Goal: Task Accomplishment & Management: Manage account settings

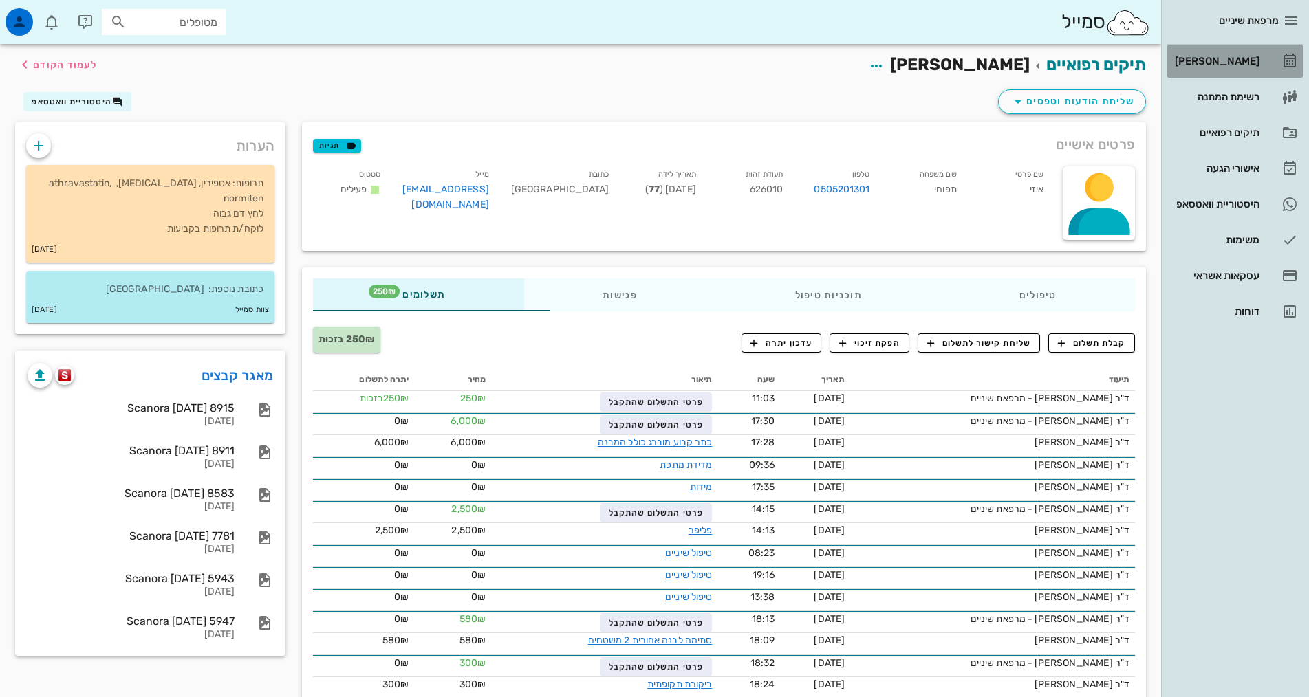
click at [1245, 57] on div "[PERSON_NAME]" at bounding box center [1215, 61] width 87 height 11
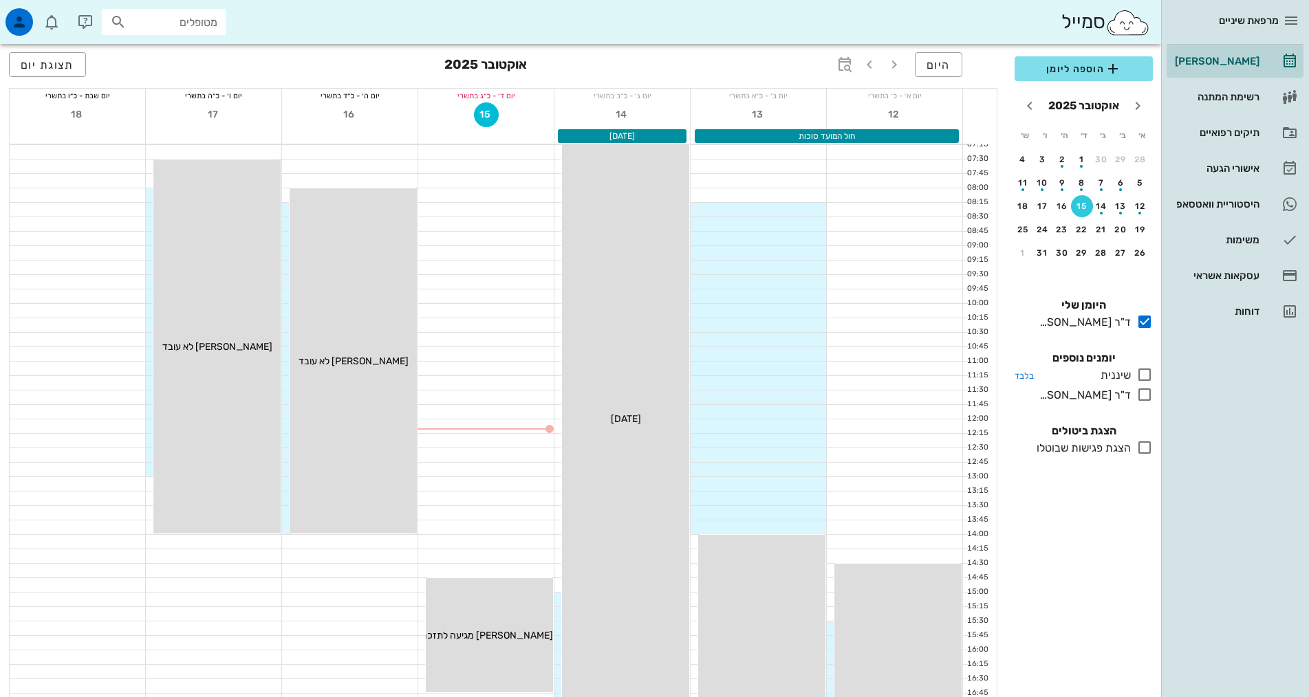
click at [1149, 373] on icon at bounding box center [1144, 375] width 17 height 17
click at [1146, 375] on icon at bounding box center [1144, 375] width 17 height 17
click at [1139, 371] on icon at bounding box center [1144, 375] width 17 height 17
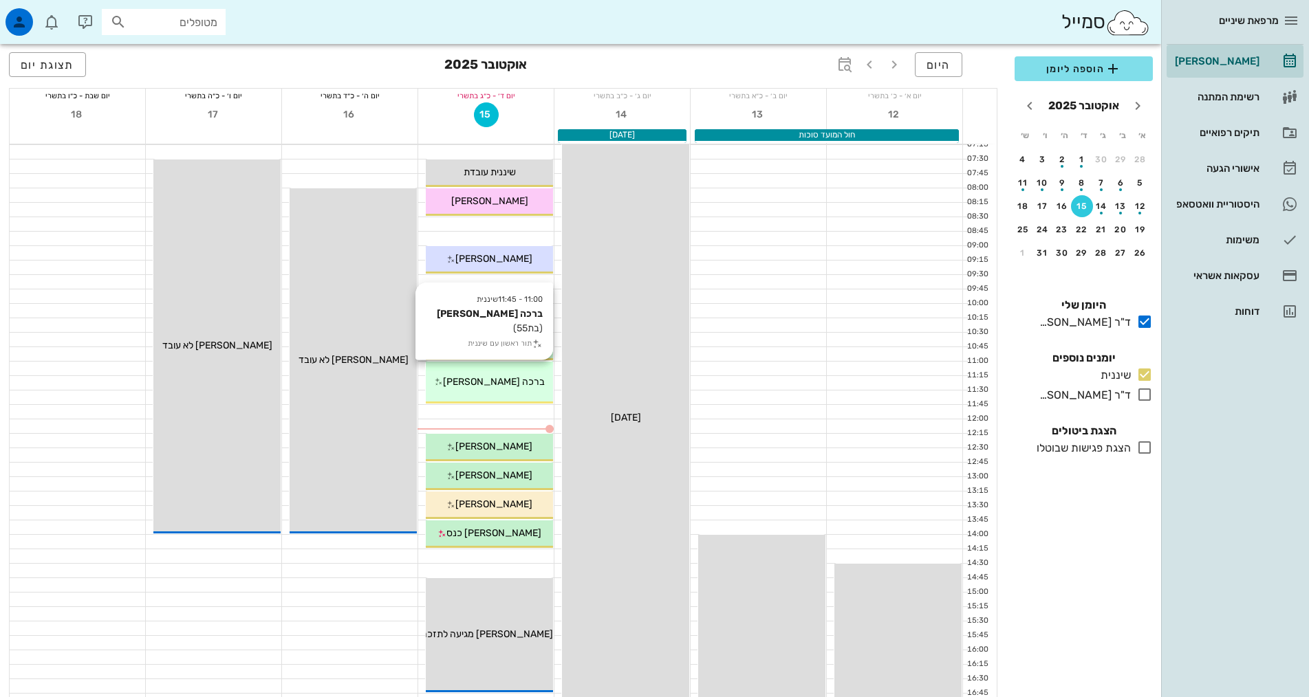
click at [510, 382] on span "ברכה [PERSON_NAME]" at bounding box center [494, 382] width 102 height 12
click at [510, 382] on div "מרפאת שיניים [PERSON_NAME] רשימת המתנה תיקים רפואיים אישורי הגעה היסטוריית וואט…" at bounding box center [654, 556] width 1309 height 1112
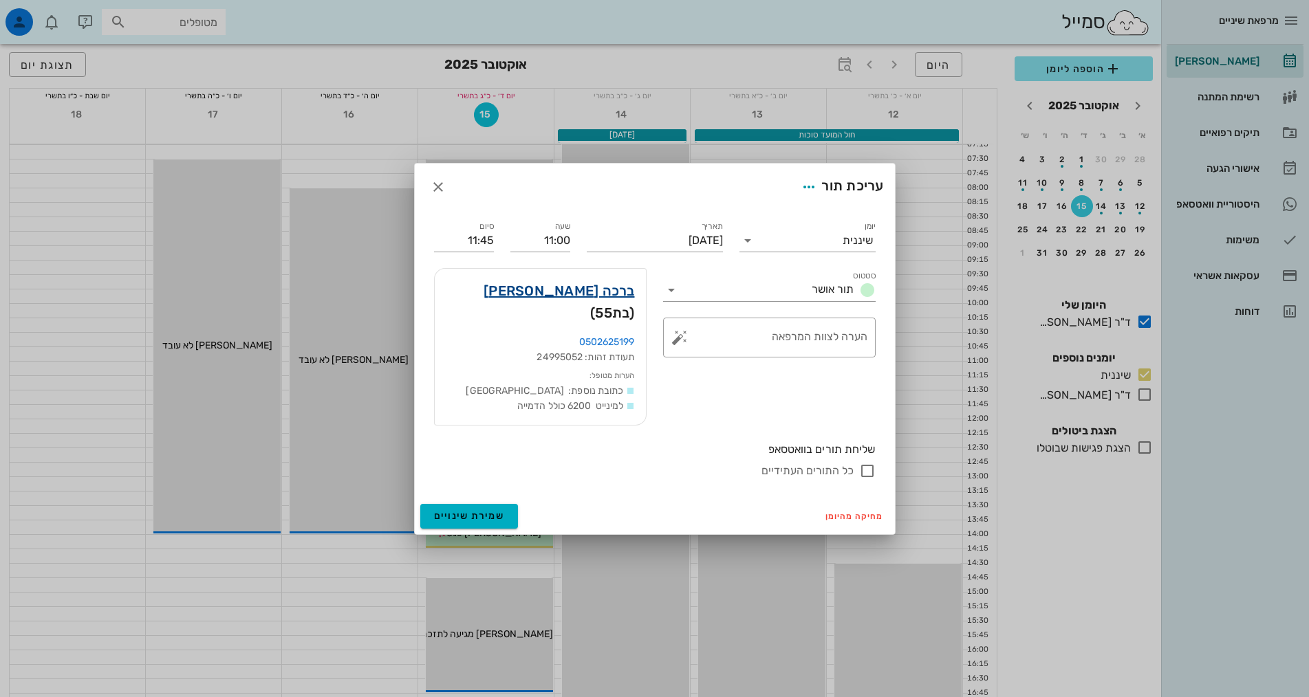
click at [585, 302] on link "ברכה [PERSON_NAME]" at bounding box center [558, 291] width 151 height 22
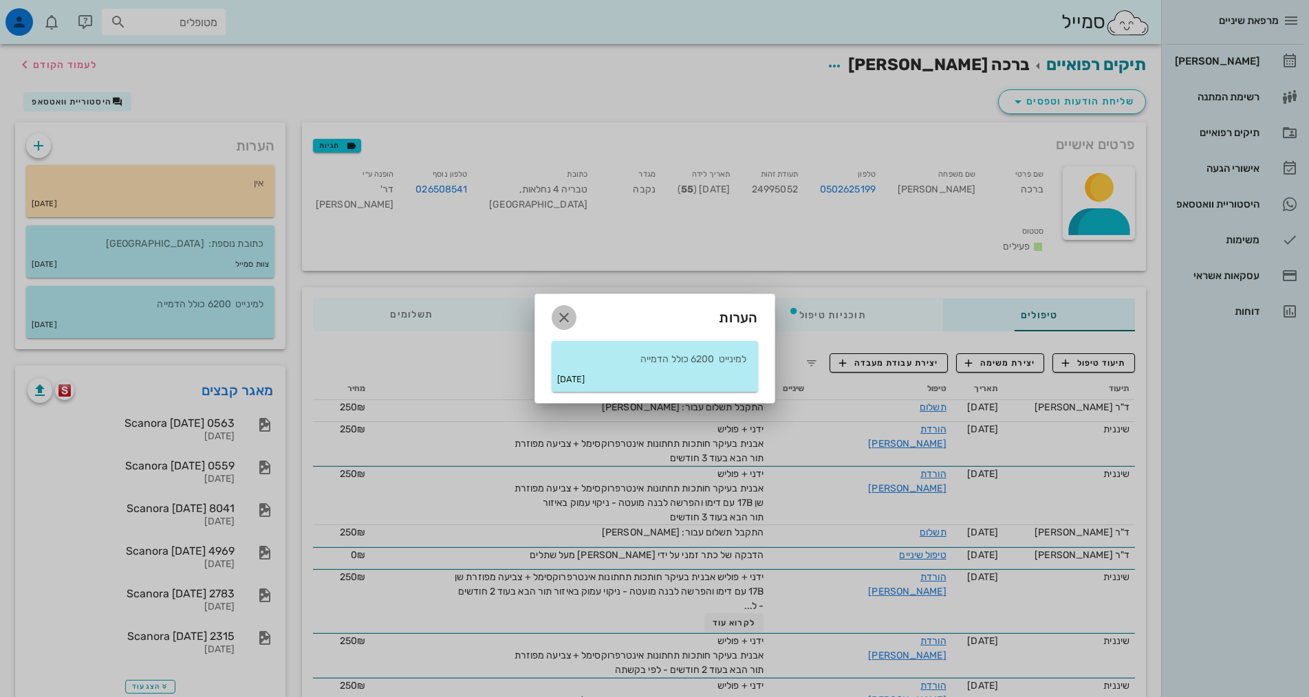
click at [565, 318] on icon "button" at bounding box center [564, 317] width 17 height 17
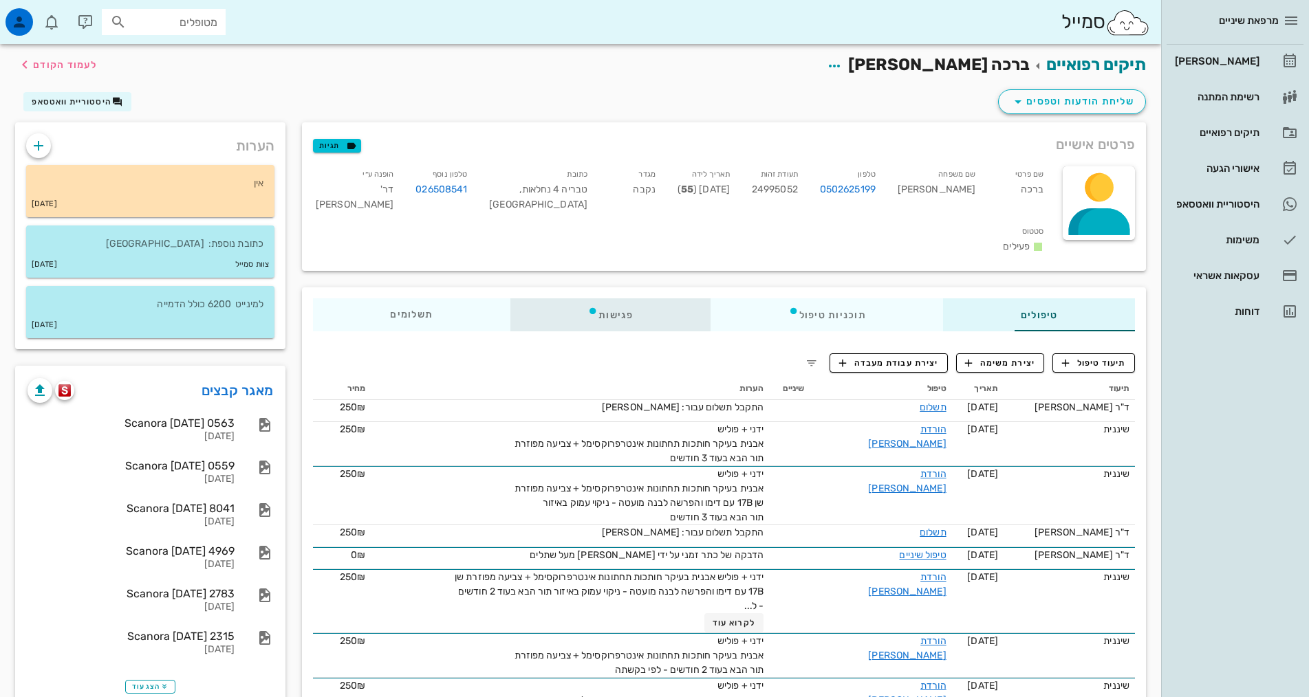
click at [587, 305] on icon at bounding box center [592, 310] width 11 height 11
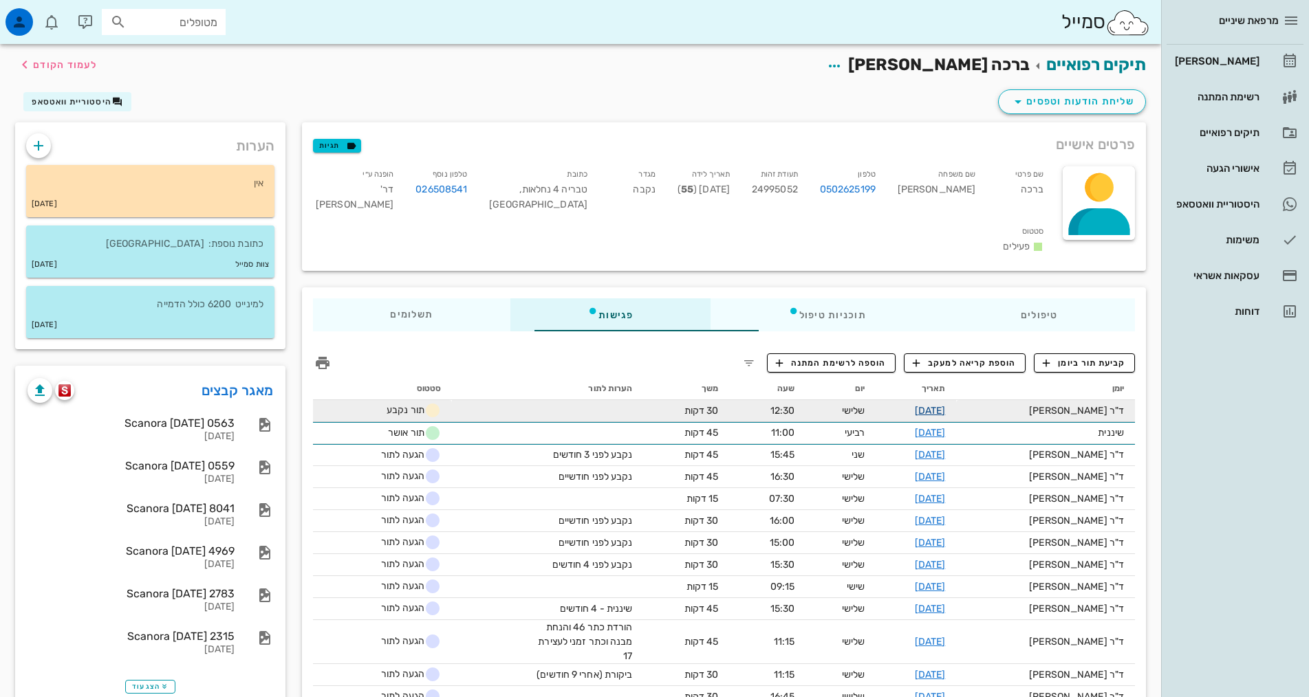
click at [936, 405] on link "[DATE]" at bounding box center [930, 411] width 31 height 12
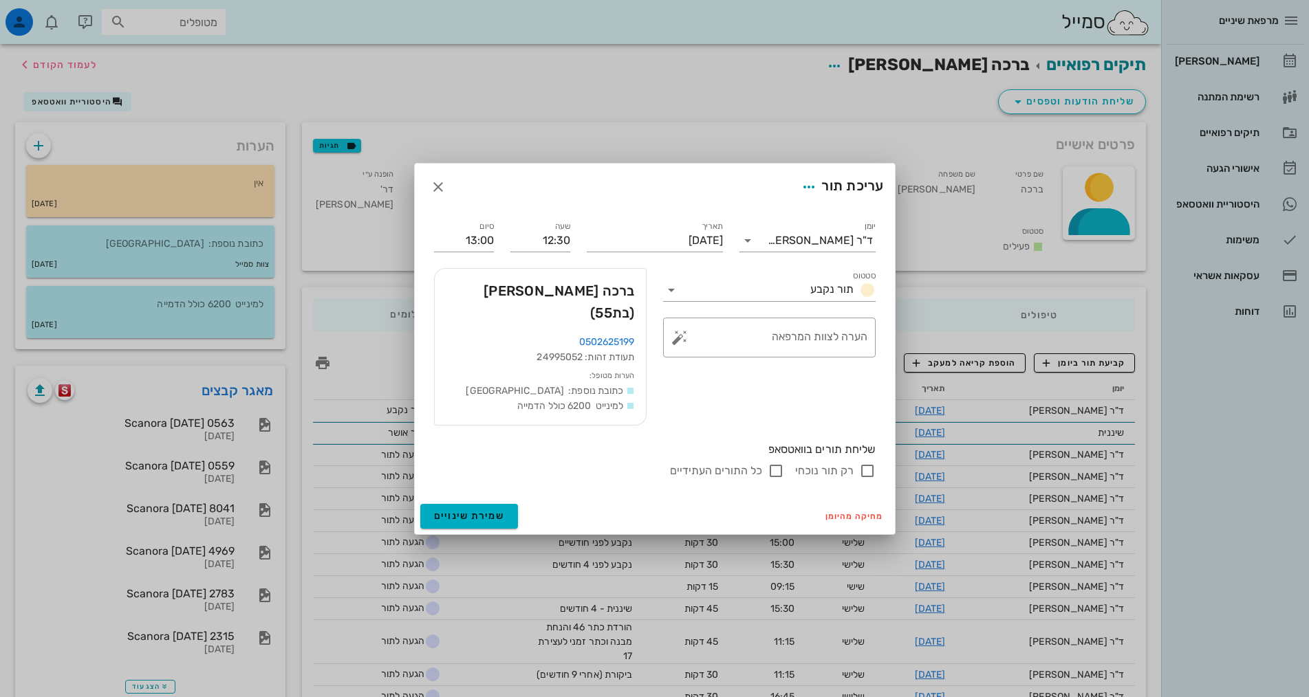
click at [734, 401] on div "סטטוס תור נקבע ​ הערה לצוות המרפאה" at bounding box center [769, 347] width 229 height 174
click at [439, 195] on icon "button" at bounding box center [438, 187] width 17 height 17
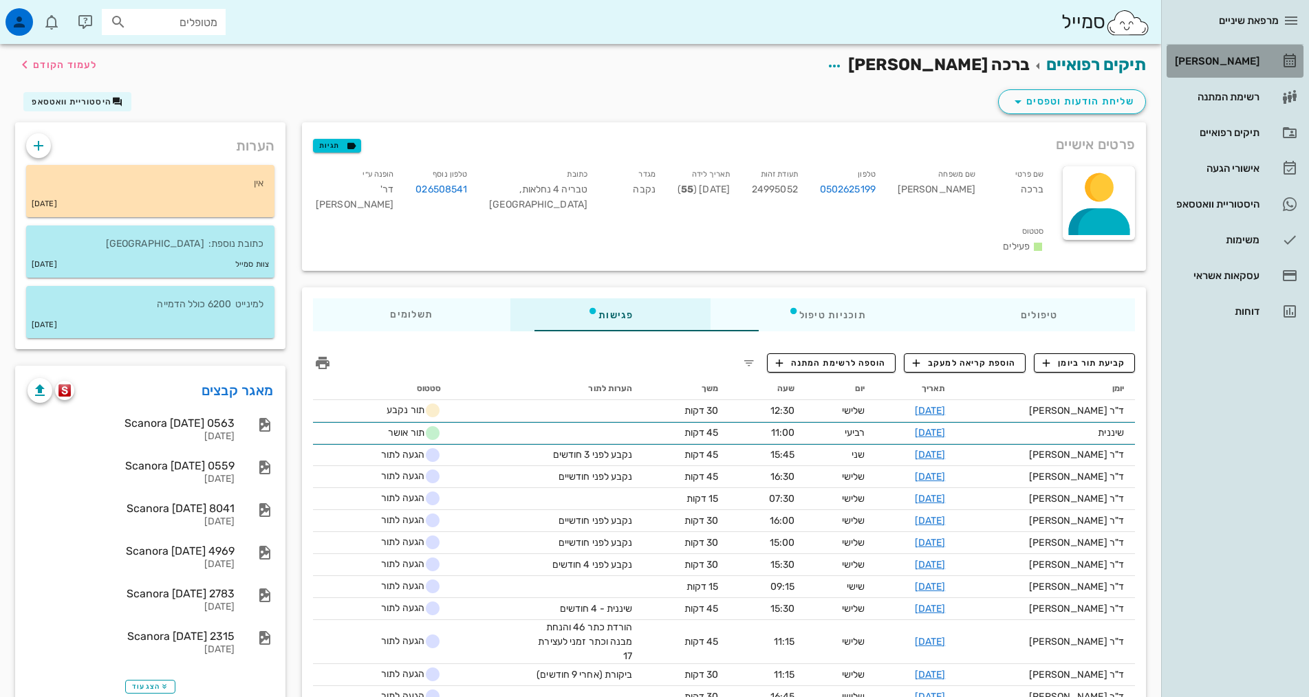
click at [1260, 50] on link "[PERSON_NAME]" at bounding box center [1234, 61] width 137 height 33
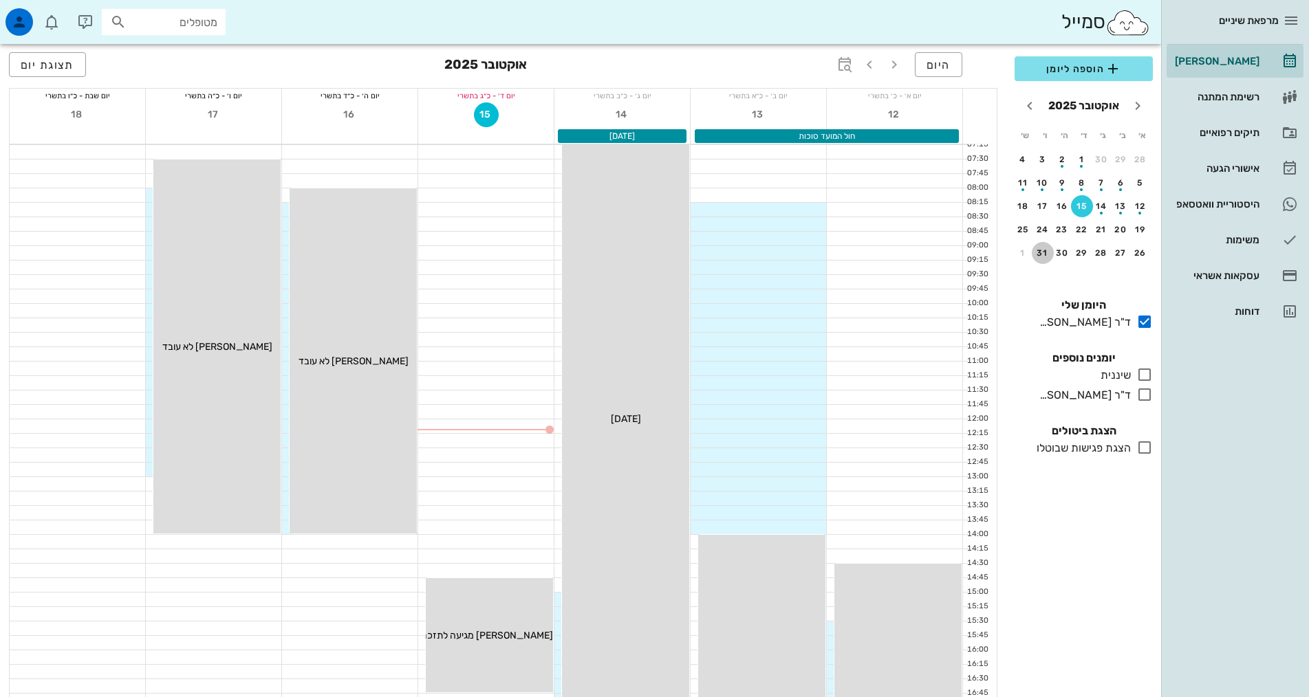
click at [1040, 258] on button "31" at bounding box center [1042, 253] width 22 height 22
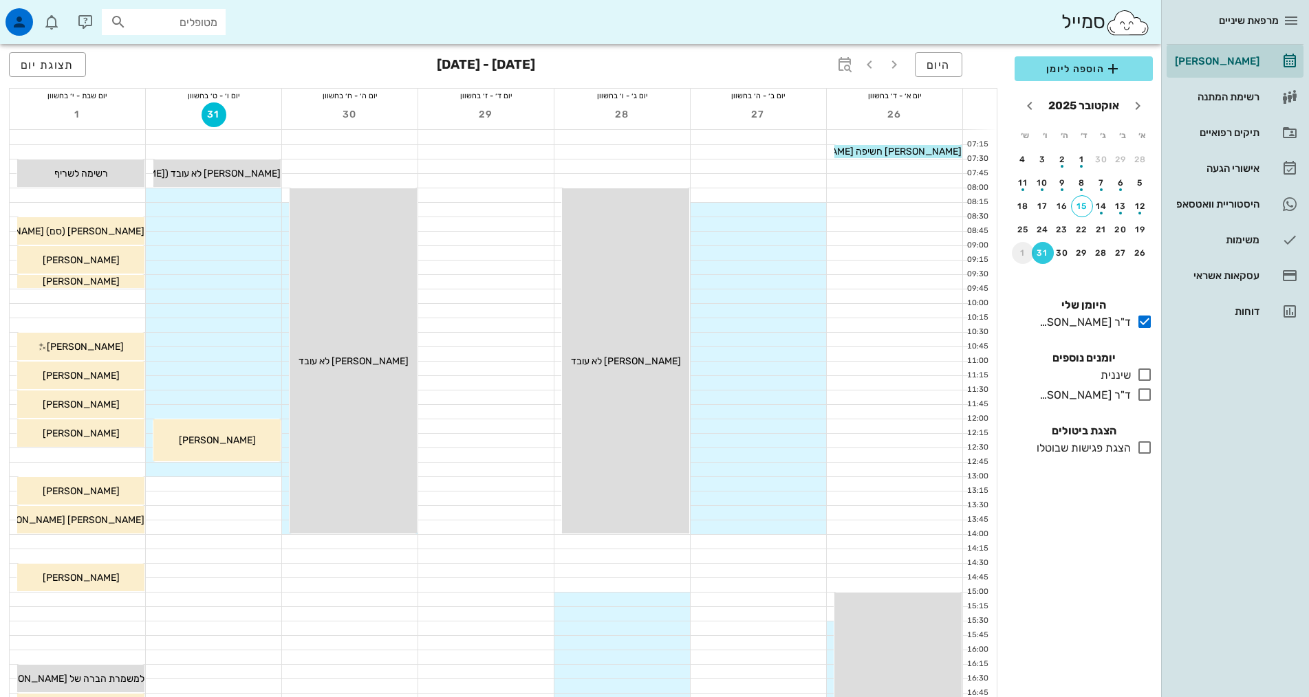
click at [1025, 251] on div "1" at bounding box center [1023, 253] width 22 height 10
click at [1139, 186] on div "2" at bounding box center [1140, 183] width 22 height 10
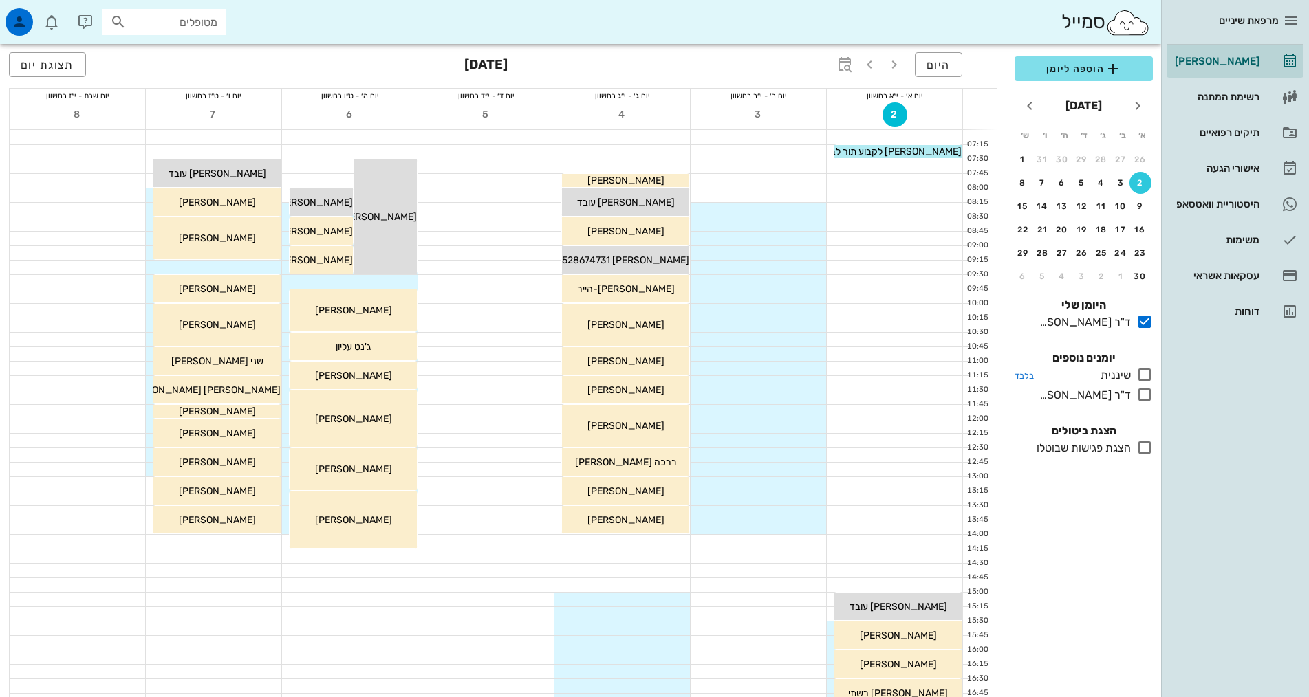
click at [1148, 376] on icon at bounding box center [1144, 375] width 17 height 17
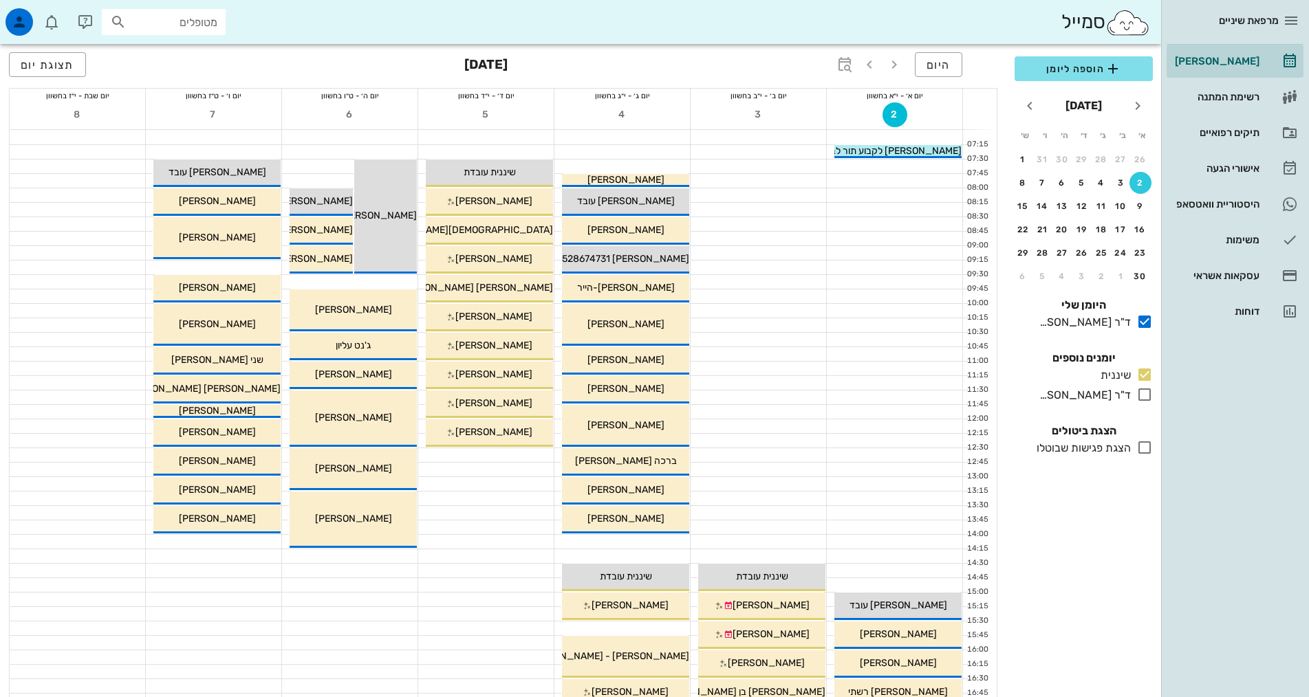
click at [173, 23] on input "מטופלים" at bounding box center [173, 22] width 88 height 18
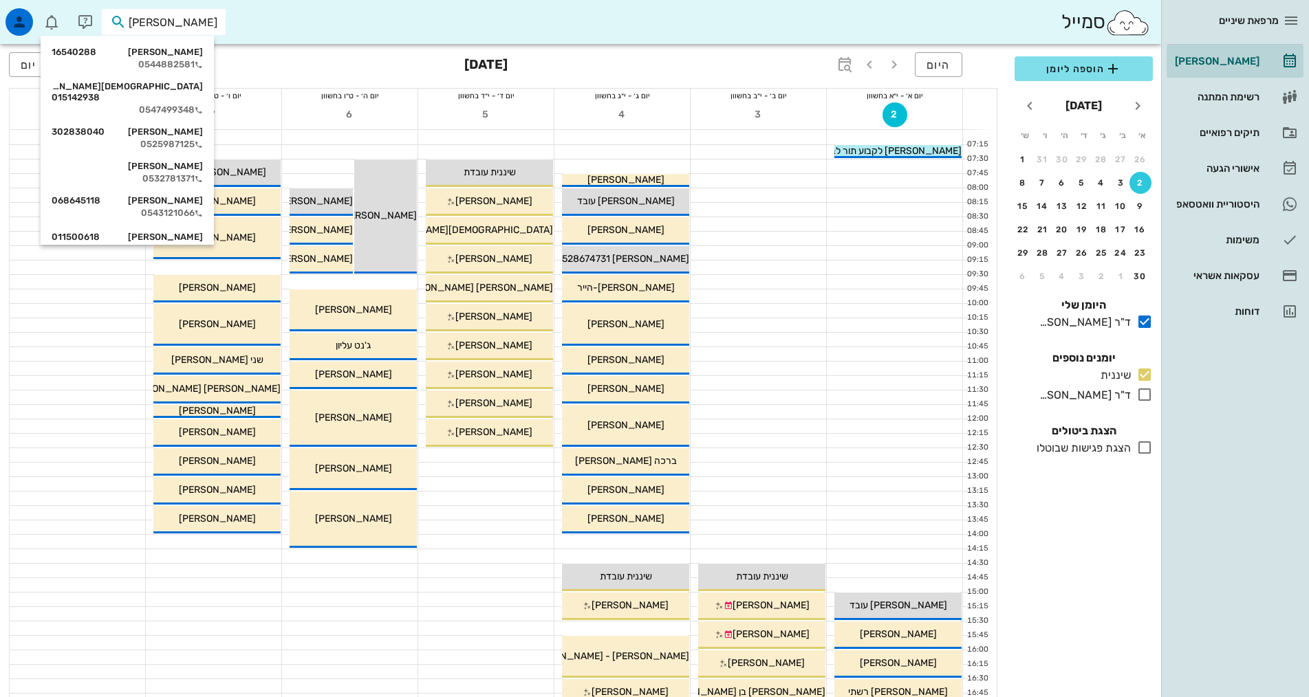
type input "[PERSON_NAME]"
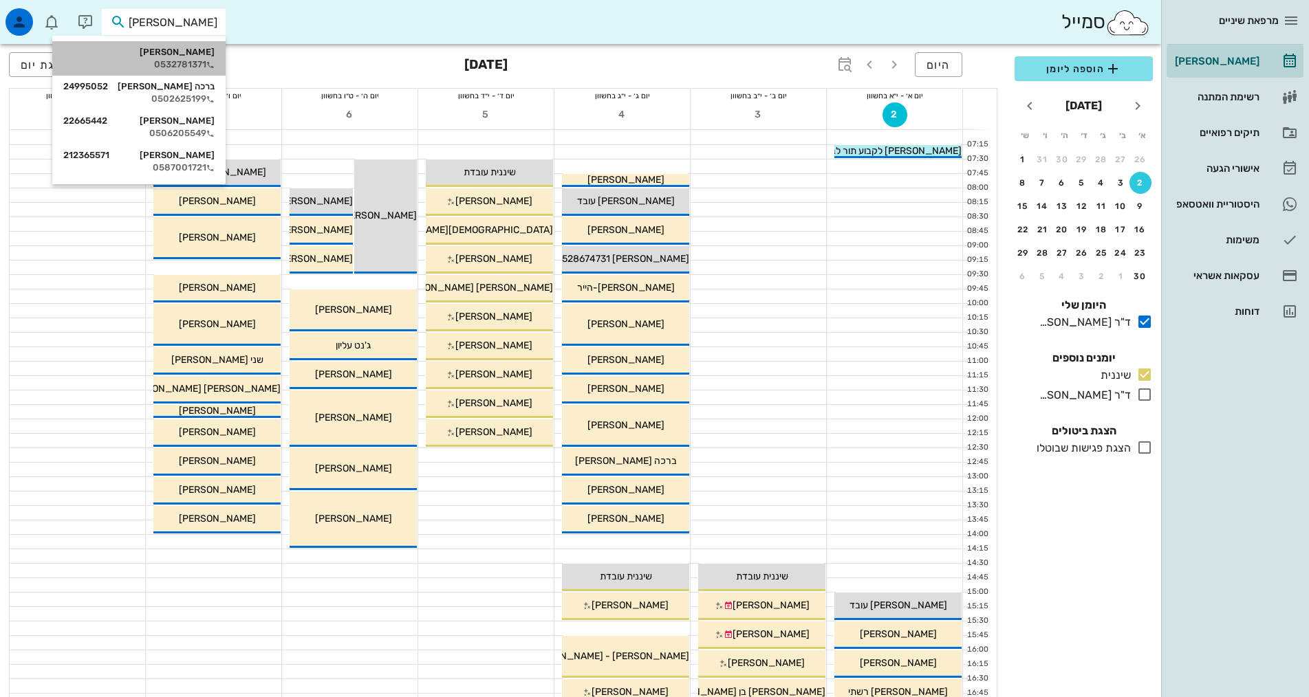
click at [201, 65] on div "0532781371" at bounding box center [138, 64] width 151 height 11
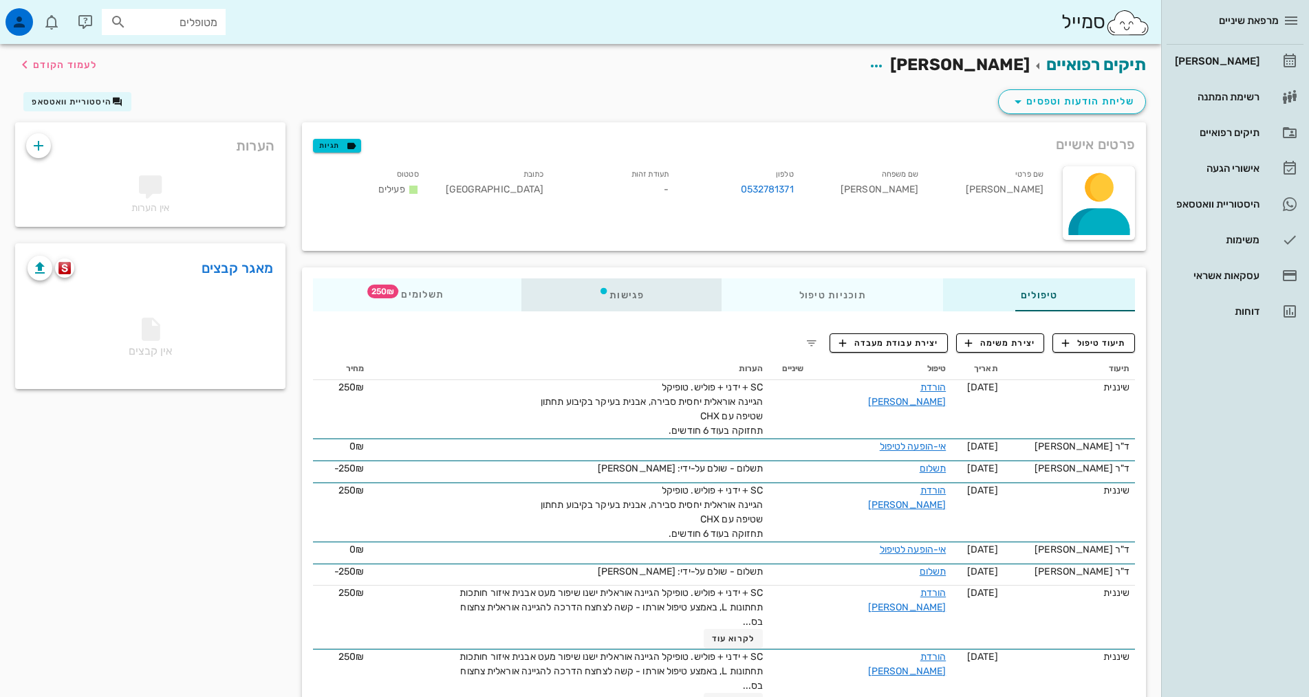
click at [570, 294] on div "פגישות" at bounding box center [621, 294] width 200 height 33
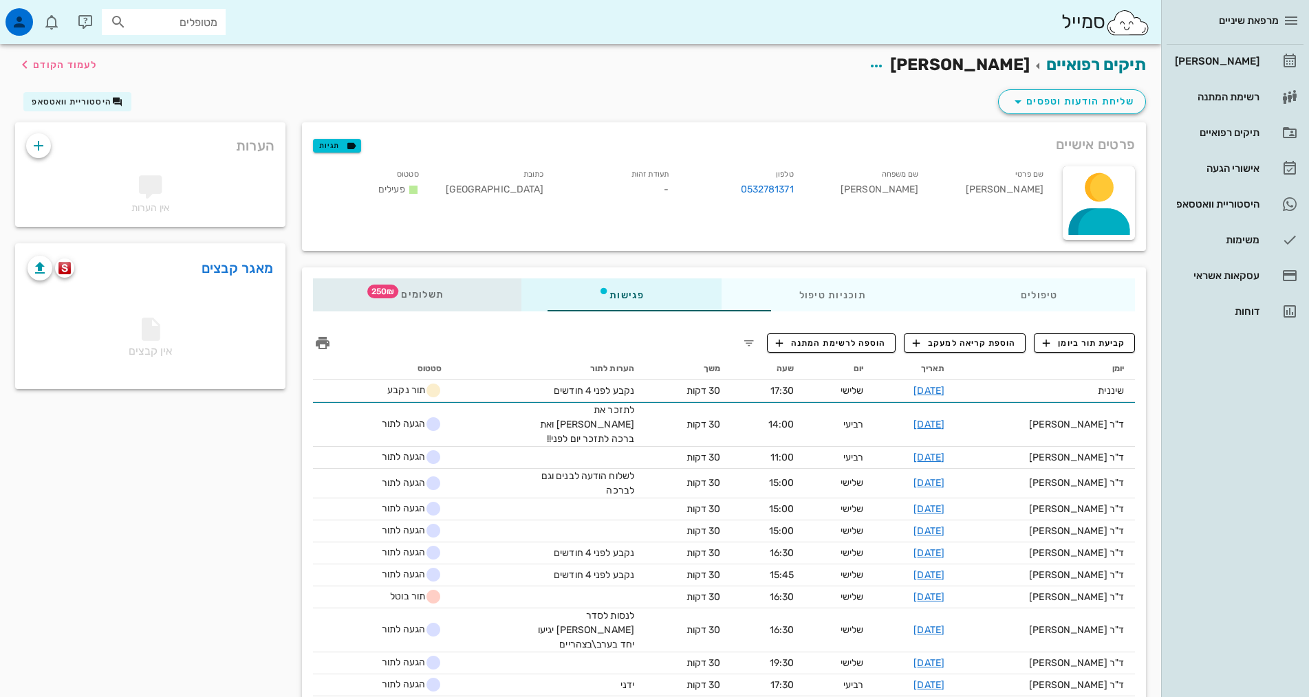
click at [313, 301] on div "תשלומים 250₪" at bounding box center [417, 294] width 208 height 33
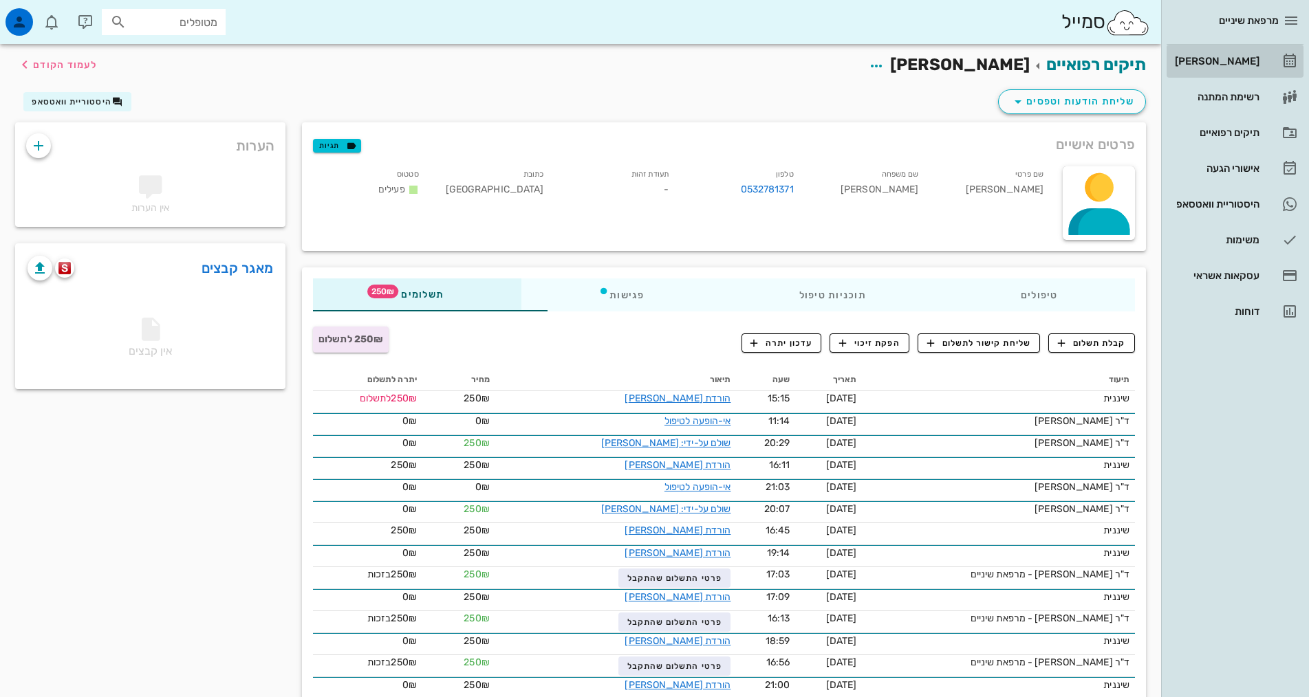
click at [1231, 58] on div "[PERSON_NAME]" at bounding box center [1215, 61] width 87 height 11
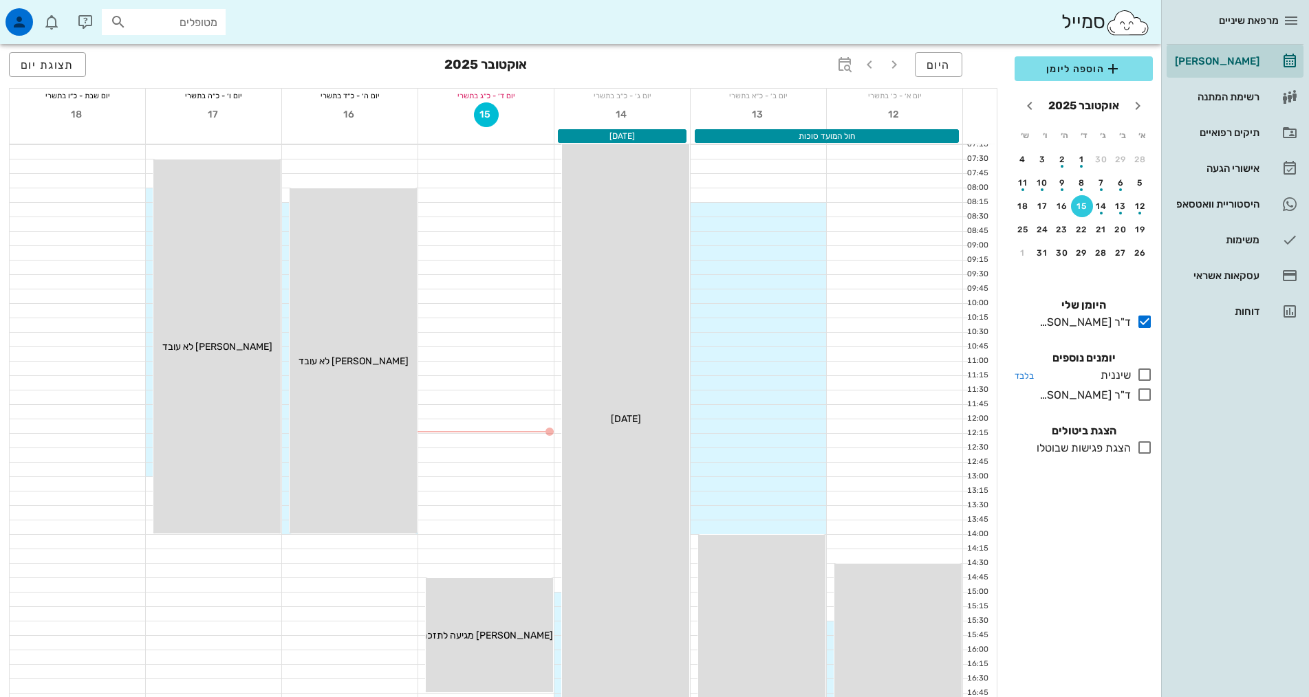
click at [1142, 381] on icon at bounding box center [1144, 375] width 17 height 17
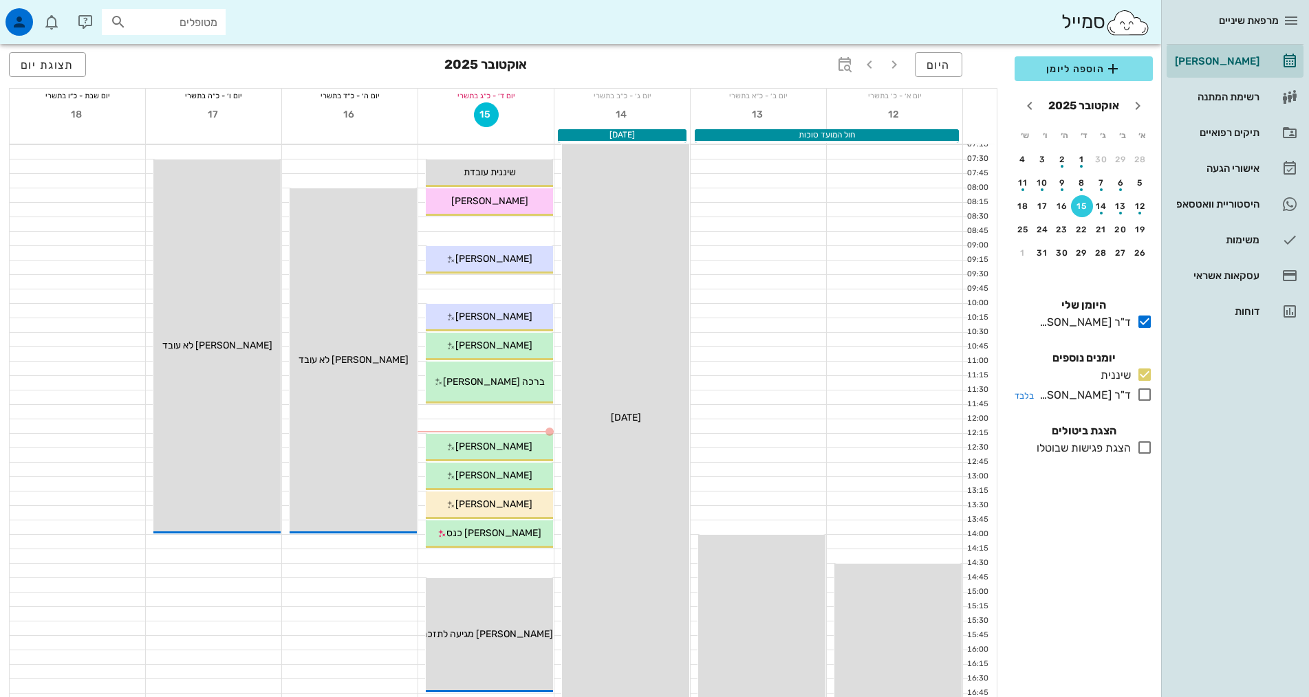
click at [1143, 393] on icon at bounding box center [1144, 394] width 17 height 17
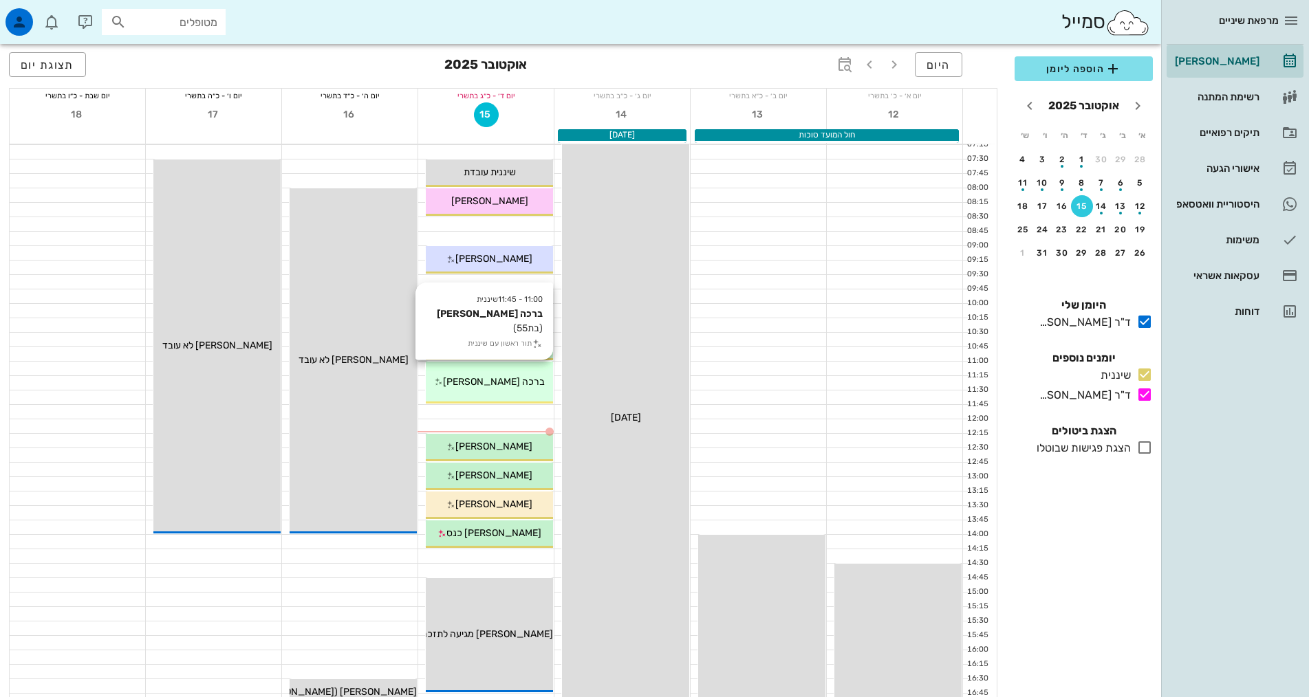
click at [514, 393] on div "11:00 - 11:45 שיננית [PERSON_NAME] (בת 55 ) תור ראשון עם שיננית [PERSON_NAME]" at bounding box center [489, 383] width 127 height 42
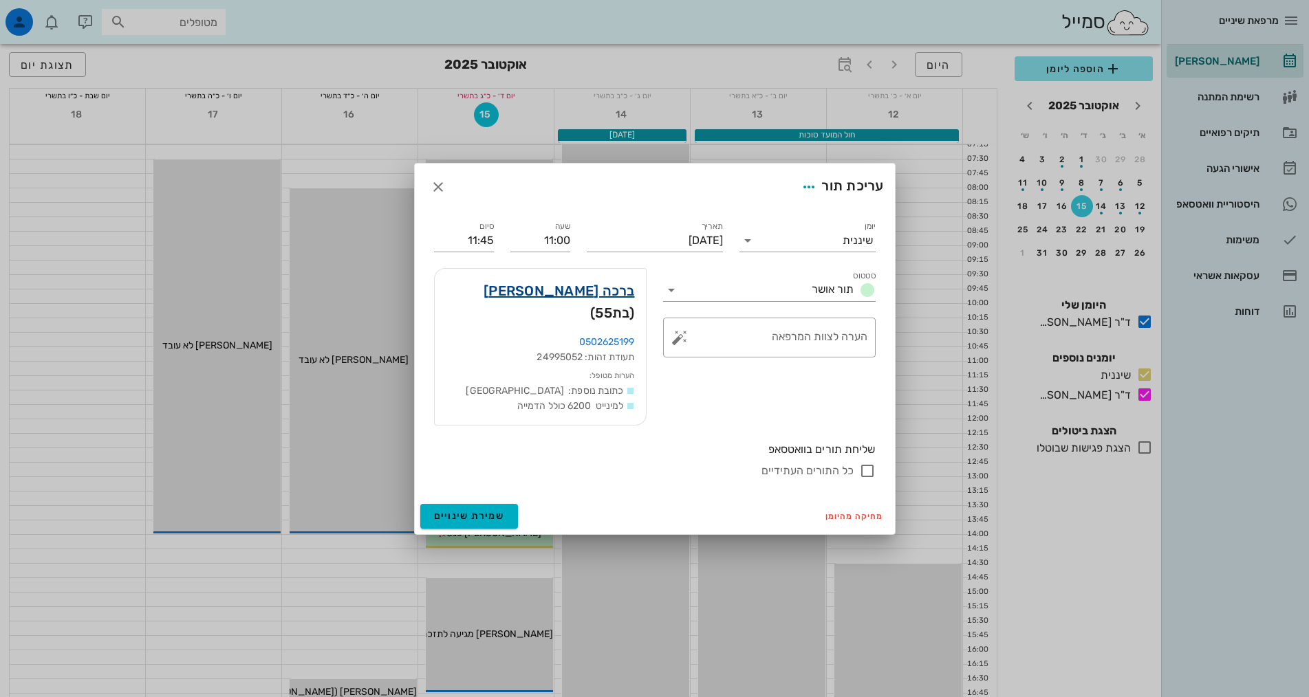
click at [597, 302] on link "ברכה [PERSON_NAME]" at bounding box center [558, 291] width 151 height 22
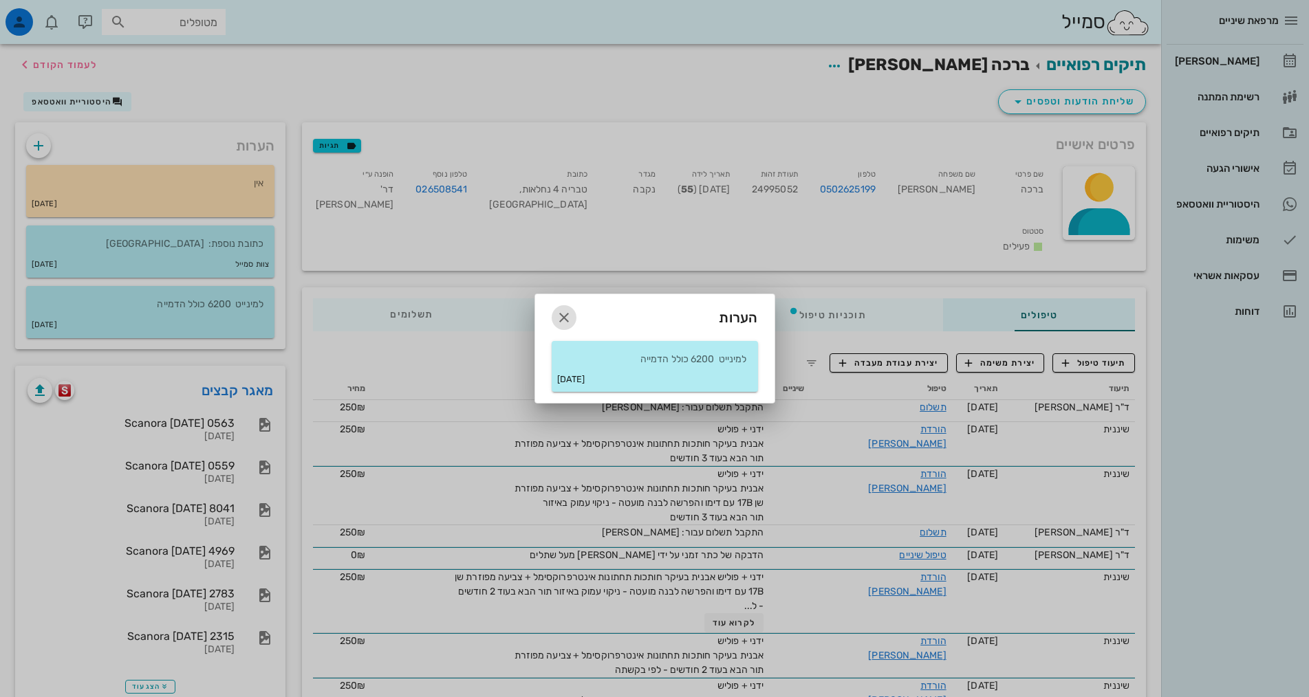
click at [562, 316] on icon "button" at bounding box center [564, 317] width 17 height 17
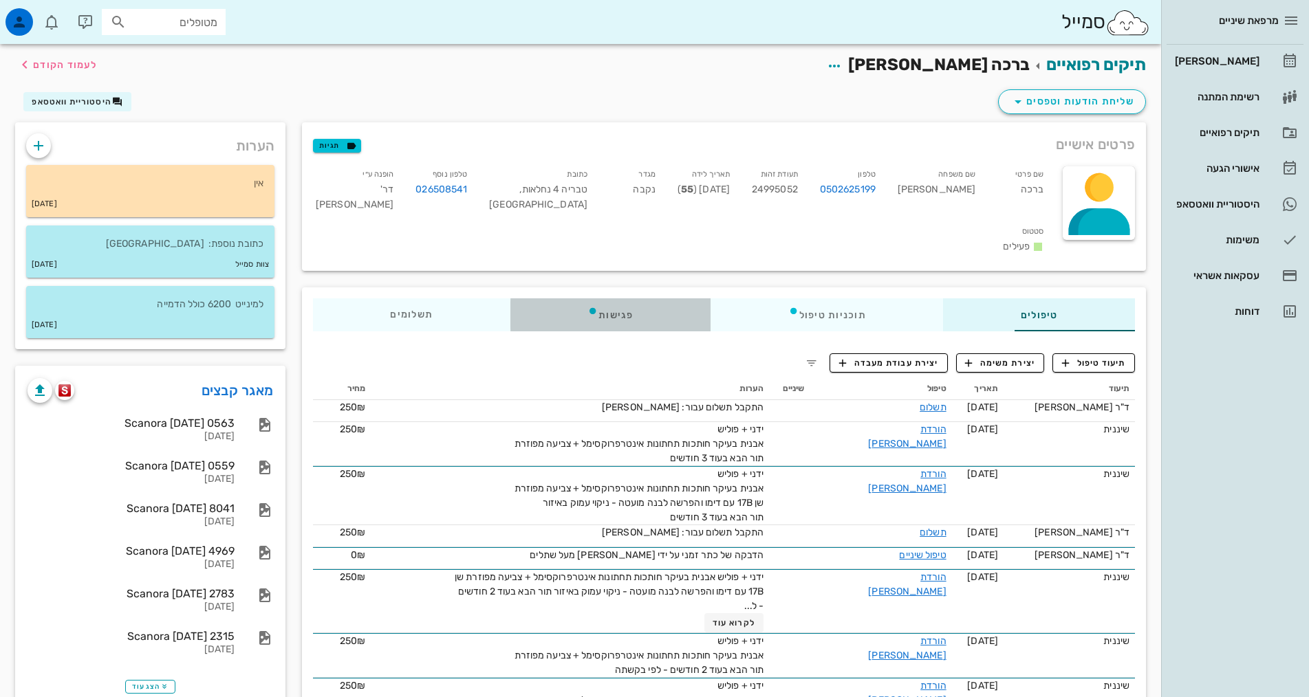
click at [557, 298] on div "פגישות" at bounding box center [610, 314] width 200 height 33
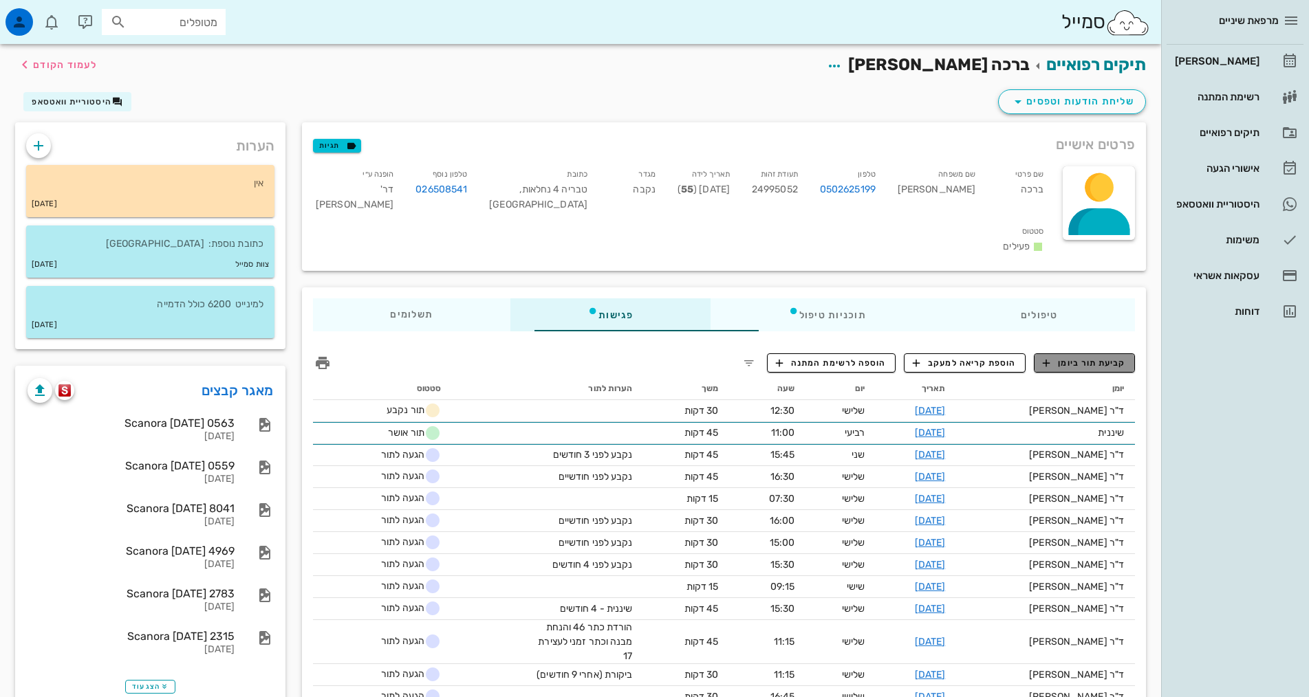
click at [1066, 357] on span "קביעת תור ביומן" at bounding box center [1083, 363] width 83 height 12
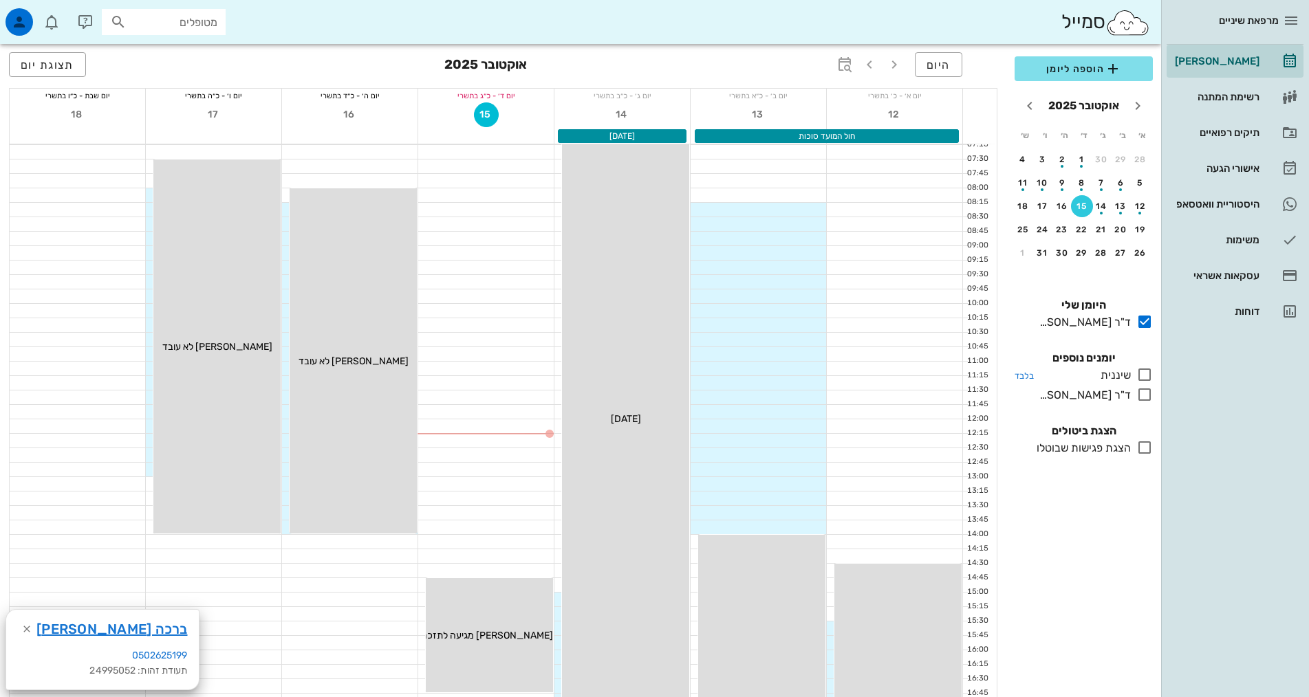
click at [1144, 376] on icon at bounding box center [1144, 375] width 17 height 17
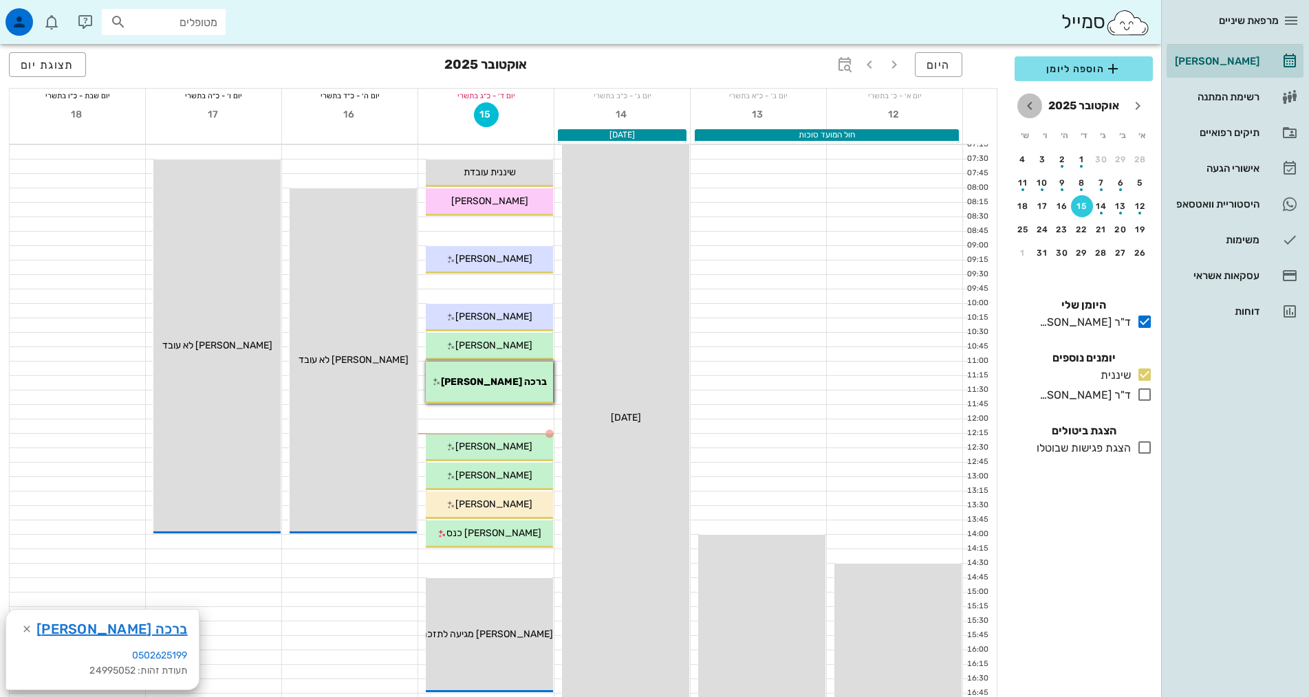
click at [1033, 105] on icon "חודש הבא" at bounding box center [1029, 106] width 17 height 17
click at [1032, 105] on icon "חודש הבא" at bounding box center [1029, 106] width 17 height 17
click at [1077, 186] on div "7" at bounding box center [1082, 183] width 22 height 10
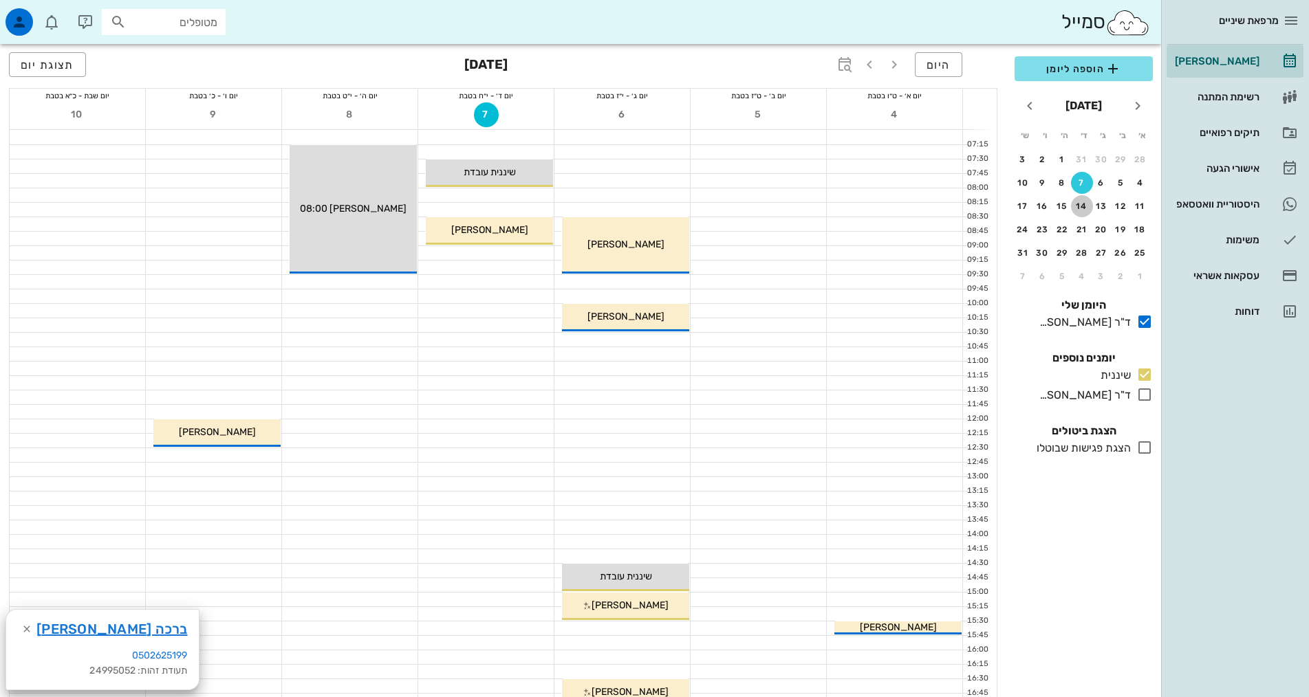
click at [1076, 199] on button "14" at bounding box center [1082, 206] width 22 height 22
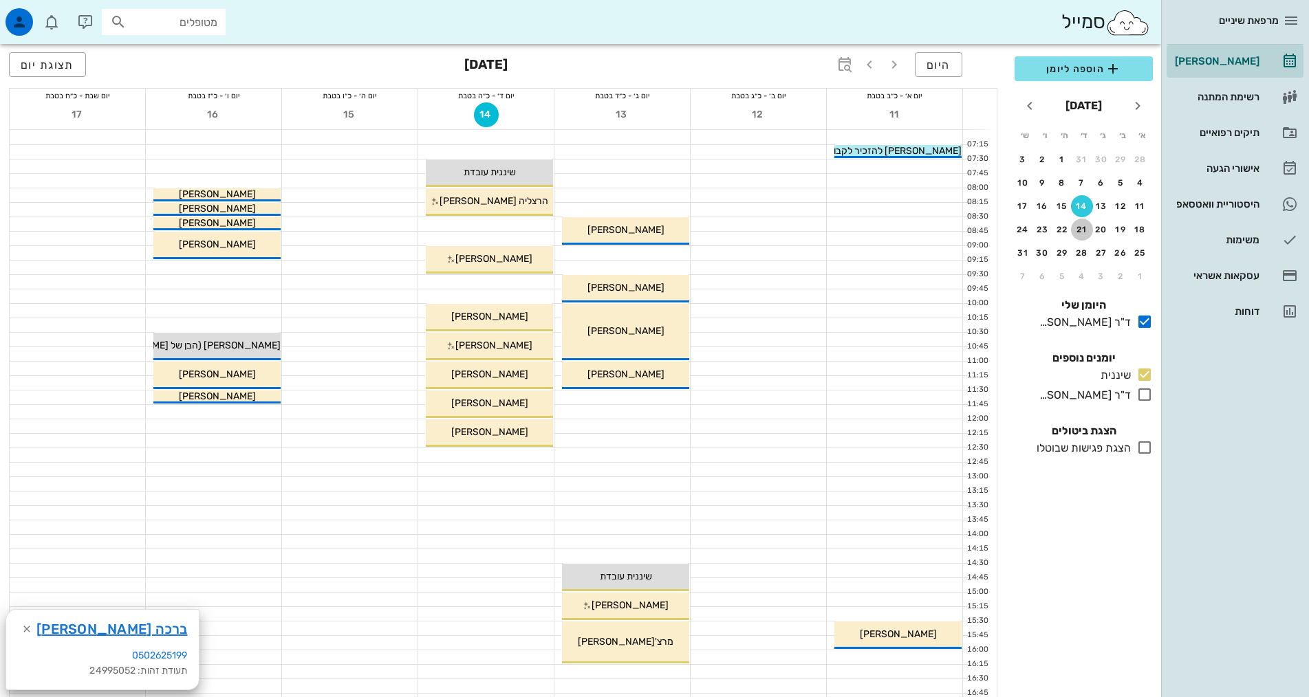
click at [1084, 230] on div "21" at bounding box center [1082, 230] width 22 height 10
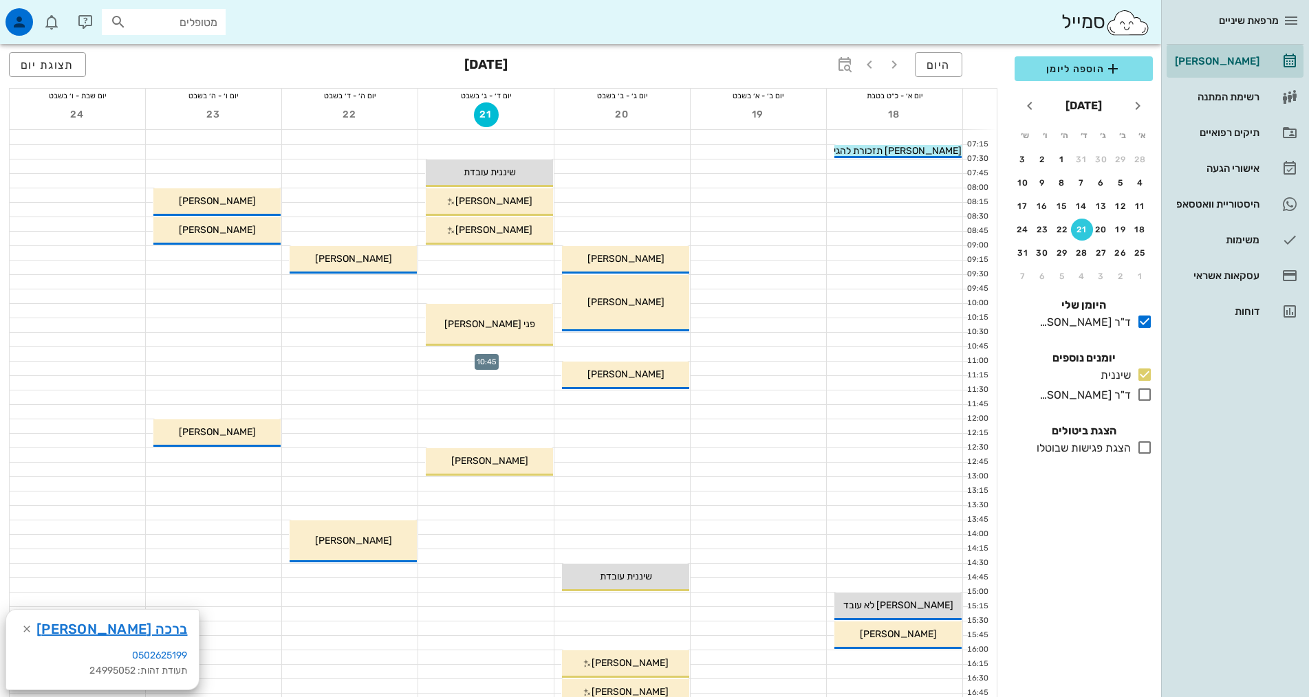
click at [524, 357] on div at bounding box center [485, 354] width 135 height 14
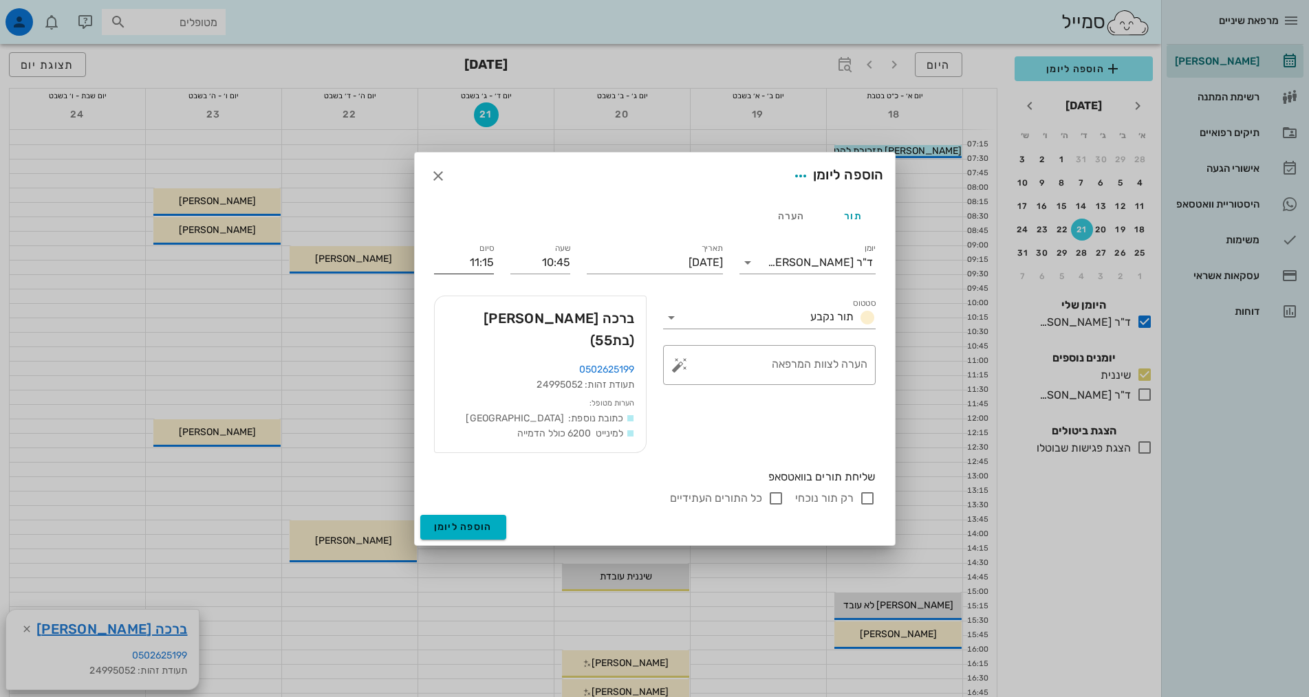
click at [492, 274] on input "11:15" at bounding box center [464, 263] width 60 height 22
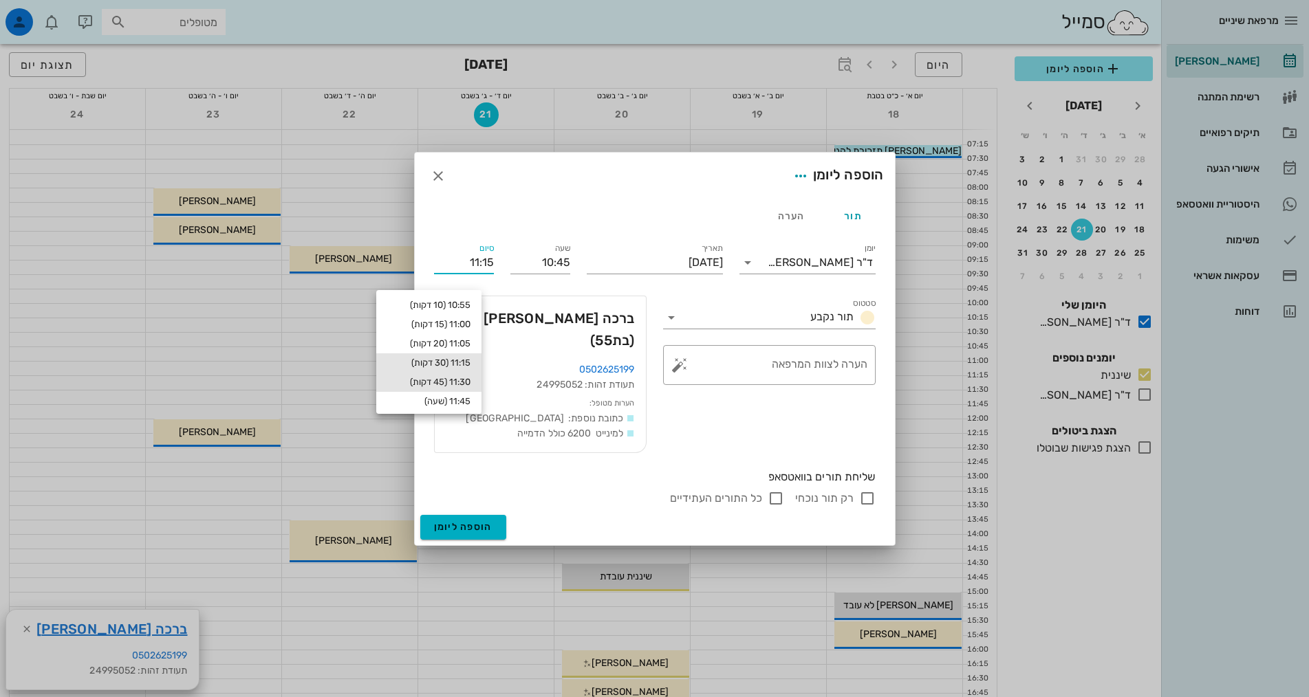
click at [455, 380] on div "11:30 (45 דקות)" at bounding box center [428, 382] width 83 height 11
type input "11:30"
click at [455, 380] on div "תעודת זהות: 24995052" at bounding box center [540, 385] width 189 height 15
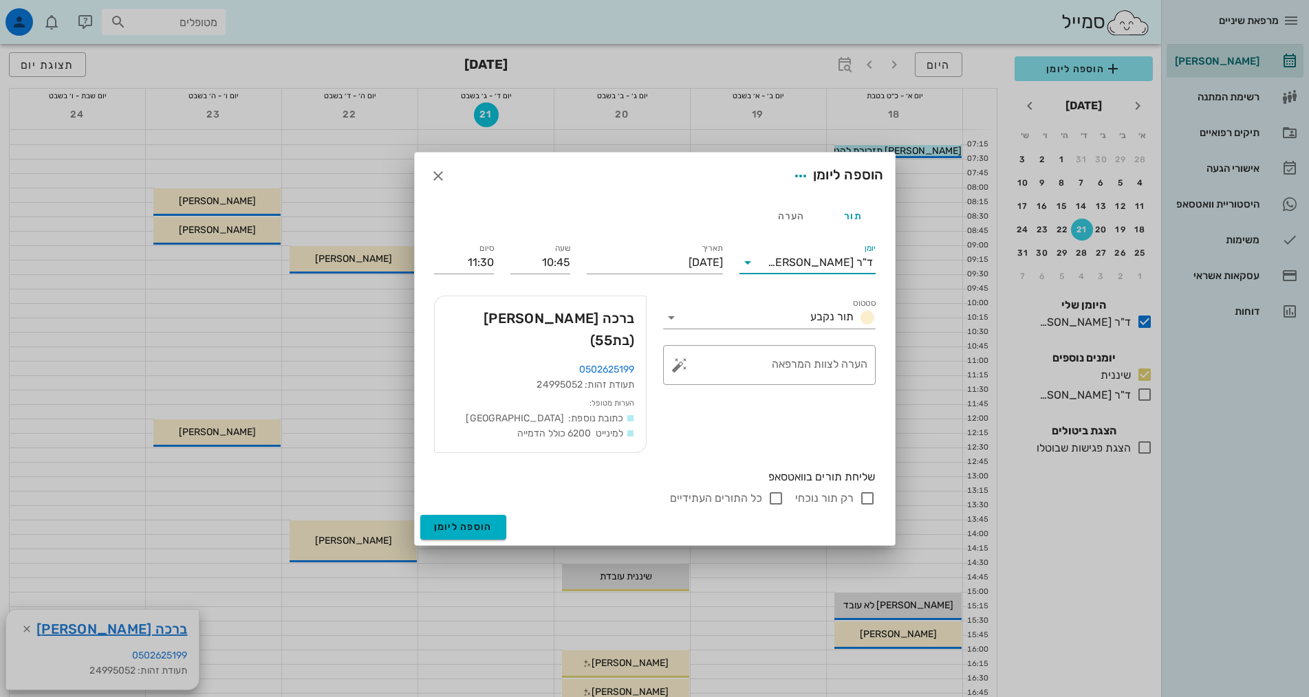
click at [767, 274] on input "יומן" at bounding box center [762, 263] width 9 height 22
click at [825, 318] on div "שיננית" at bounding box center [807, 317] width 114 height 13
click at [463, 521] on span "הוספה ליומן" at bounding box center [463, 527] width 58 height 12
click at [463, 515] on div "הוספה ליומן" at bounding box center [655, 530] width 480 height 30
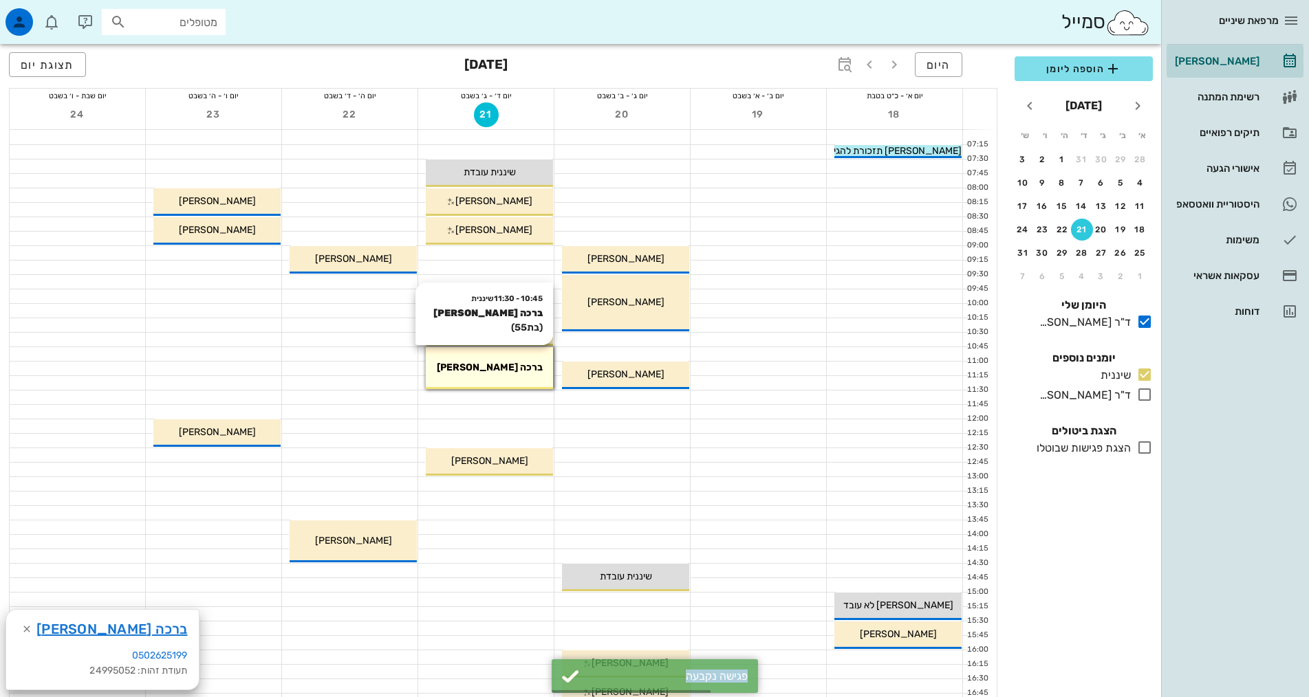
click at [494, 377] on div "10:45 - 11:30 שיננית [PERSON_NAME] (בת 55 ) ברכה [PERSON_NAME]" at bounding box center [489, 368] width 127 height 42
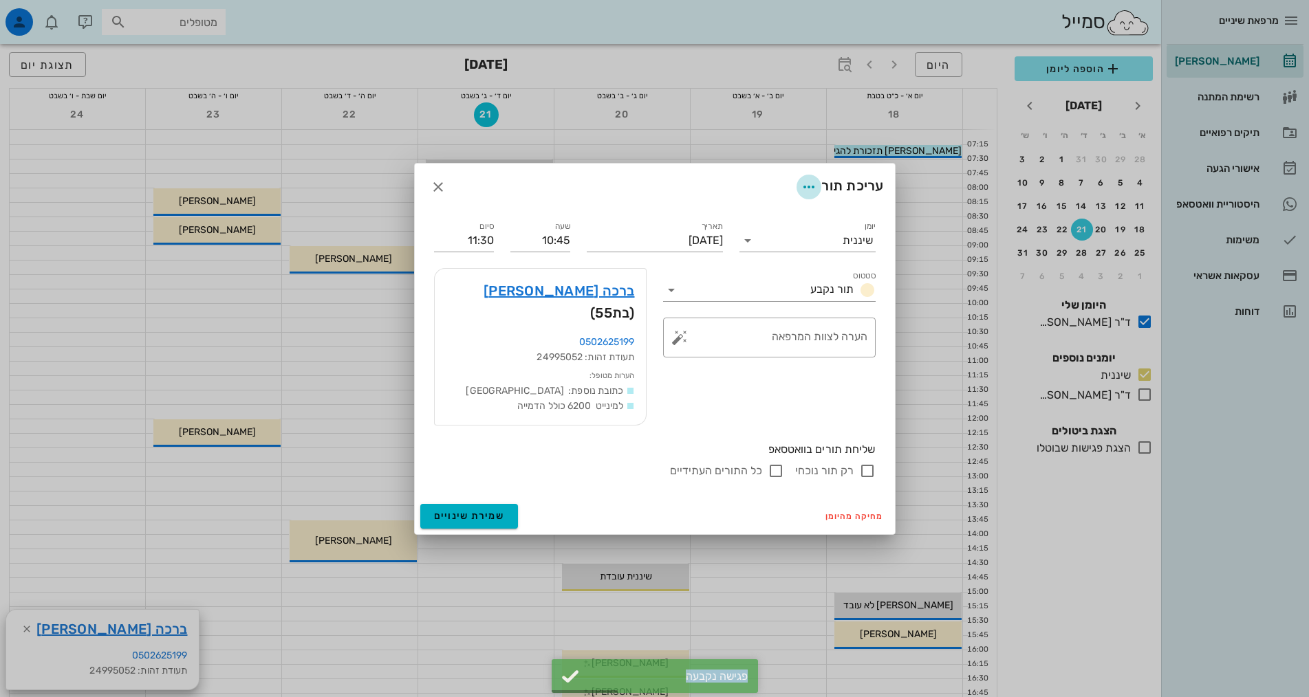
click at [815, 195] on span "button" at bounding box center [808, 187] width 25 height 17
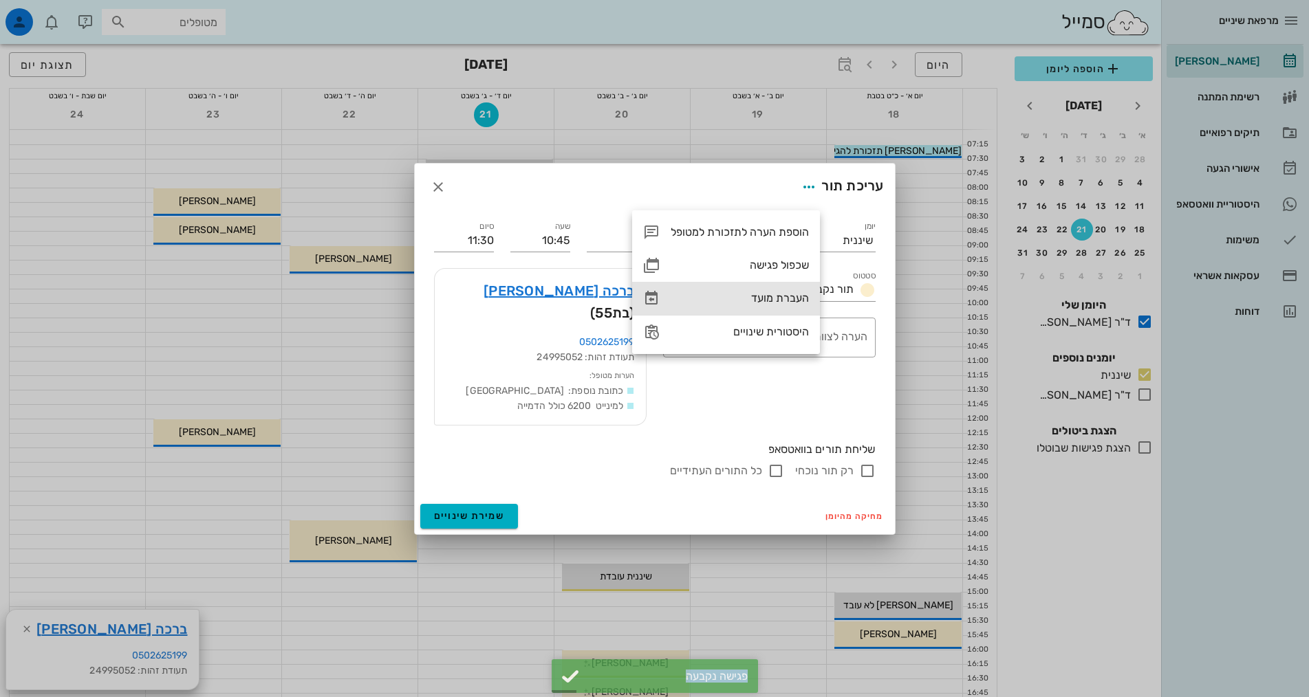
click at [800, 303] on div "העברת מועד" at bounding box center [739, 298] width 138 height 13
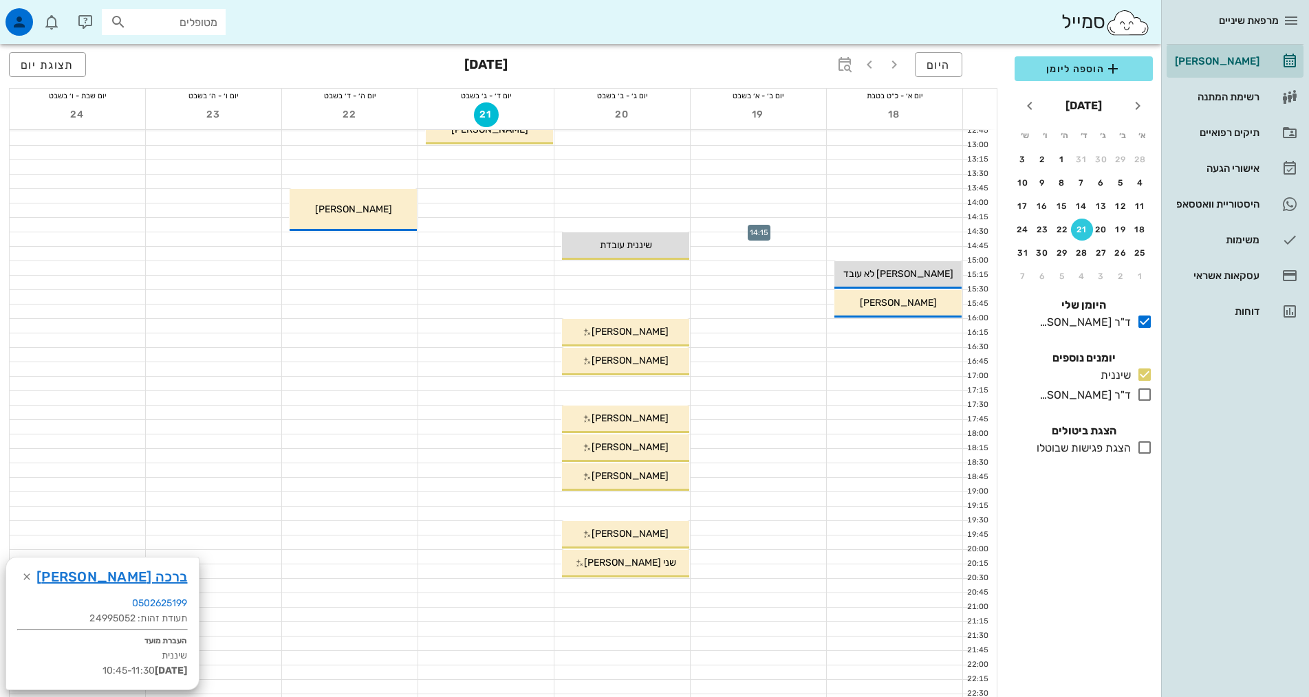
scroll to position [344, 0]
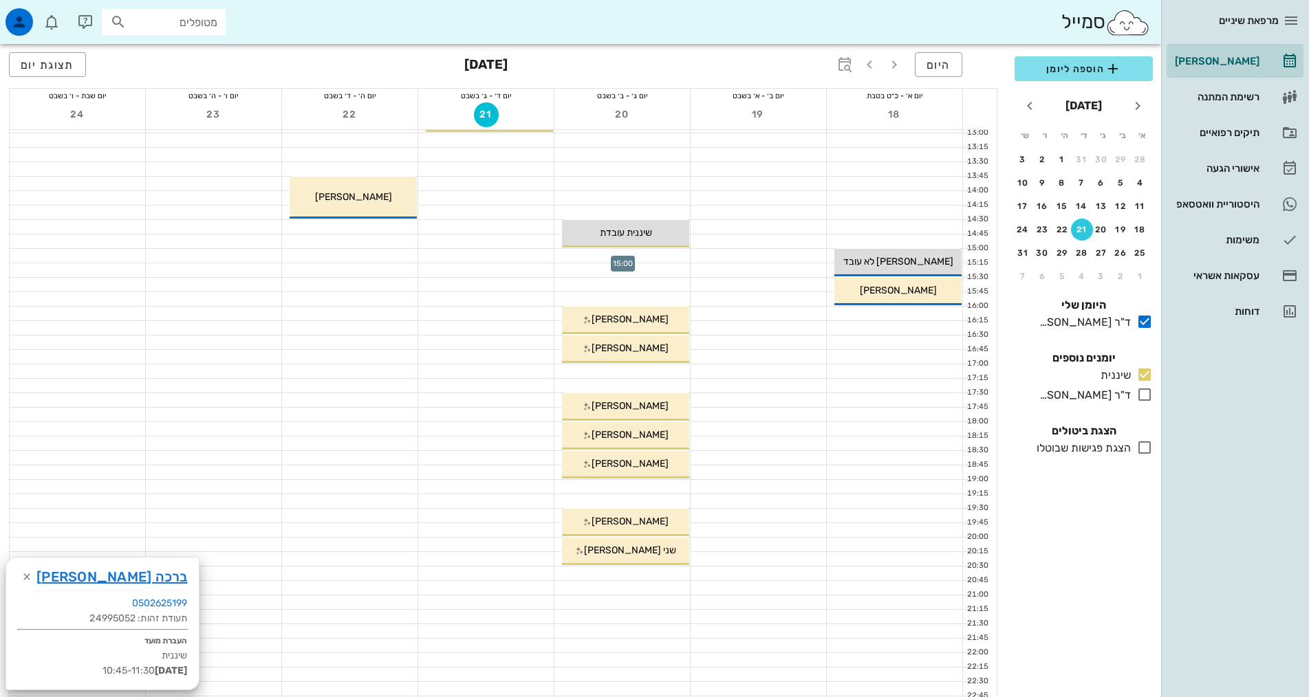
click at [666, 258] on div at bounding box center [621, 256] width 135 height 14
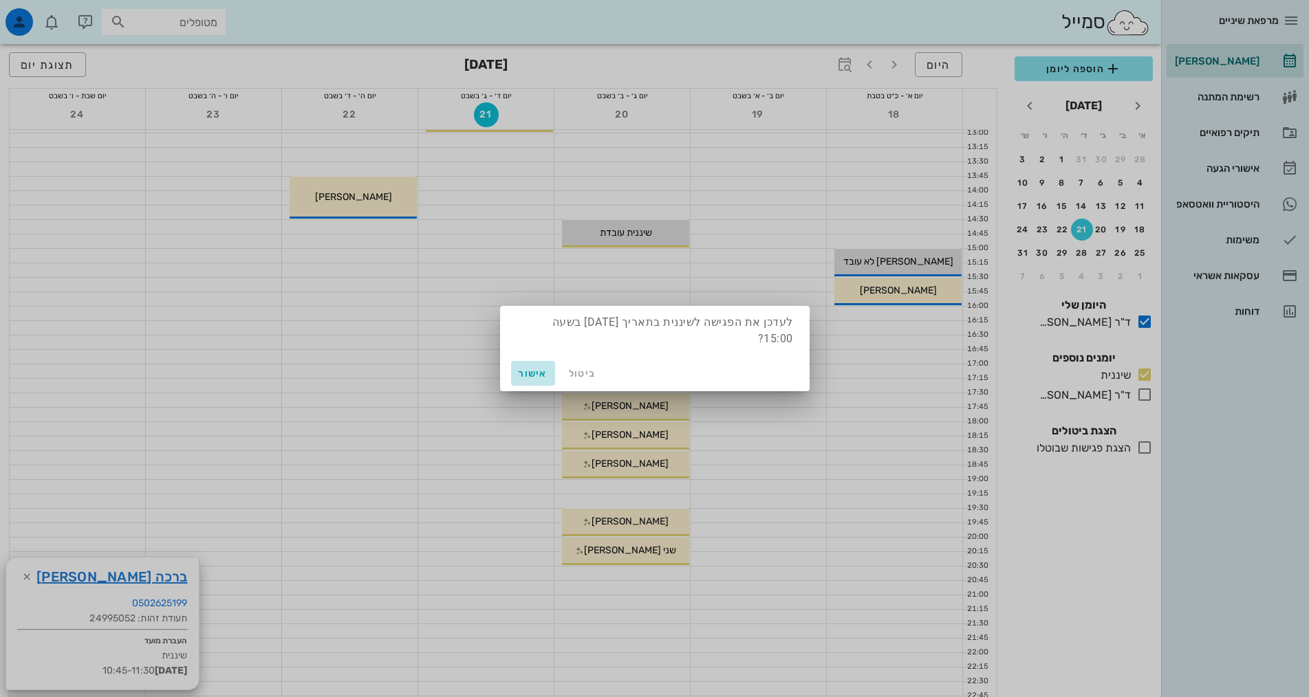
click at [534, 371] on span "אישור" at bounding box center [532, 374] width 33 height 12
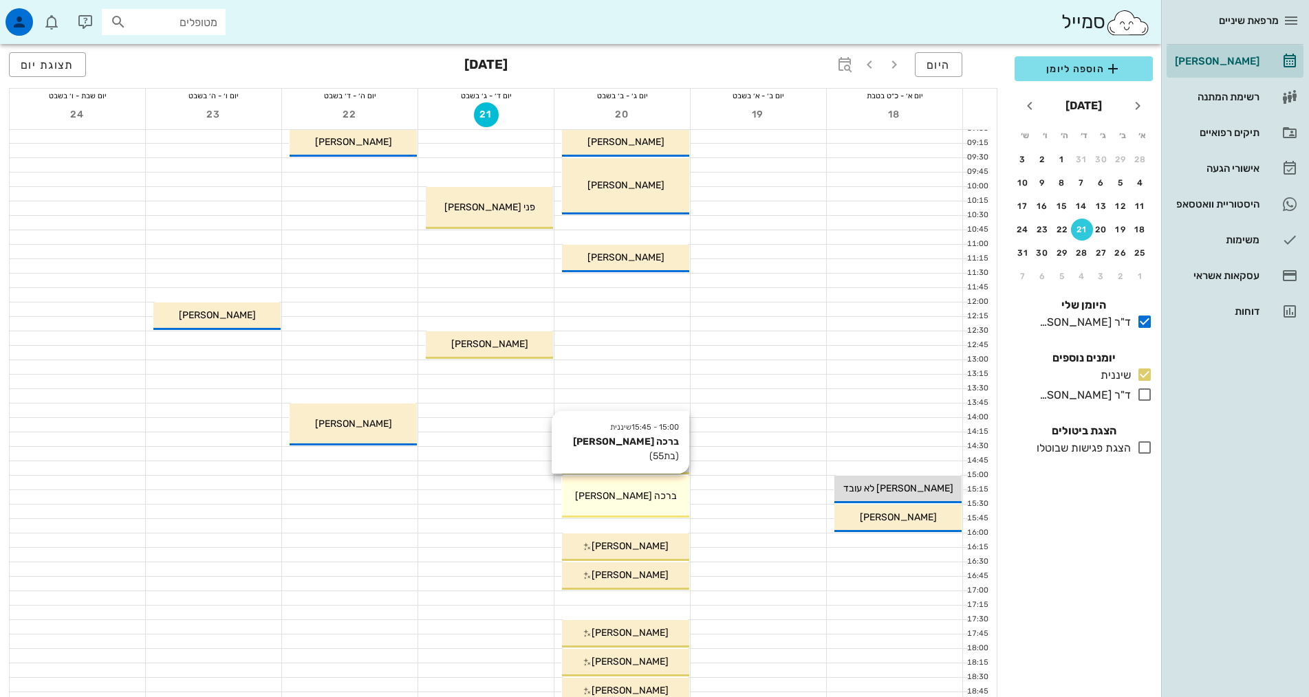
scroll to position [206, 0]
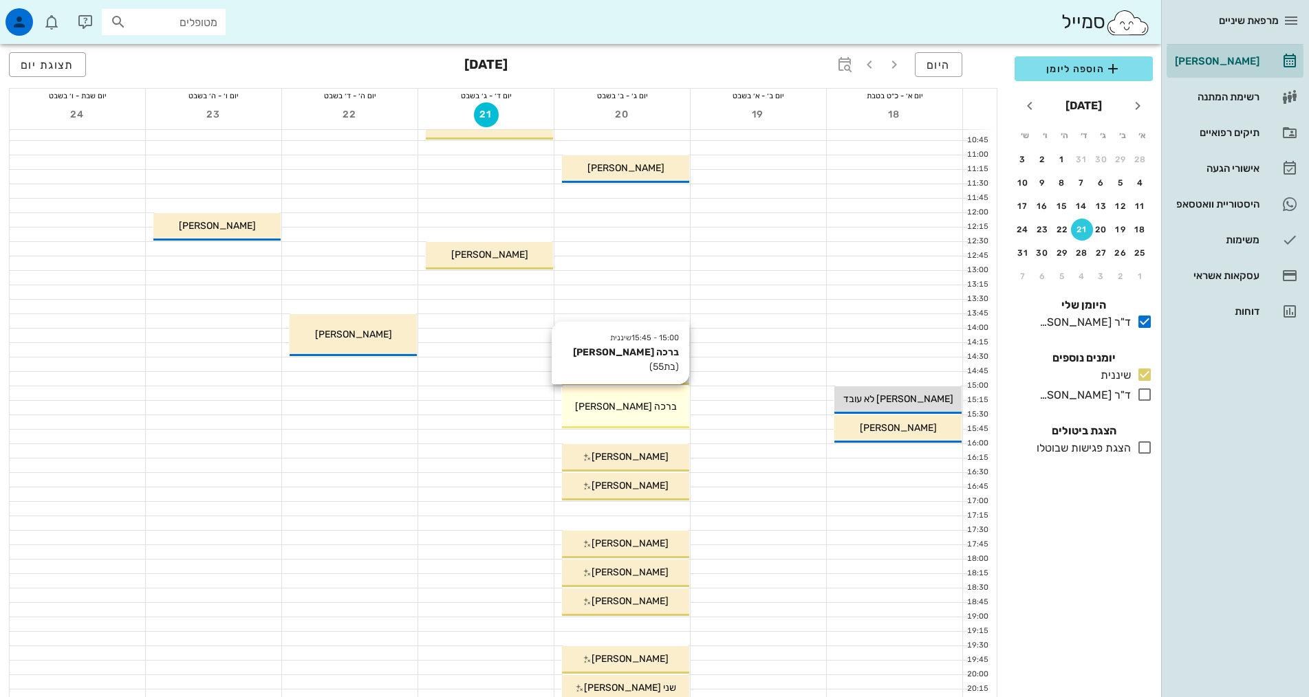
click at [655, 406] on div "ברכה [PERSON_NAME]" at bounding box center [625, 407] width 127 height 14
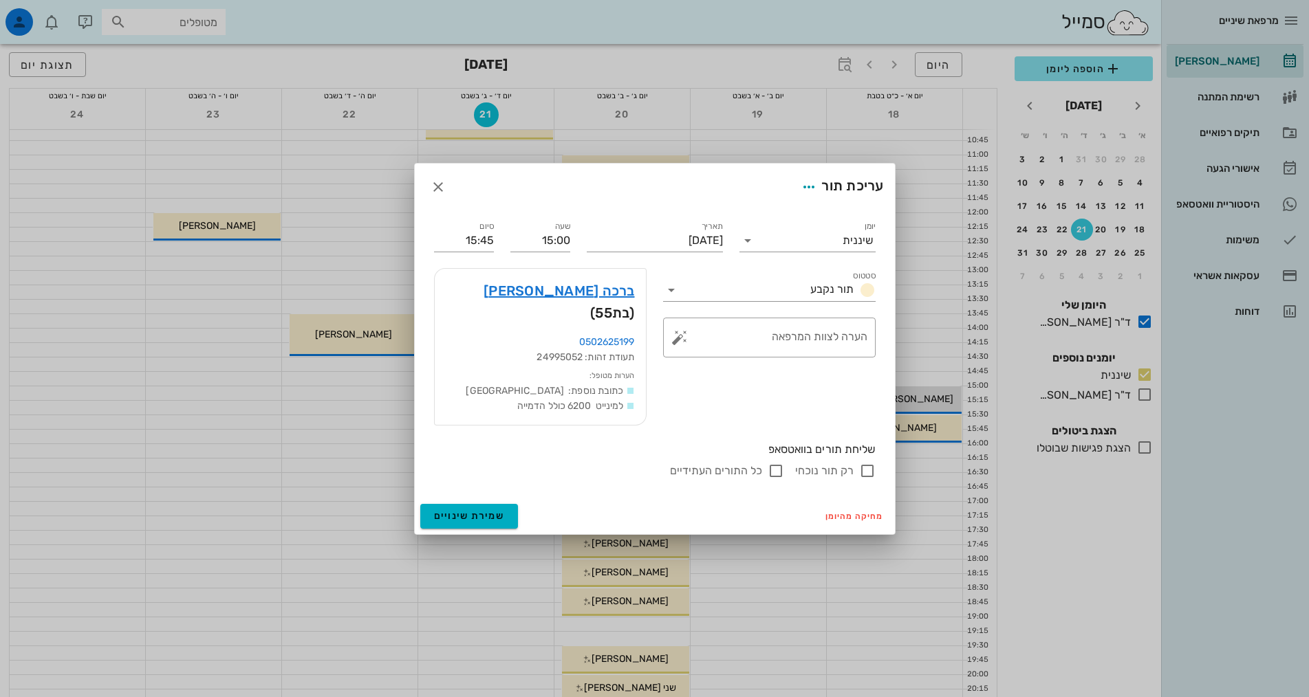
click at [864, 463] on input "רק תור נוכחי" at bounding box center [867, 471] width 17 height 17
checkbox input "false"
click at [781, 463] on input "כל התורים העתידיים" at bounding box center [775, 471] width 17 height 17
checkbox input "false"
click at [477, 510] on span "שמירת שינויים" at bounding box center [469, 516] width 71 height 12
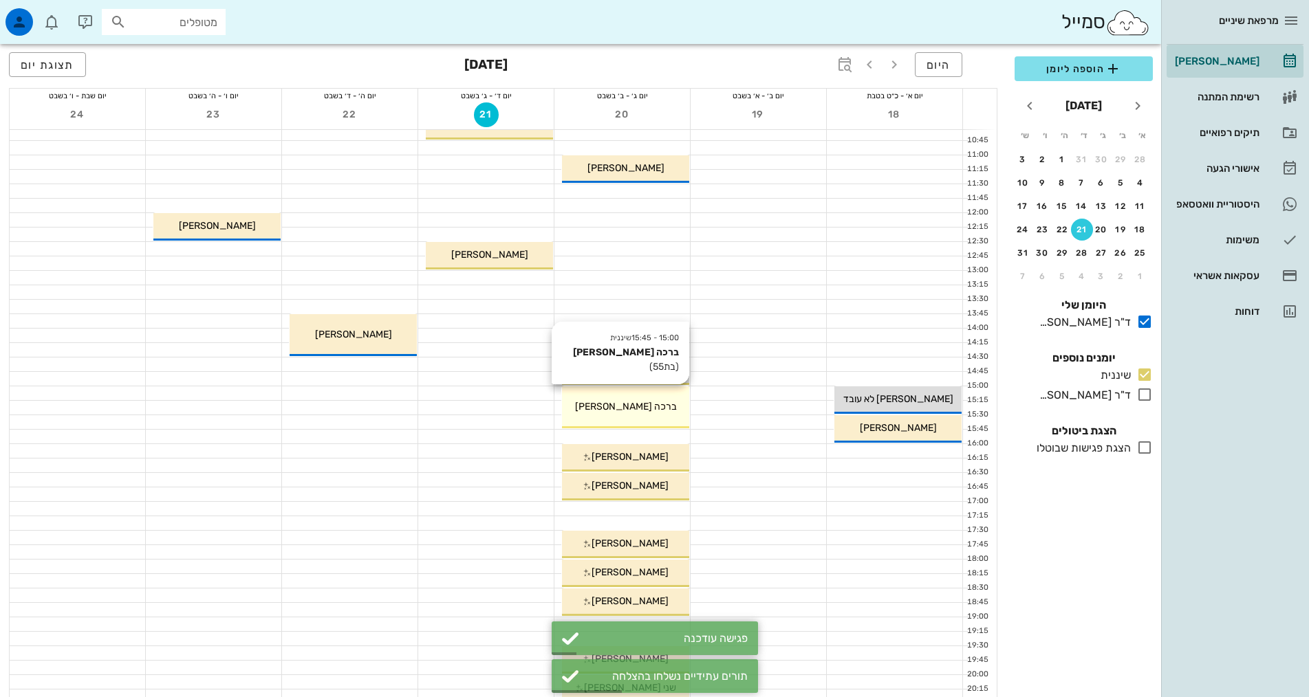
click at [600, 413] on div "ברכה [PERSON_NAME]" at bounding box center [625, 407] width 127 height 14
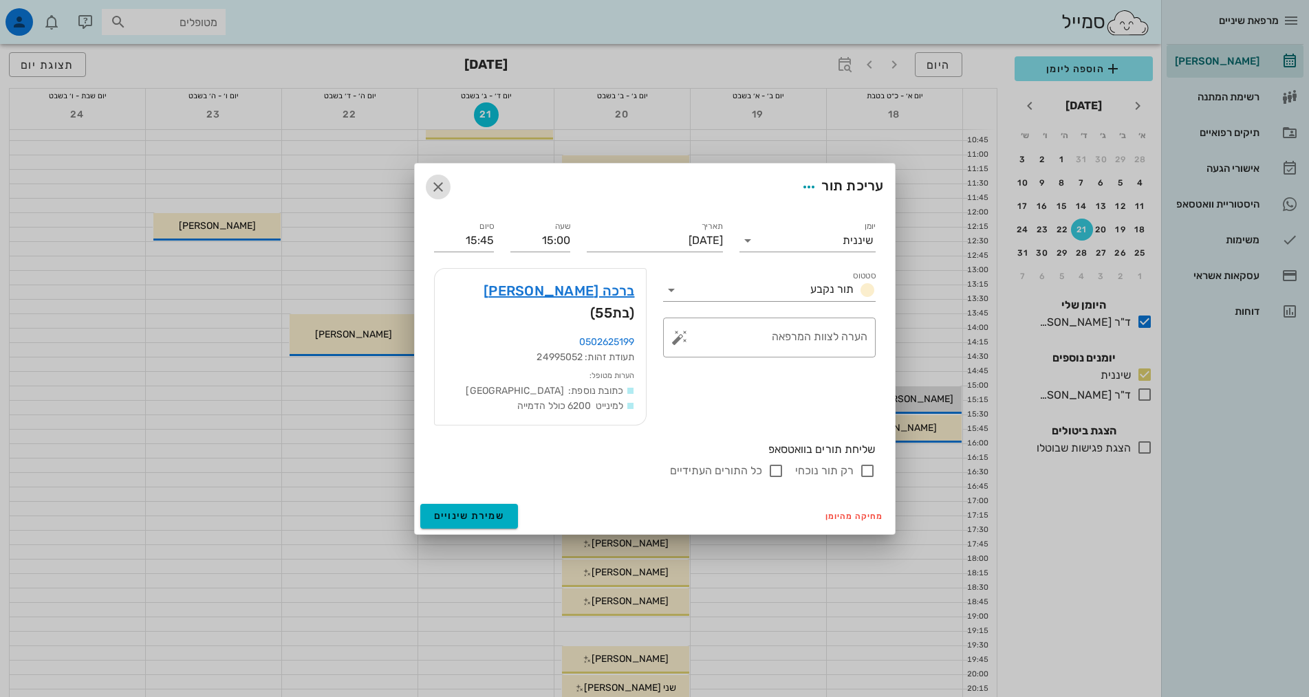
click at [437, 195] on icon "button" at bounding box center [438, 187] width 17 height 17
drag, startPoint x: 437, startPoint y: 197, endPoint x: 439, endPoint y: 184, distance: 13.8
click at [437, 197] on div at bounding box center [485, 191] width 135 height 14
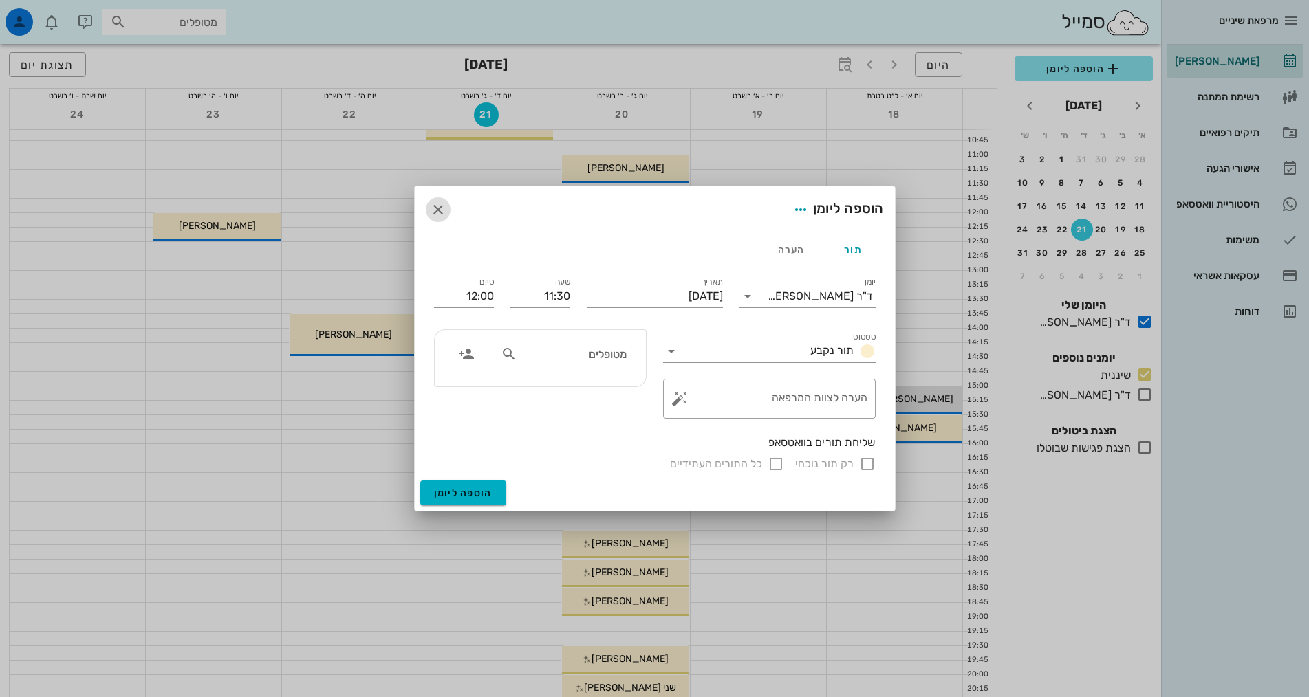
click at [439, 206] on icon "button" at bounding box center [438, 209] width 17 height 17
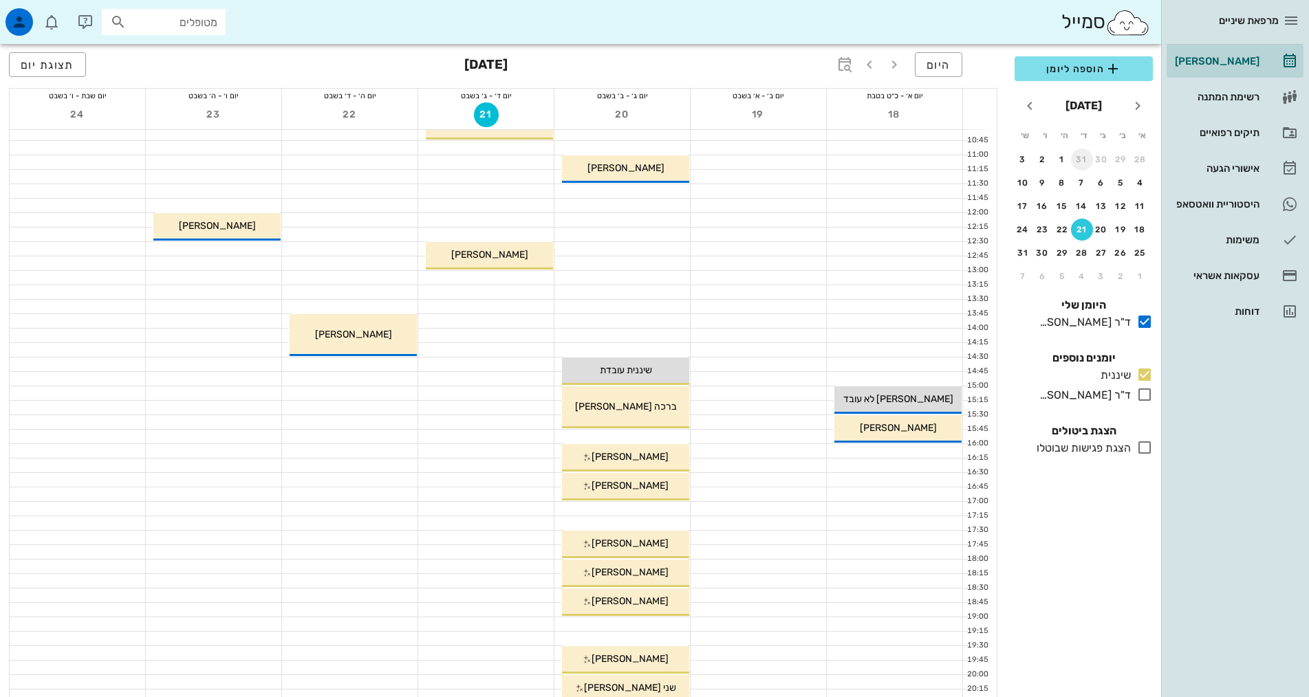
click at [1089, 165] on button "31" at bounding box center [1082, 160] width 22 height 22
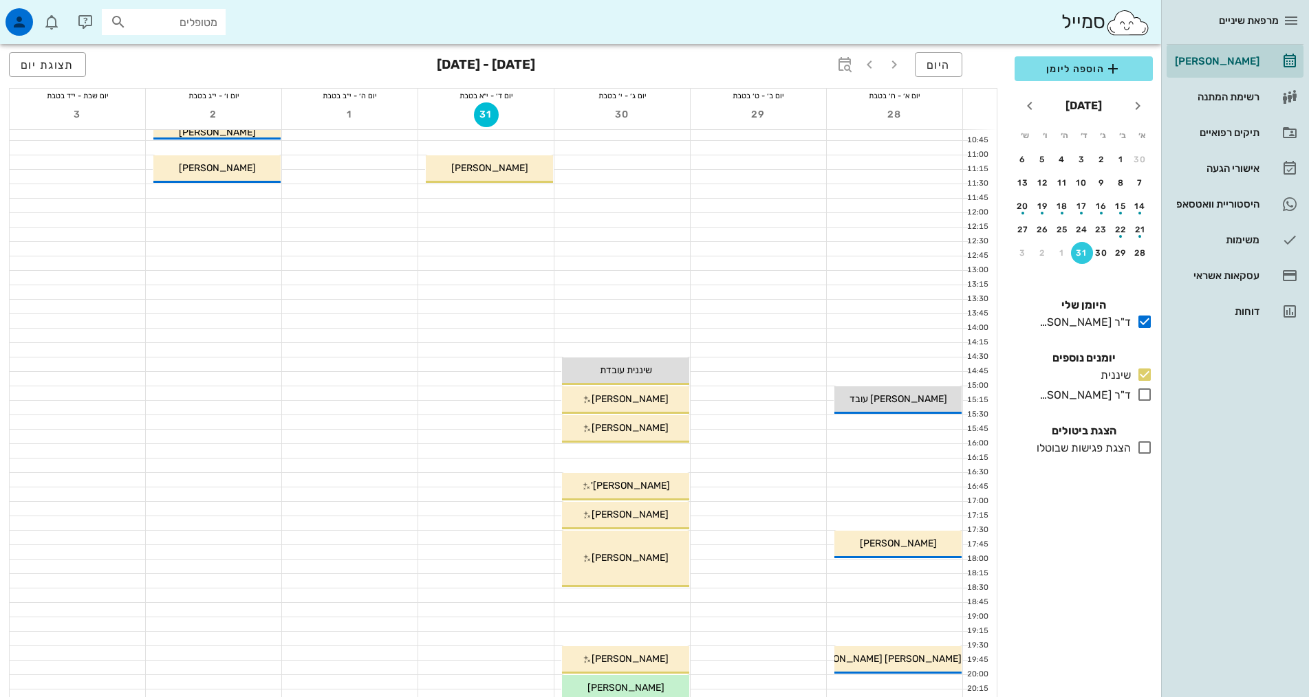
click at [151, 25] on input "מטופלים" at bounding box center [173, 22] width 88 height 18
type input "[PERSON_NAME]"
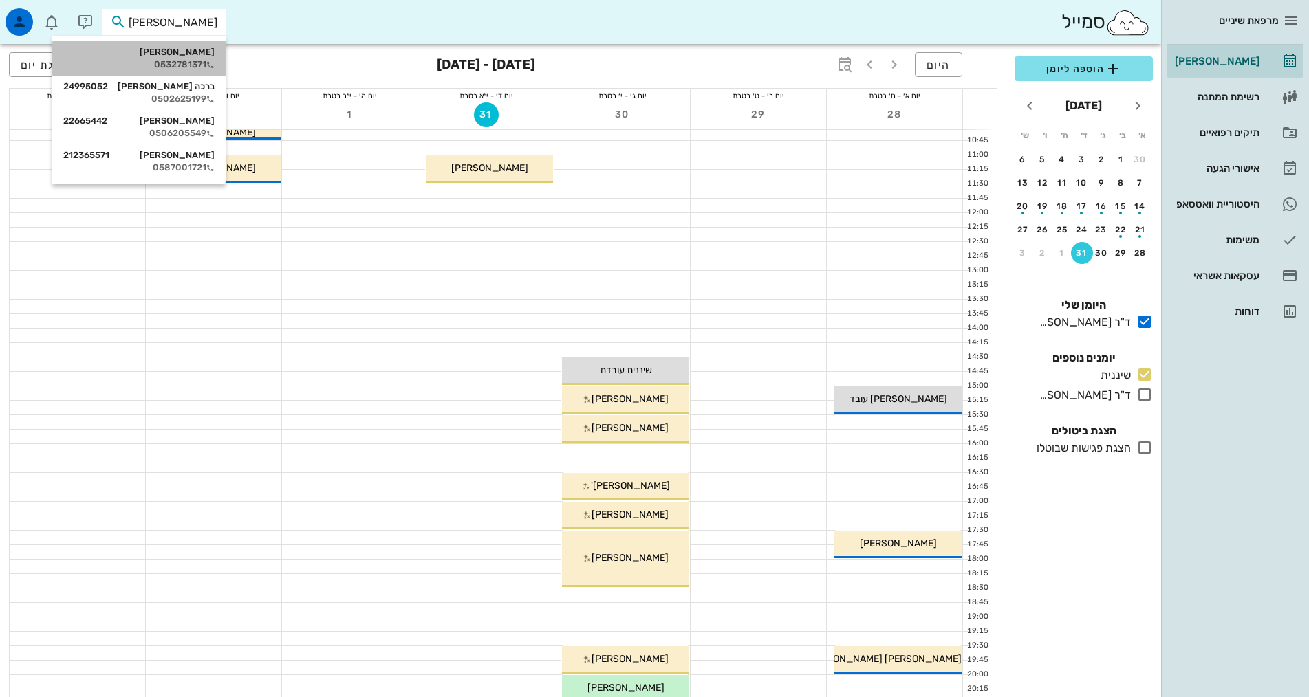
click at [196, 55] on div "[PERSON_NAME]" at bounding box center [138, 52] width 151 height 11
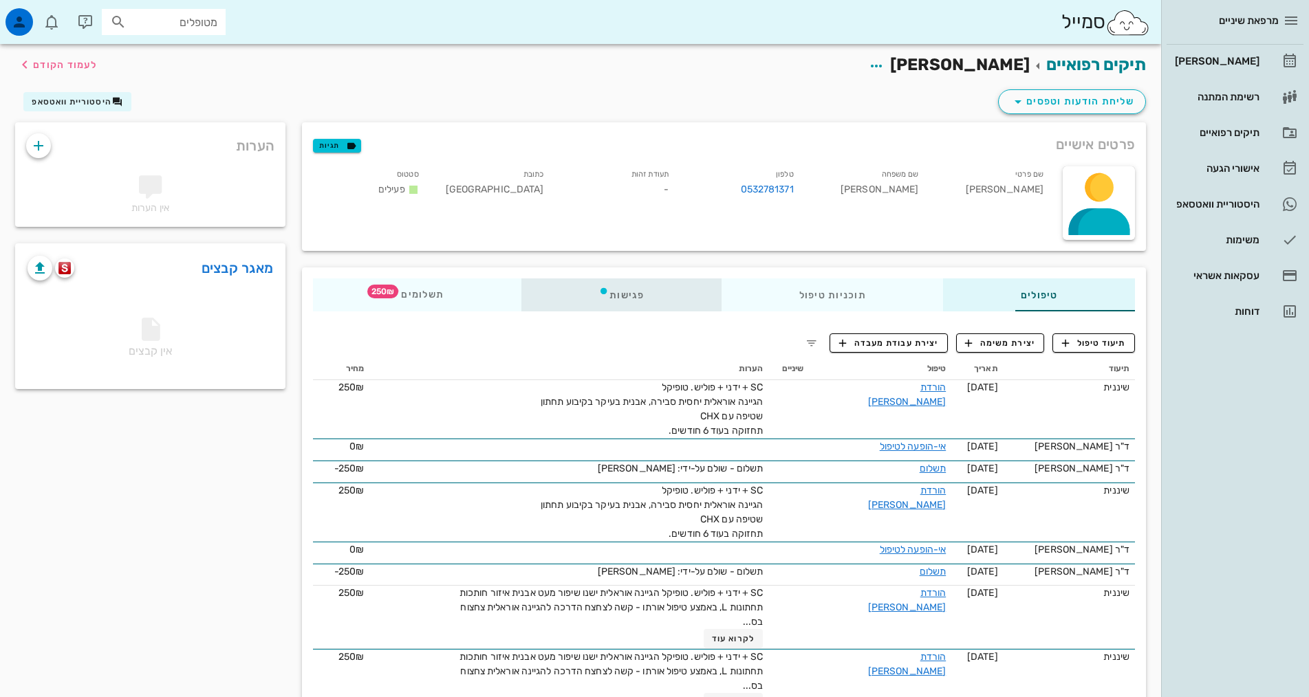
click at [559, 298] on div "פגישות" at bounding box center [621, 294] width 200 height 33
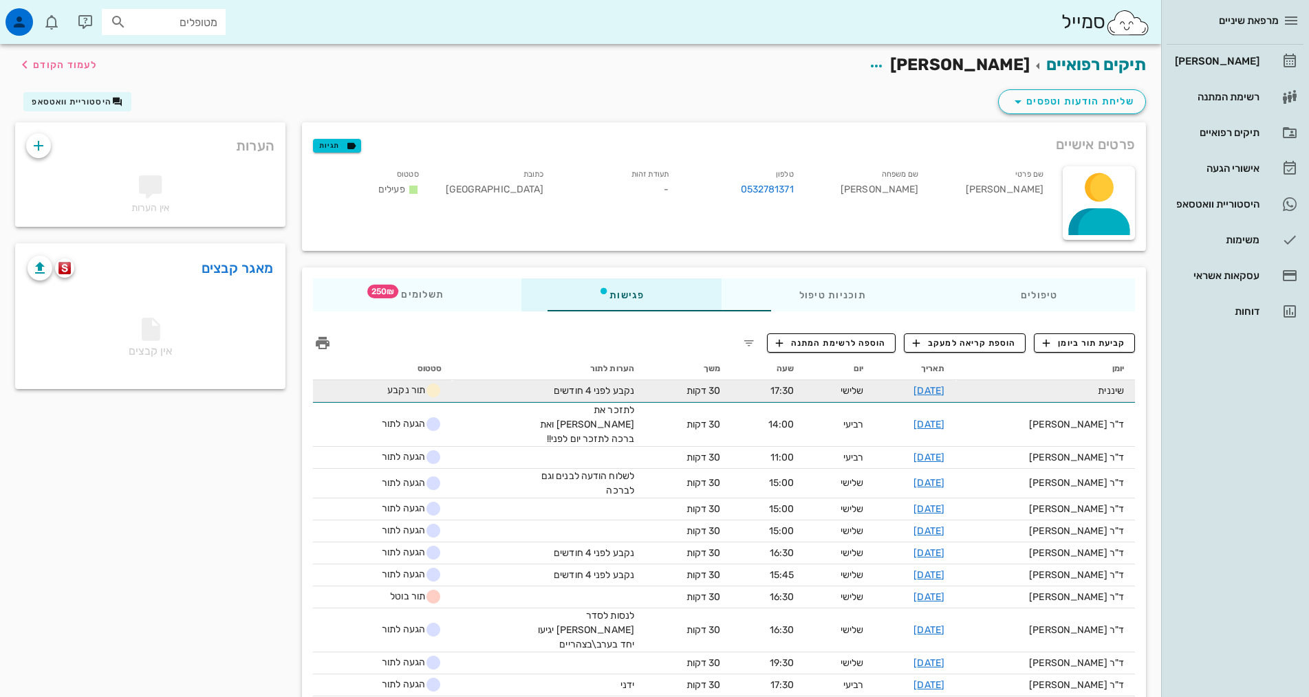
click at [645, 386] on td "30 דקות" at bounding box center [688, 391] width 87 height 22
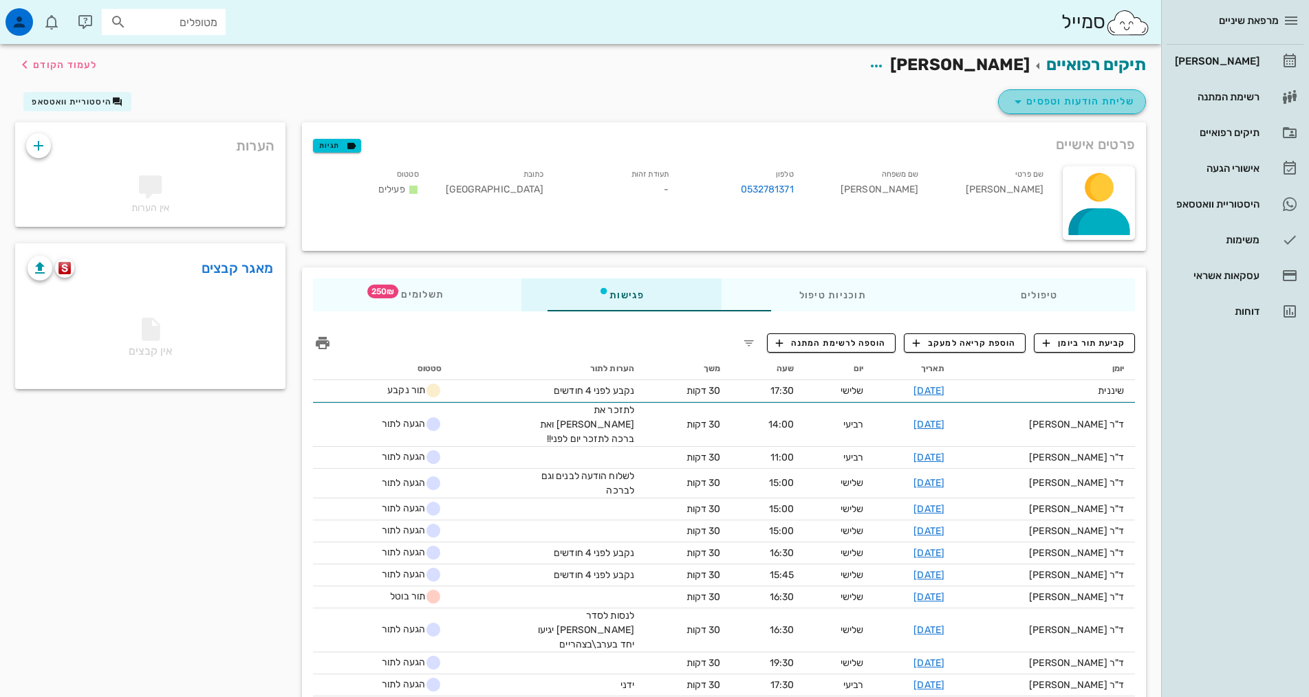
click at [1070, 102] on span "שליחת הודעות וטפסים" at bounding box center [1071, 102] width 124 height 17
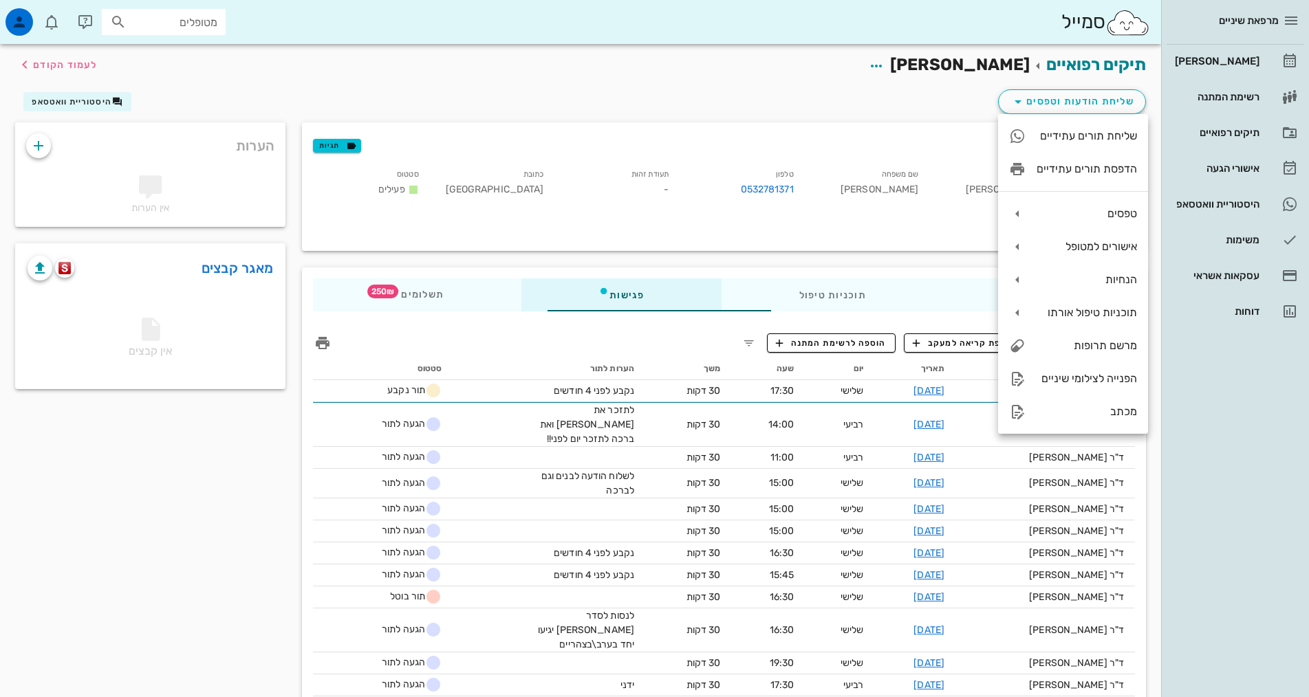
click at [954, 186] on div "שם פרטי [PERSON_NAME]" at bounding box center [991, 185] width 125 height 42
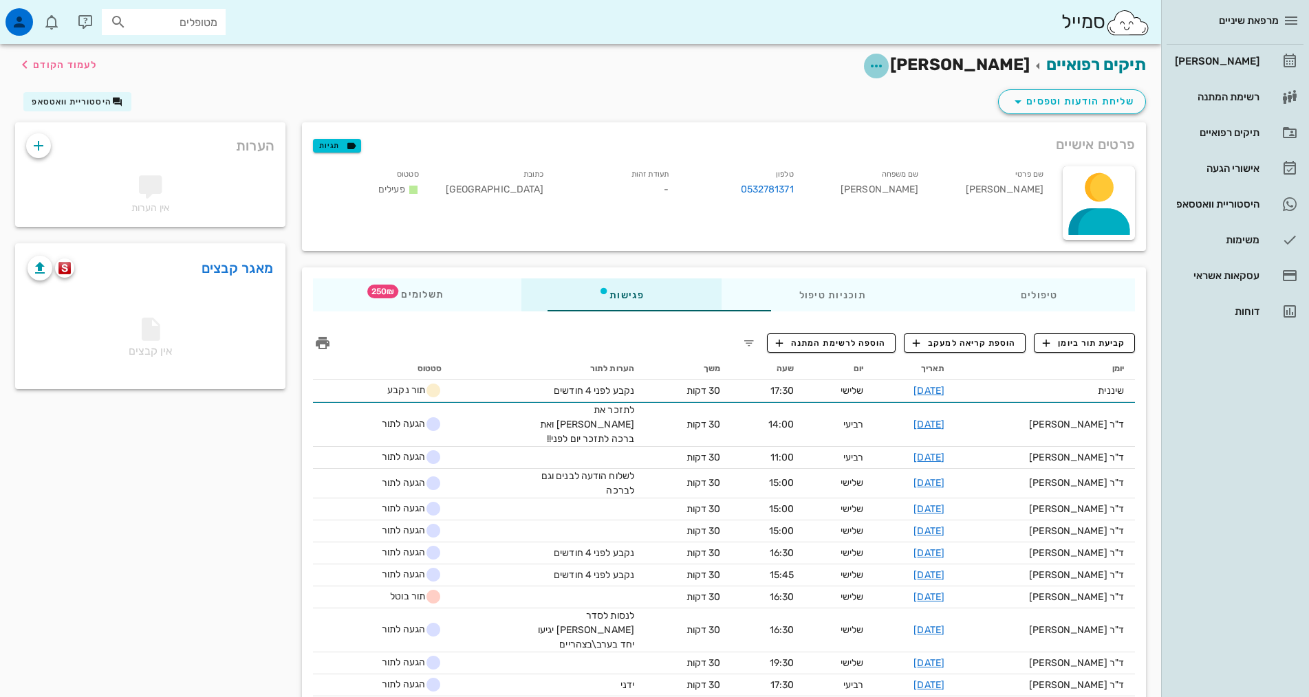
click at [884, 65] on icon "button" at bounding box center [876, 66] width 17 height 17
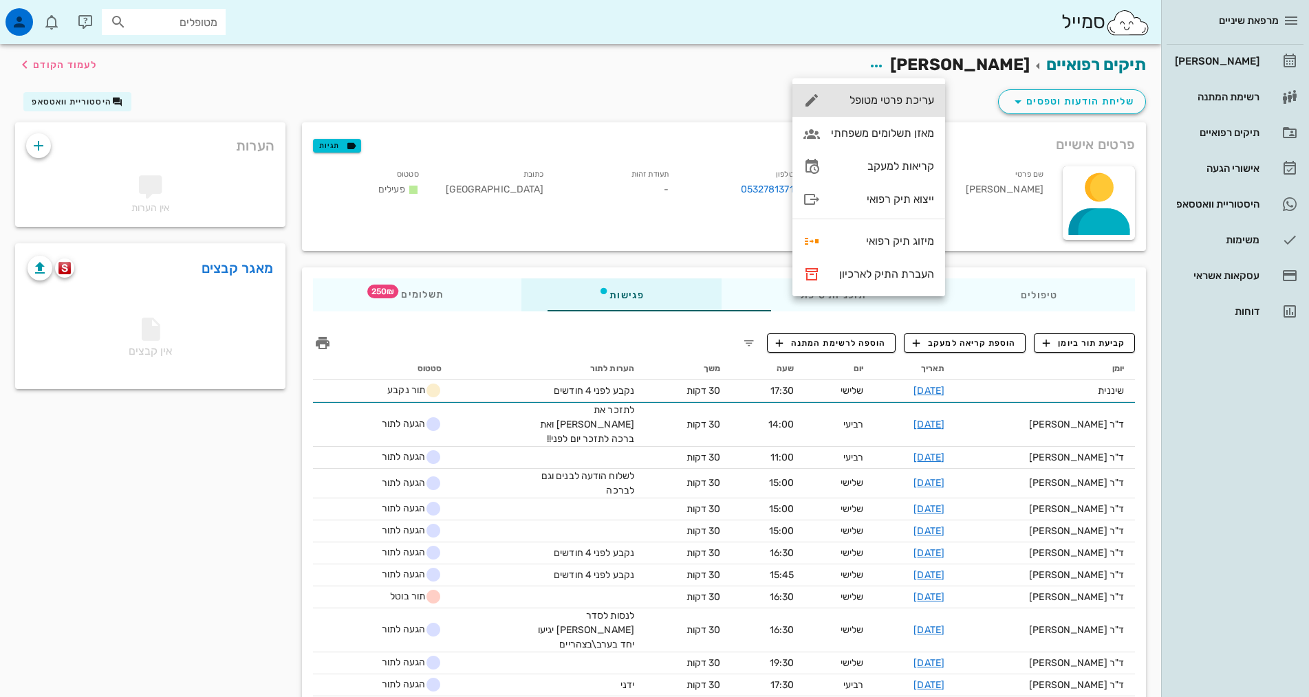
click at [920, 88] on div "עריכת פרטי מטופל" at bounding box center [868, 100] width 153 height 33
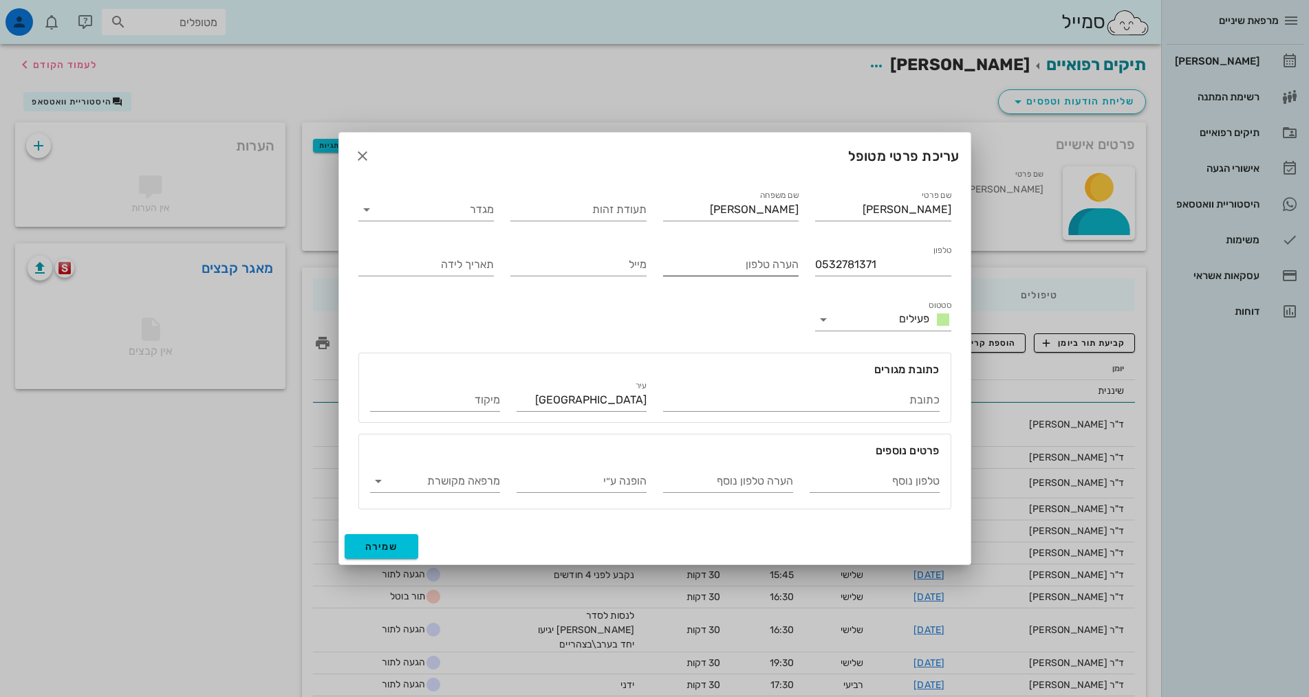
click at [765, 253] on div "הערה טלפון" at bounding box center [731, 260] width 136 height 30
click at [765, 263] on input "הערה טלפון" at bounding box center [731, 265] width 136 height 22
type input "0502625199"
click at [393, 551] on span "שמירה" at bounding box center [381, 547] width 33 height 12
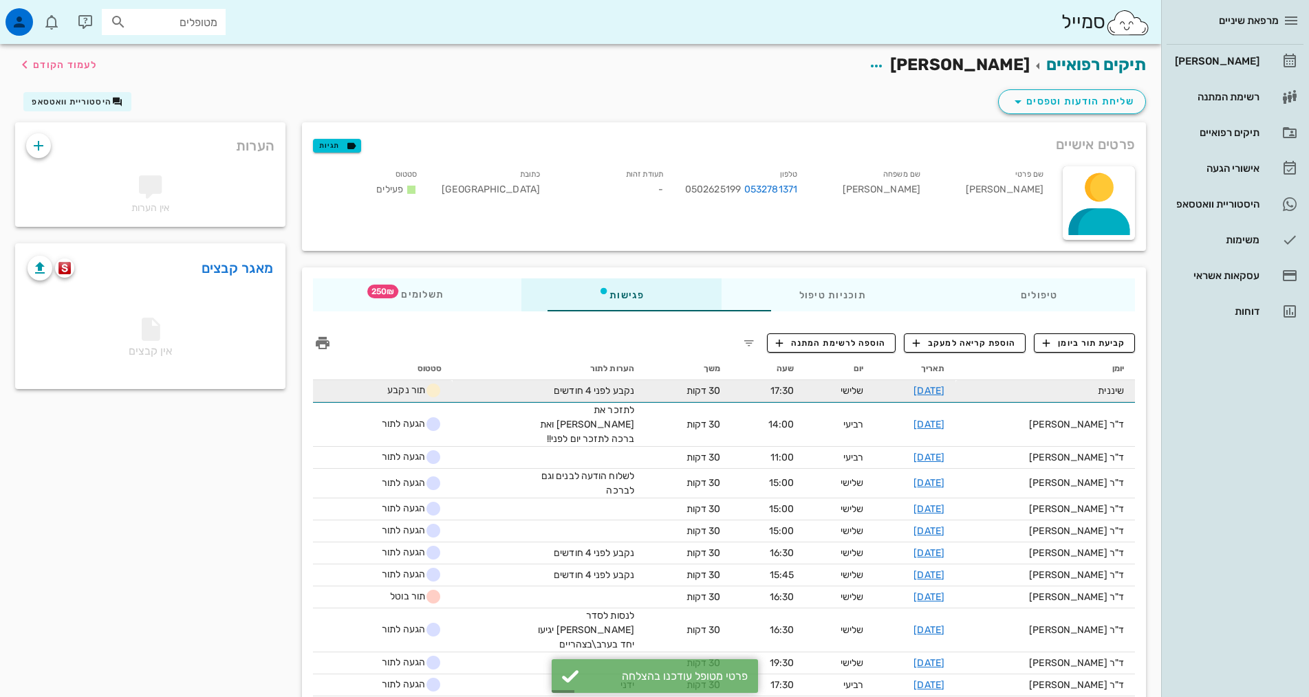
click at [560, 389] on div "נקבע לפני 4 חודשים" at bounding box center [582, 391] width 103 height 14
click at [387, 386] on span "תור נקבע" at bounding box center [414, 390] width 54 height 12
click at [944, 389] on link "[DATE]" at bounding box center [928, 391] width 31 height 12
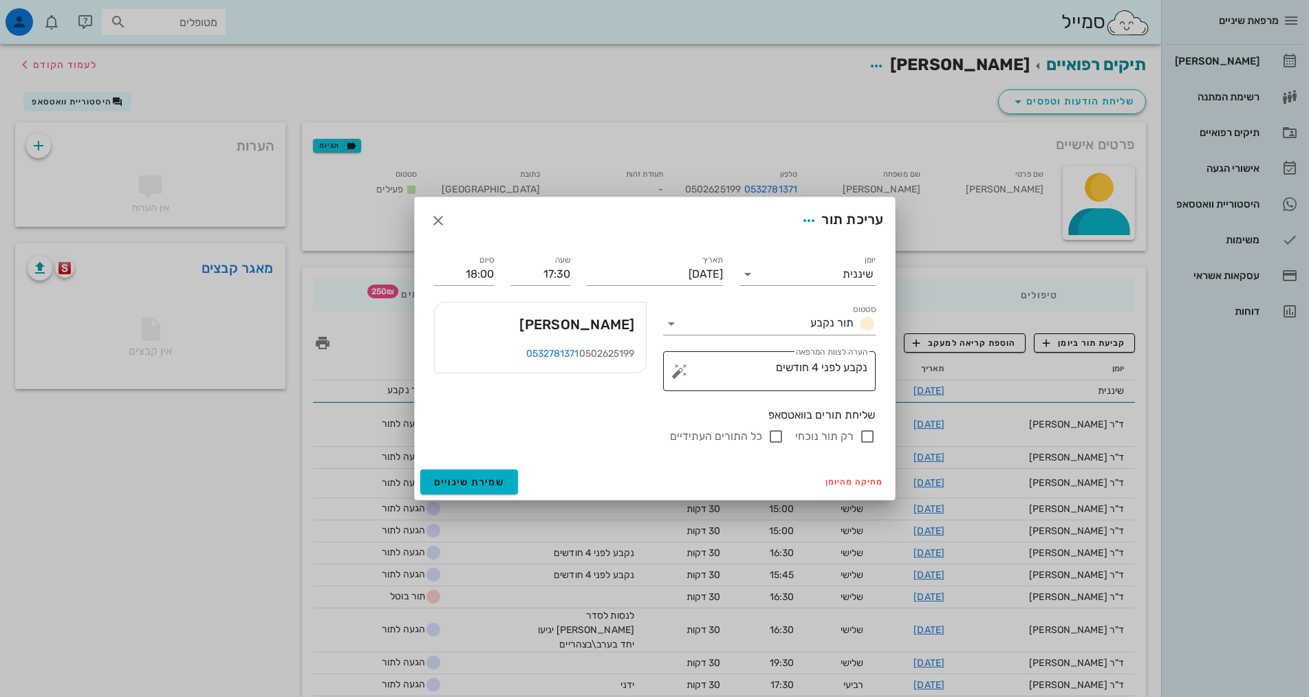
drag, startPoint x: 752, startPoint y: 369, endPoint x: 765, endPoint y: 369, distance: 12.4
click at [752, 369] on textarea "נקבע לפני 4 חודשים" at bounding box center [774, 374] width 185 height 33
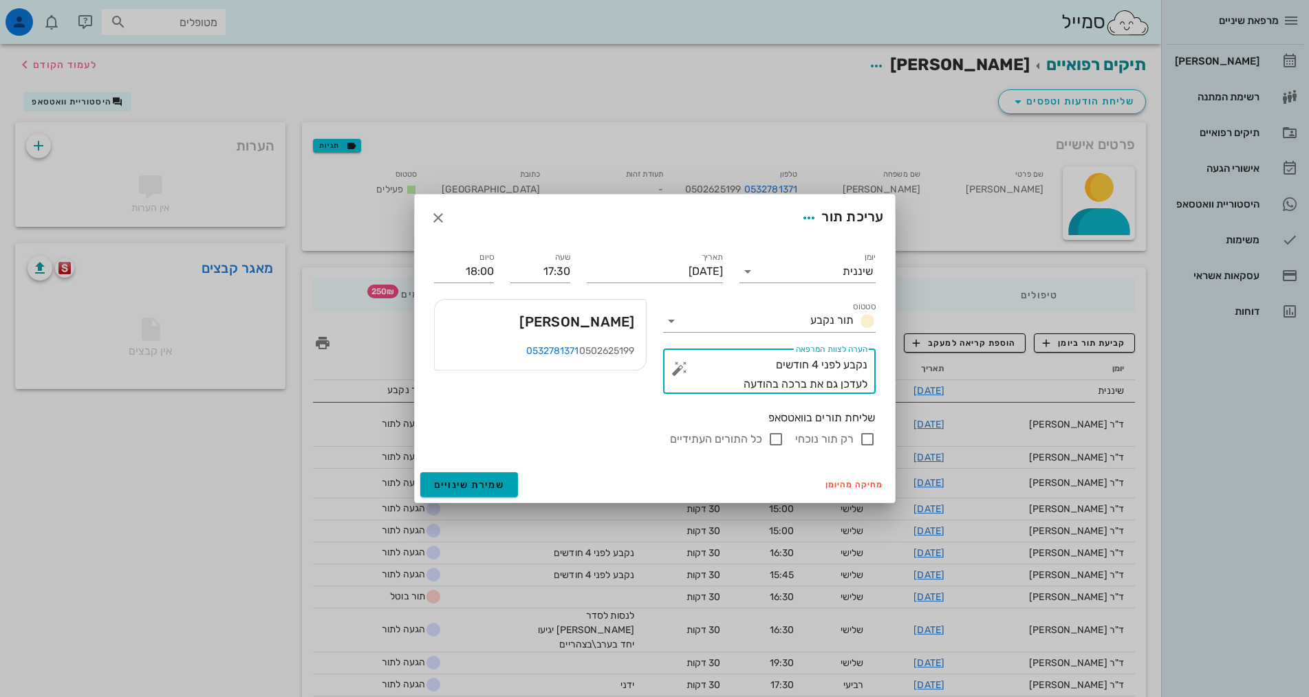
type textarea "נקבע לפני 4 חודשים לעדכן גם את ברכה בהודעה"
click at [456, 486] on span "שמירת שינויים" at bounding box center [469, 485] width 71 height 12
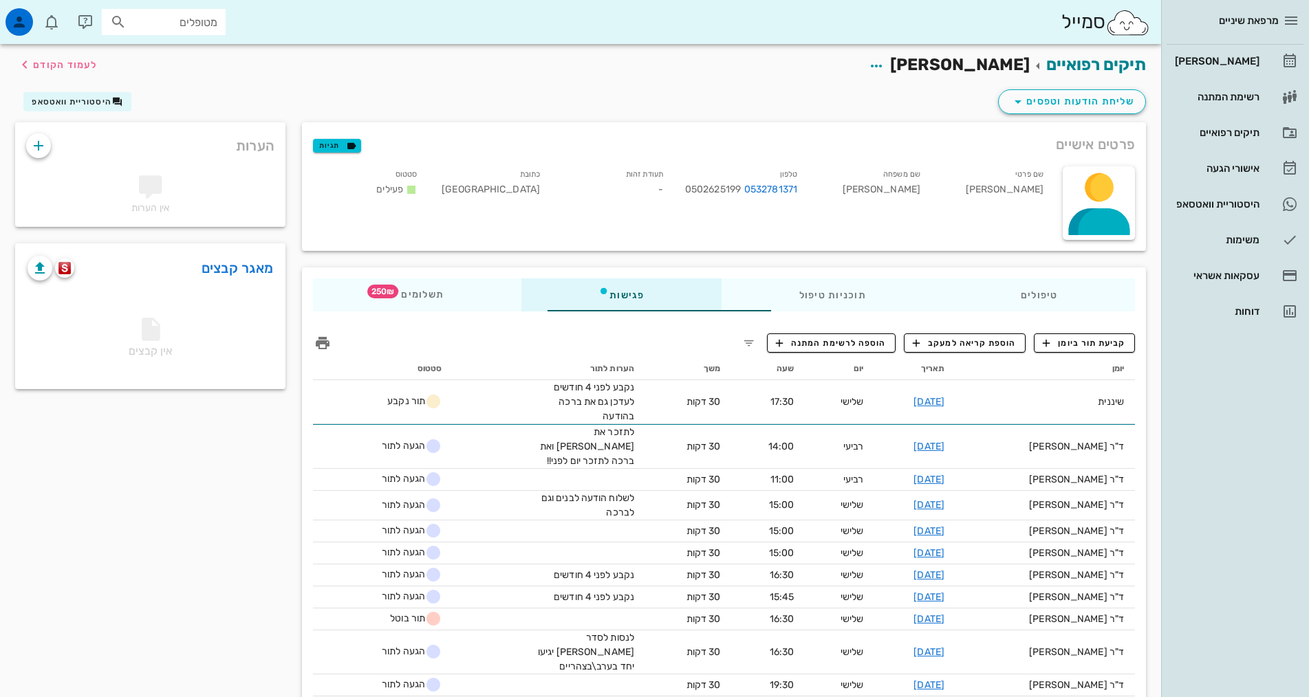
click at [184, 31] on div "מטופלים" at bounding box center [164, 22] width 124 height 26
type input "[PERSON_NAME]"
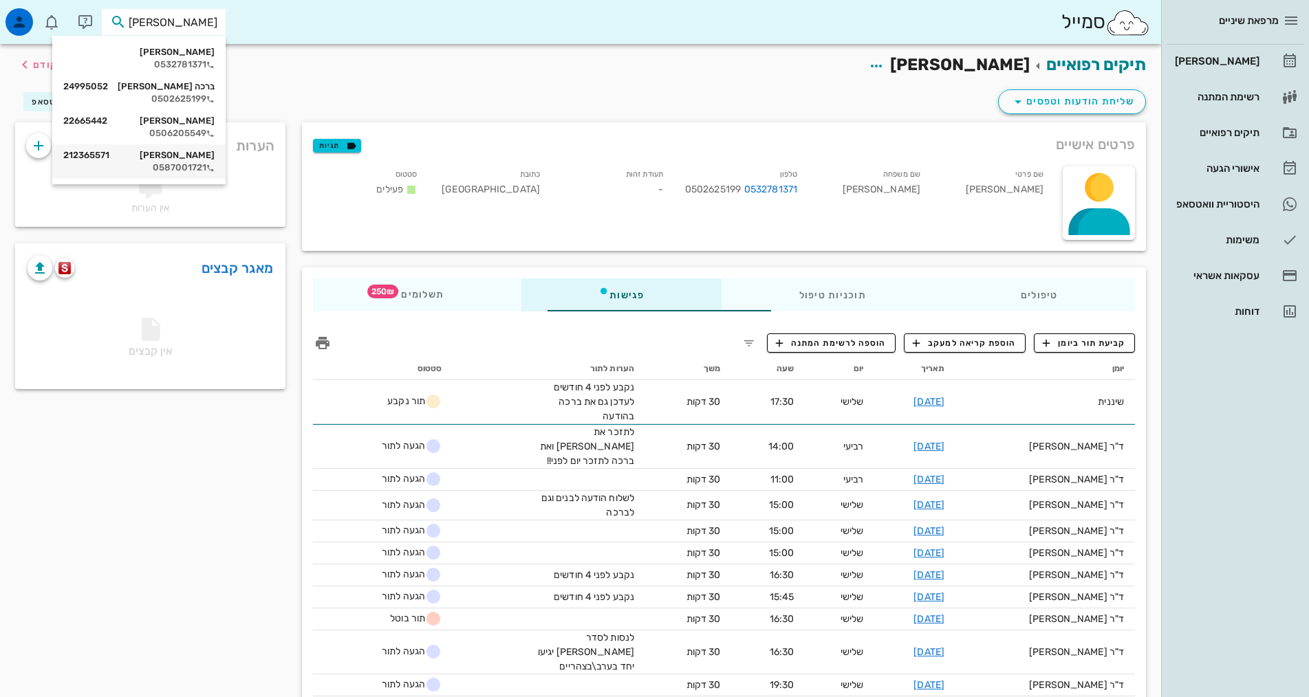
click at [196, 155] on div "[PERSON_NAME] 212365571" at bounding box center [138, 155] width 151 height 11
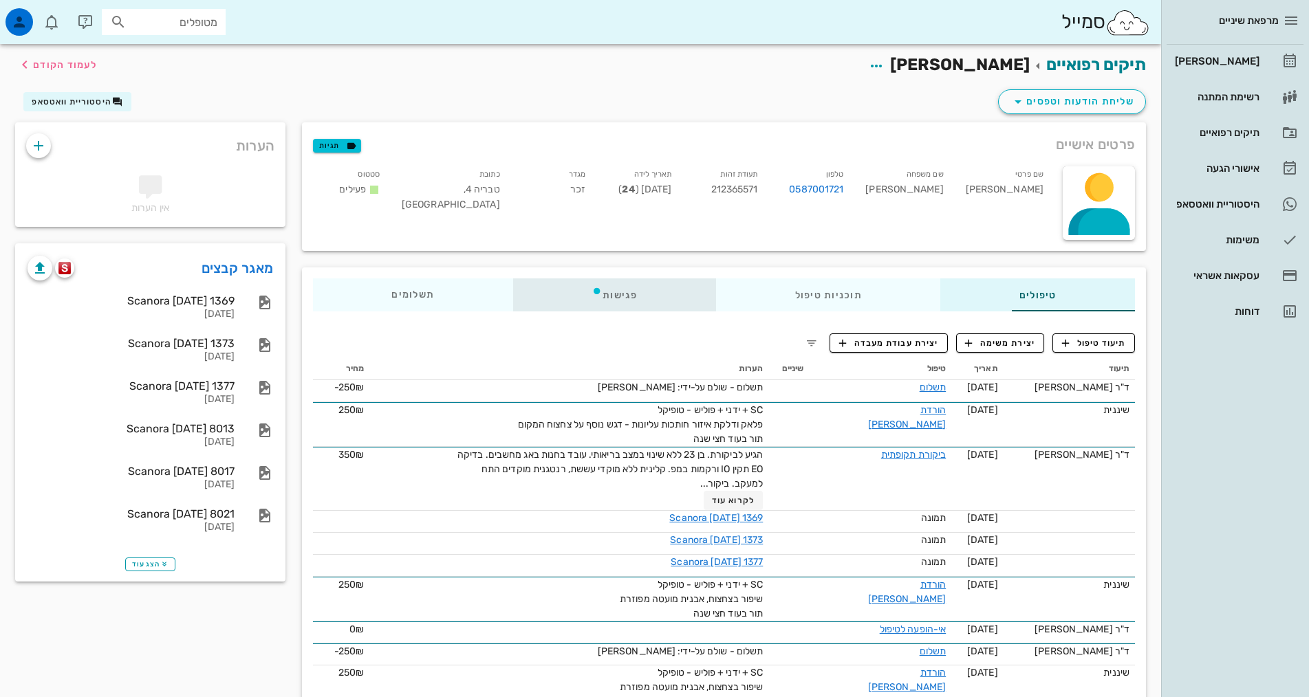
click at [540, 296] on div "פגישות" at bounding box center [614, 294] width 203 height 33
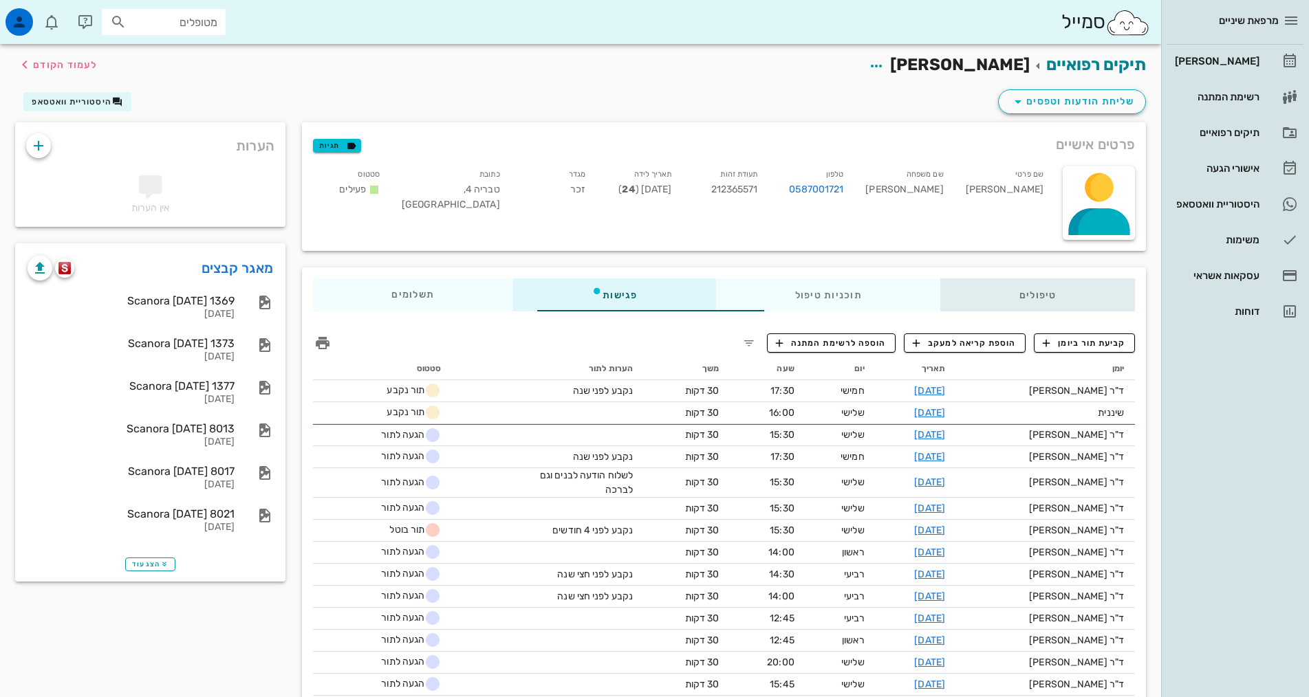
click at [1000, 292] on div "טיפולים" at bounding box center [1037, 294] width 195 height 33
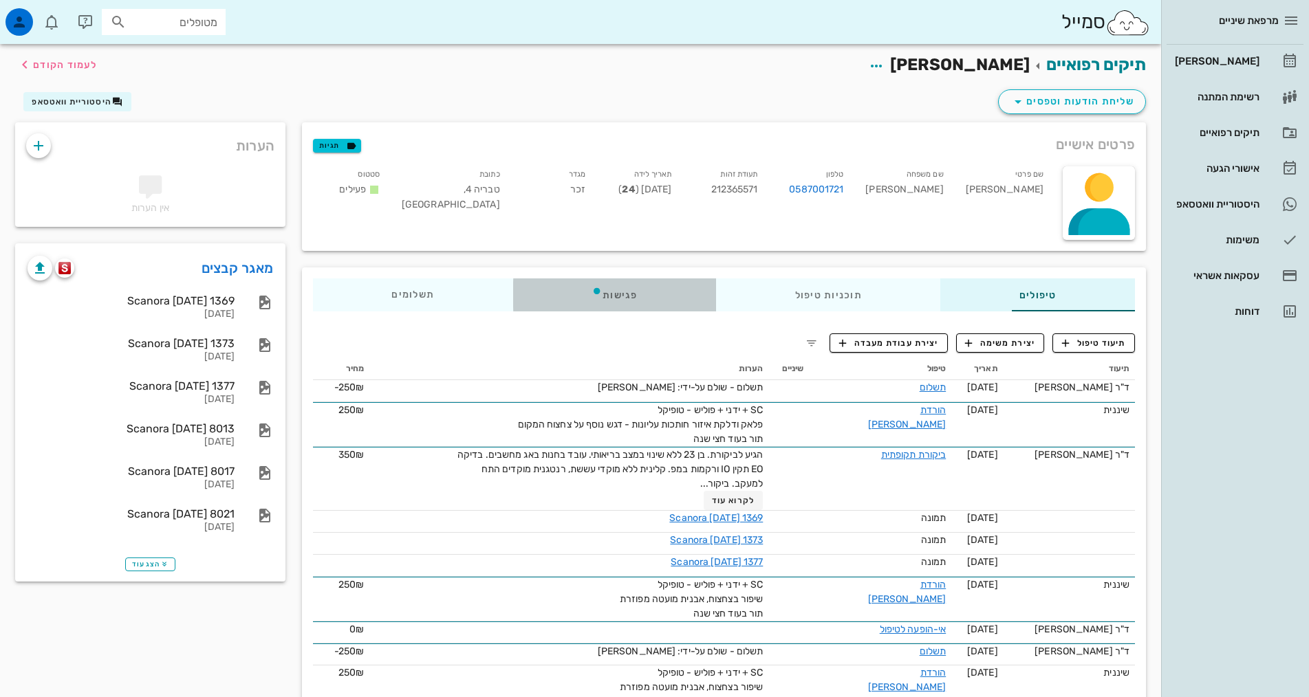
click at [549, 286] on div "פגישות" at bounding box center [614, 294] width 203 height 33
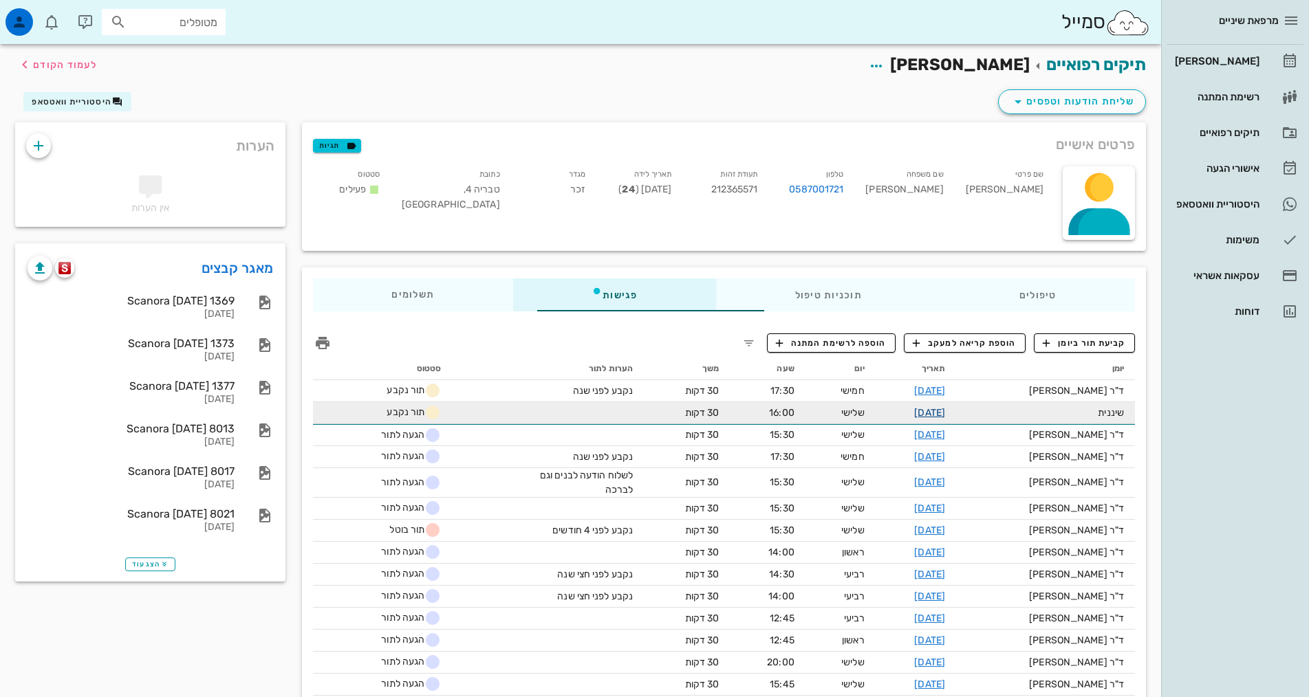
click at [931, 417] on link "[DATE]" at bounding box center [929, 413] width 31 height 12
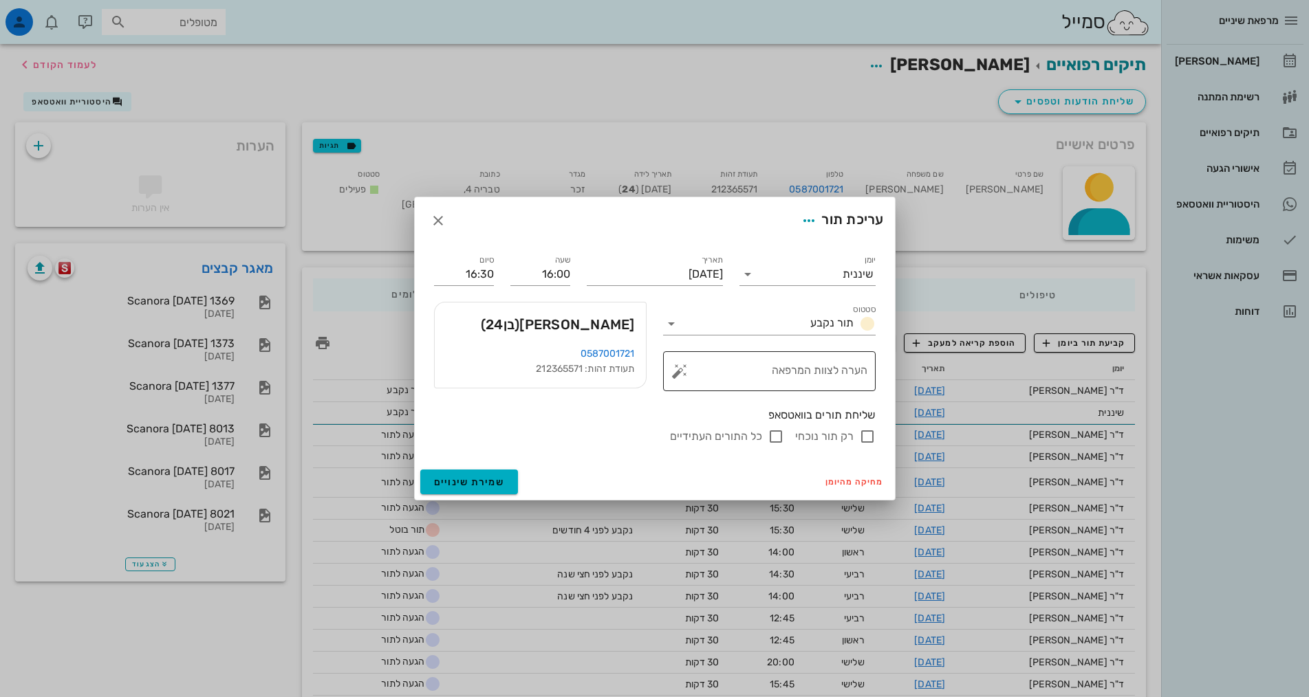
click at [750, 375] on textarea "הערה לצוות המרפאה" at bounding box center [774, 374] width 185 height 33
type textarea "לתזכר את [PERSON_NAME] גם כן"
click at [485, 479] on span "שמירת שינויים" at bounding box center [469, 483] width 71 height 12
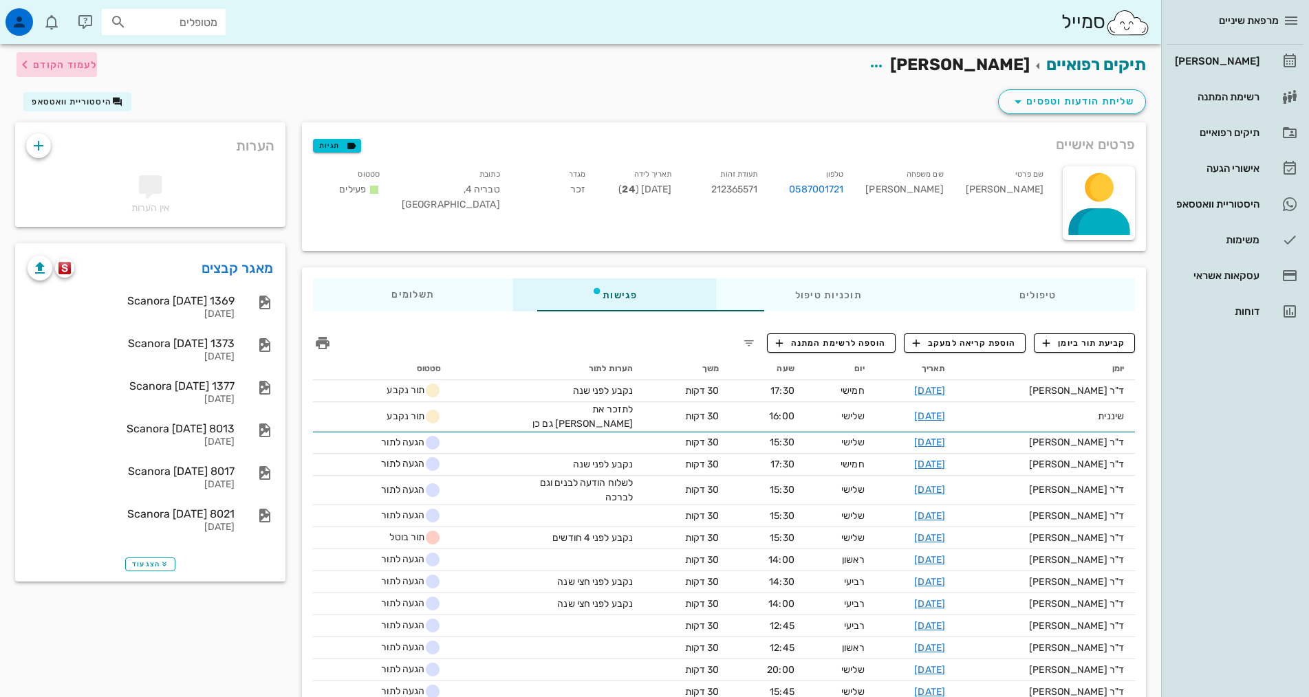
click at [64, 63] on span "לעמוד הקודם" at bounding box center [65, 65] width 64 height 12
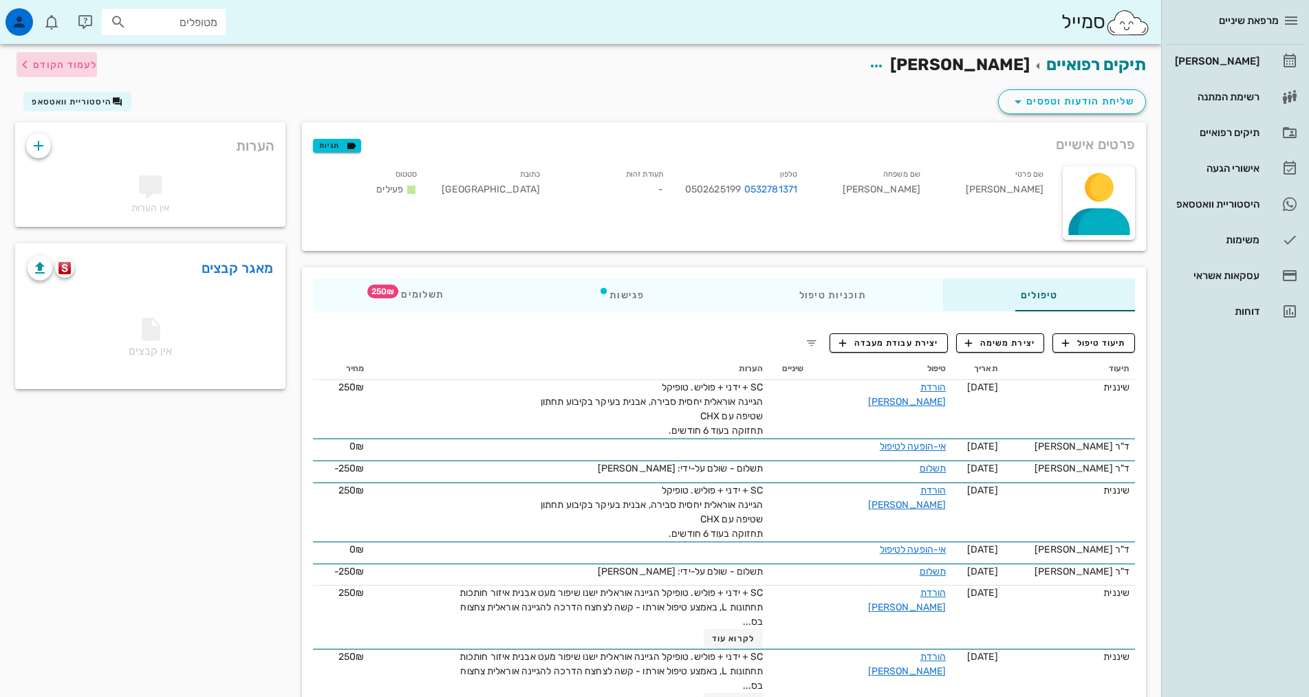
click at [54, 66] on span "לעמוד הקודם" at bounding box center [65, 65] width 64 height 12
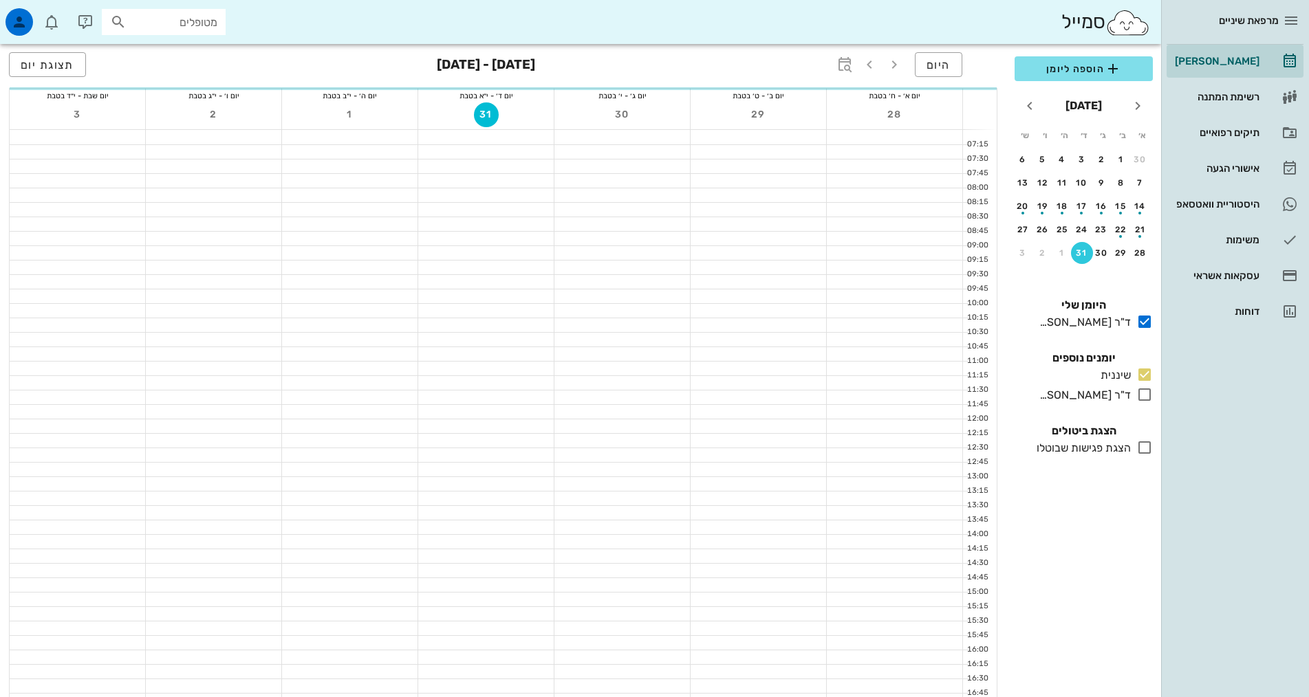
scroll to position [206, 0]
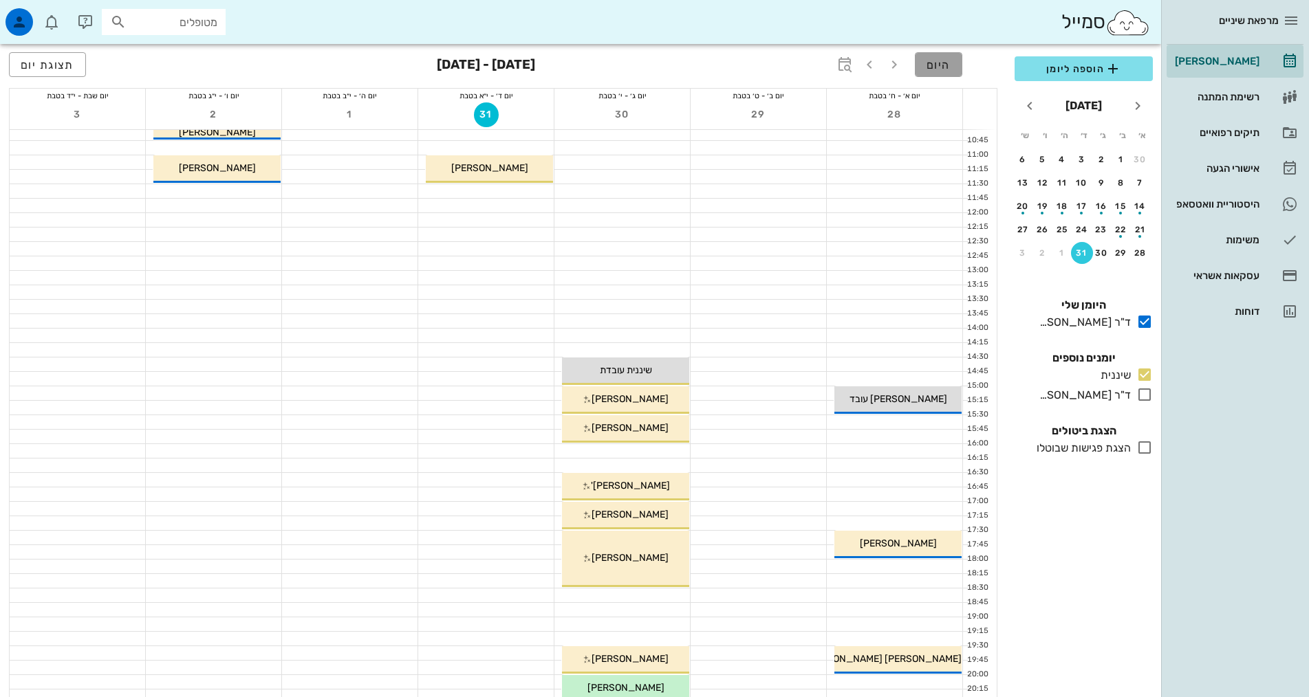
click at [954, 66] on button "היום" at bounding box center [938, 64] width 47 height 25
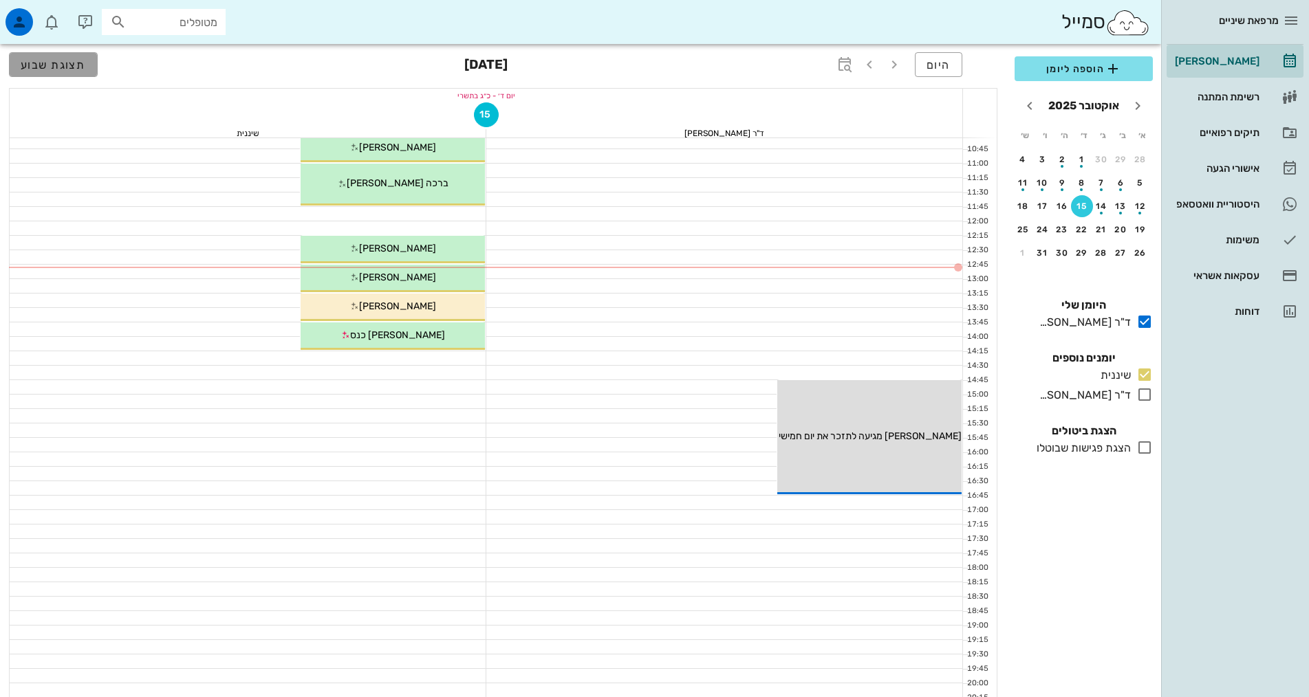
click at [27, 72] on button "תצוגת שבוע" at bounding box center [53, 64] width 89 height 25
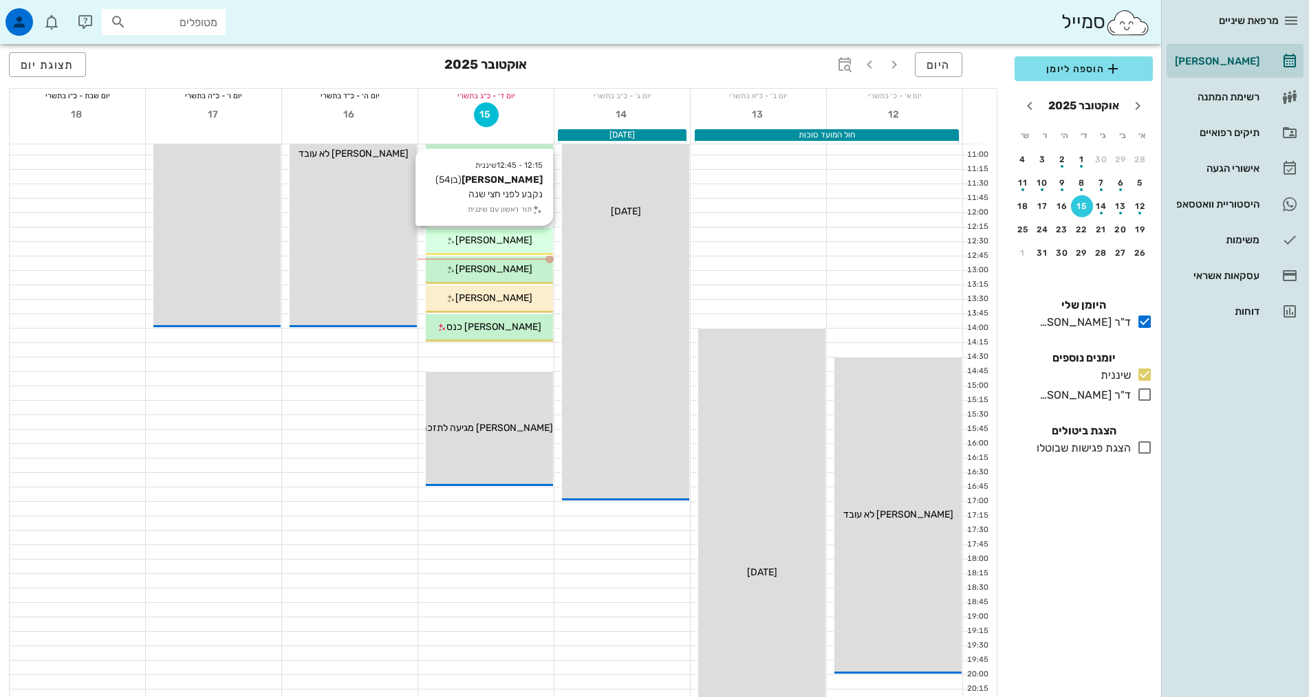
click at [480, 241] on span "[PERSON_NAME]" at bounding box center [493, 240] width 77 height 12
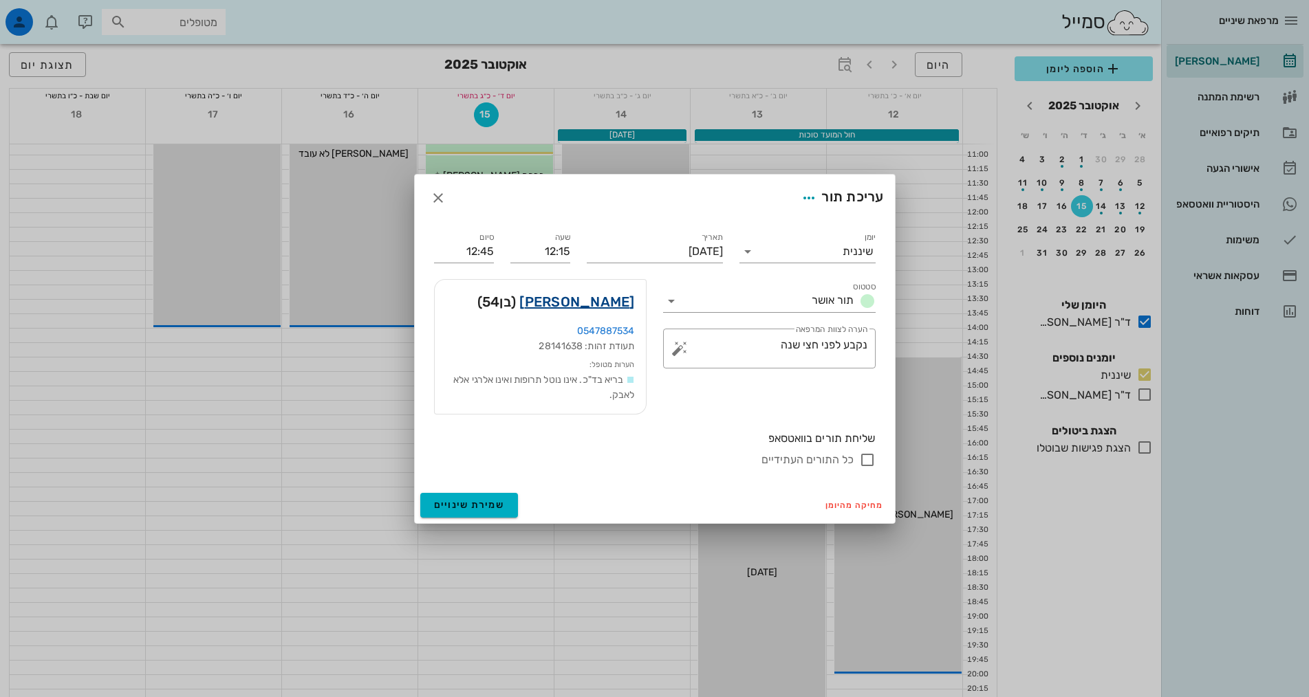
click at [580, 301] on link "[PERSON_NAME]" at bounding box center [576, 302] width 115 height 22
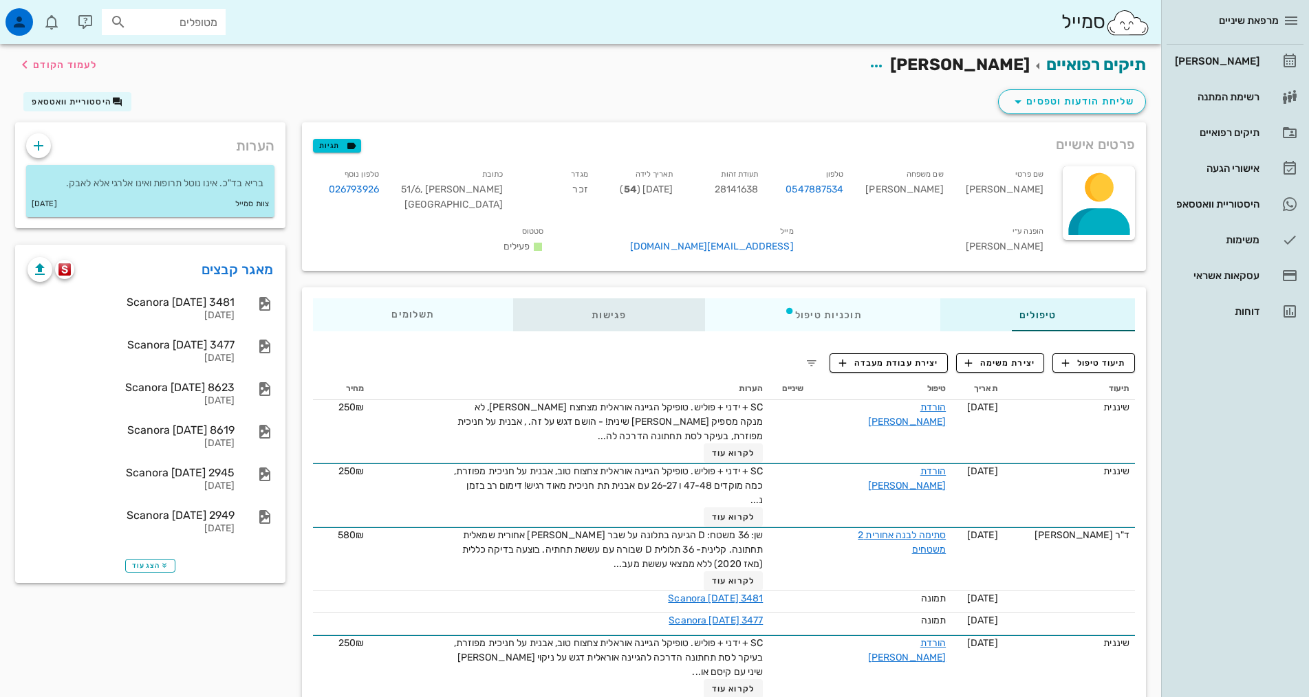
click at [513, 302] on div "פגישות" at bounding box center [609, 314] width 192 height 33
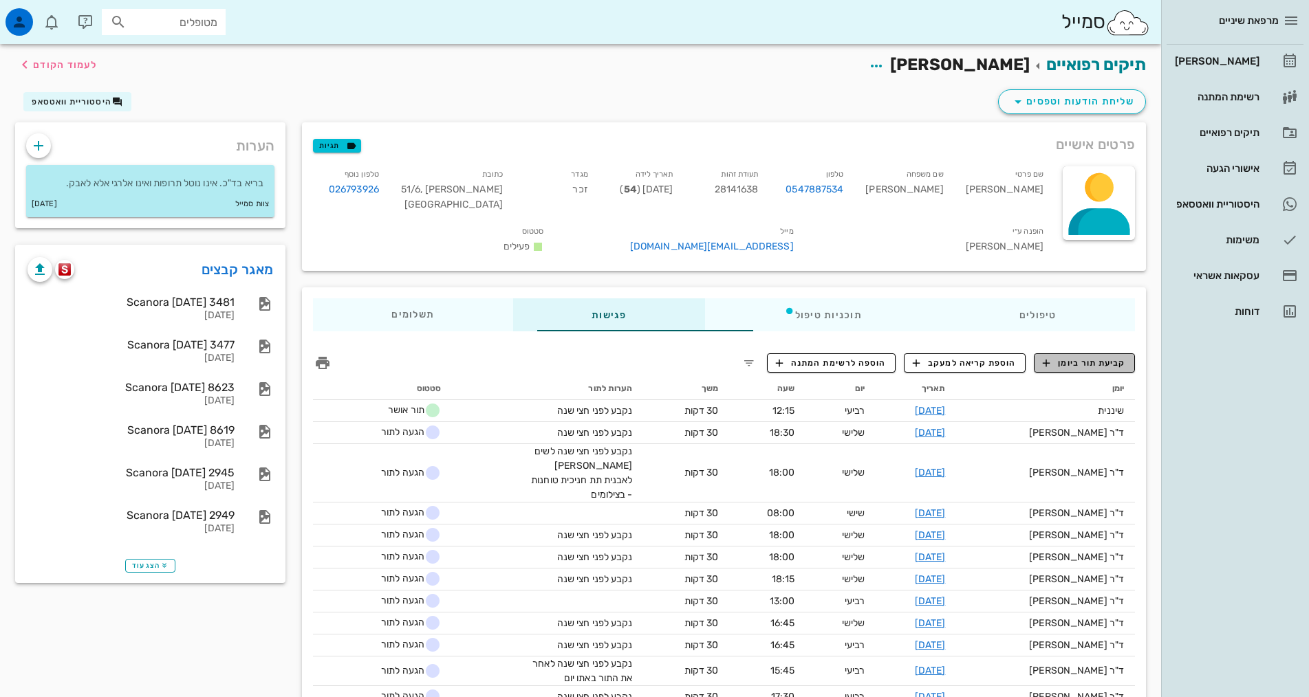
click at [1099, 357] on span "קביעת תור ביומן" at bounding box center [1083, 363] width 83 height 12
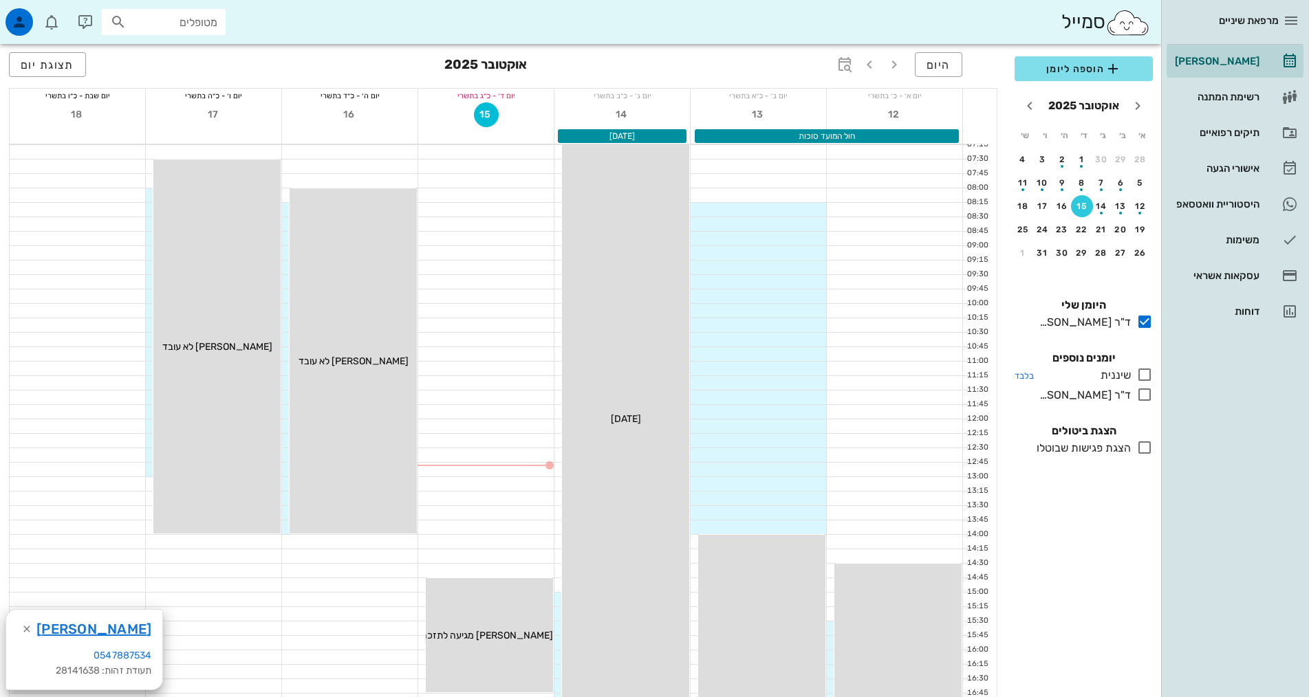
click at [1144, 376] on icon at bounding box center [1144, 375] width 17 height 17
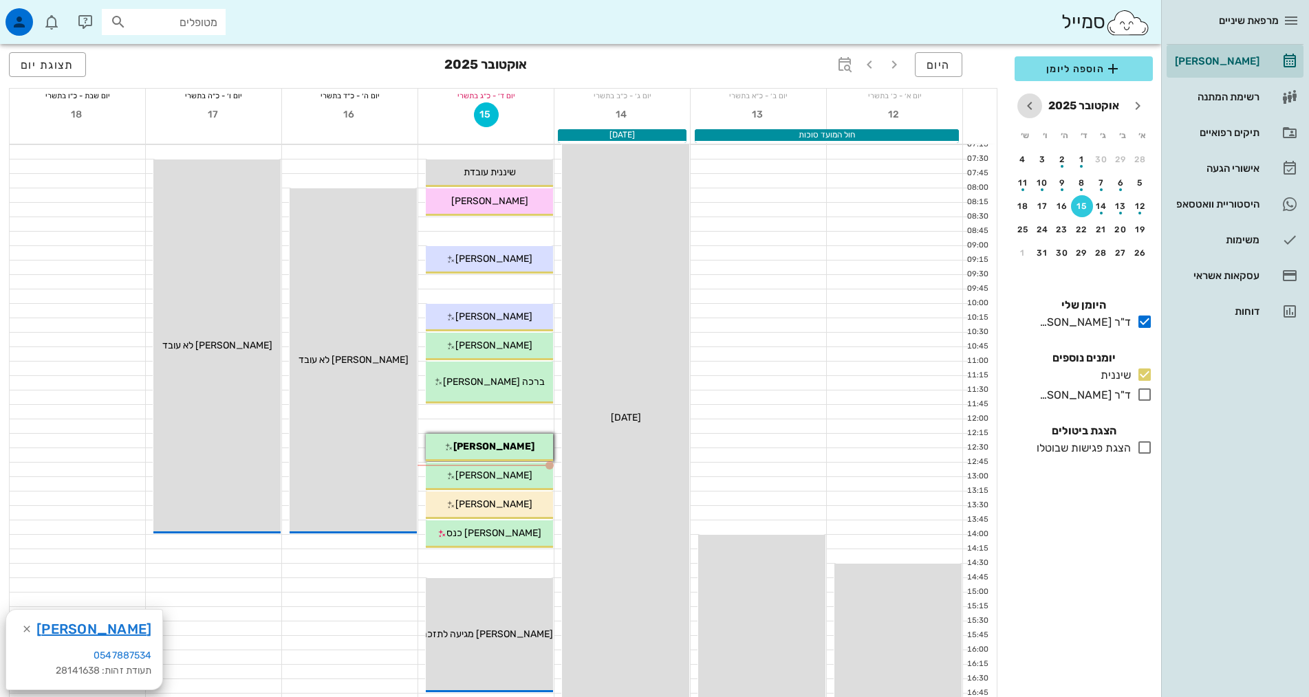
click at [1029, 102] on icon "חודש הבא" at bounding box center [1029, 106] width 17 height 17
click at [1032, 103] on icon "חודש הבא" at bounding box center [1029, 106] width 17 height 17
click at [1034, 103] on icon "חודש הבא" at bounding box center [1029, 106] width 17 height 17
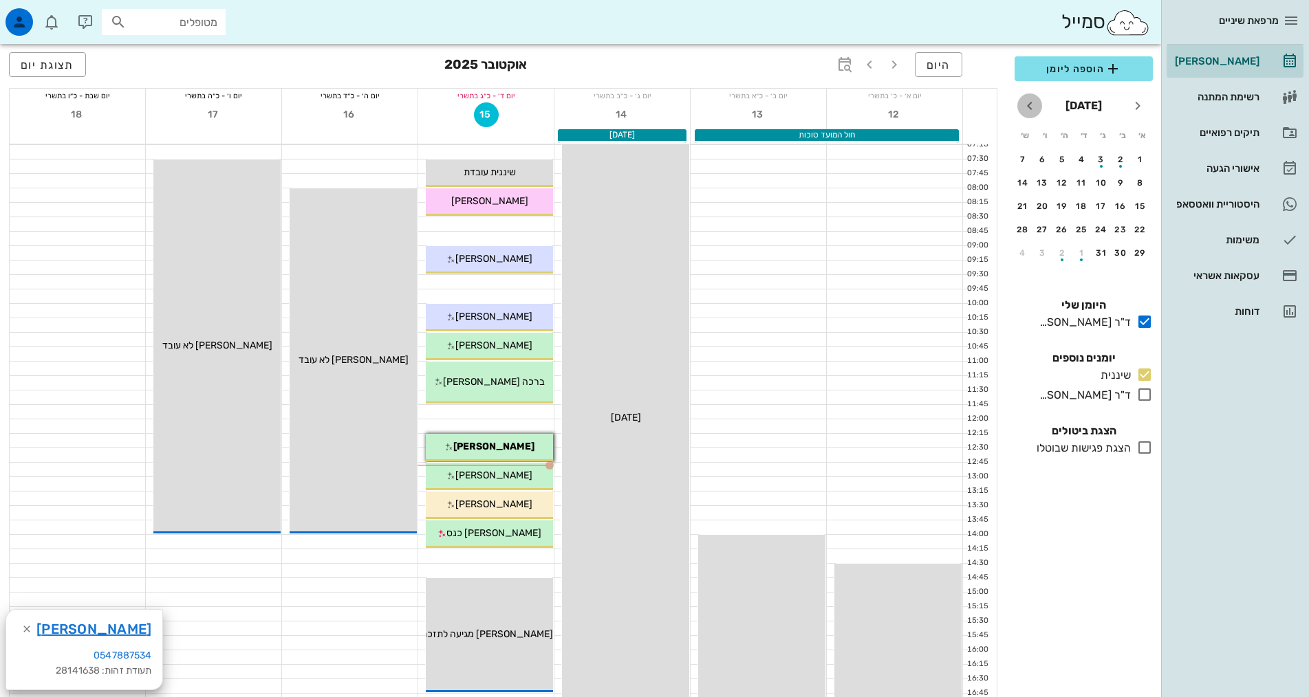
click at [1036, 103] on icon "חודש הבא" at bounding box center [1029, 106] width 17 height 17
click at [1086, 207] on div "15" at bounding box center [1082, 206] width 22 height 10
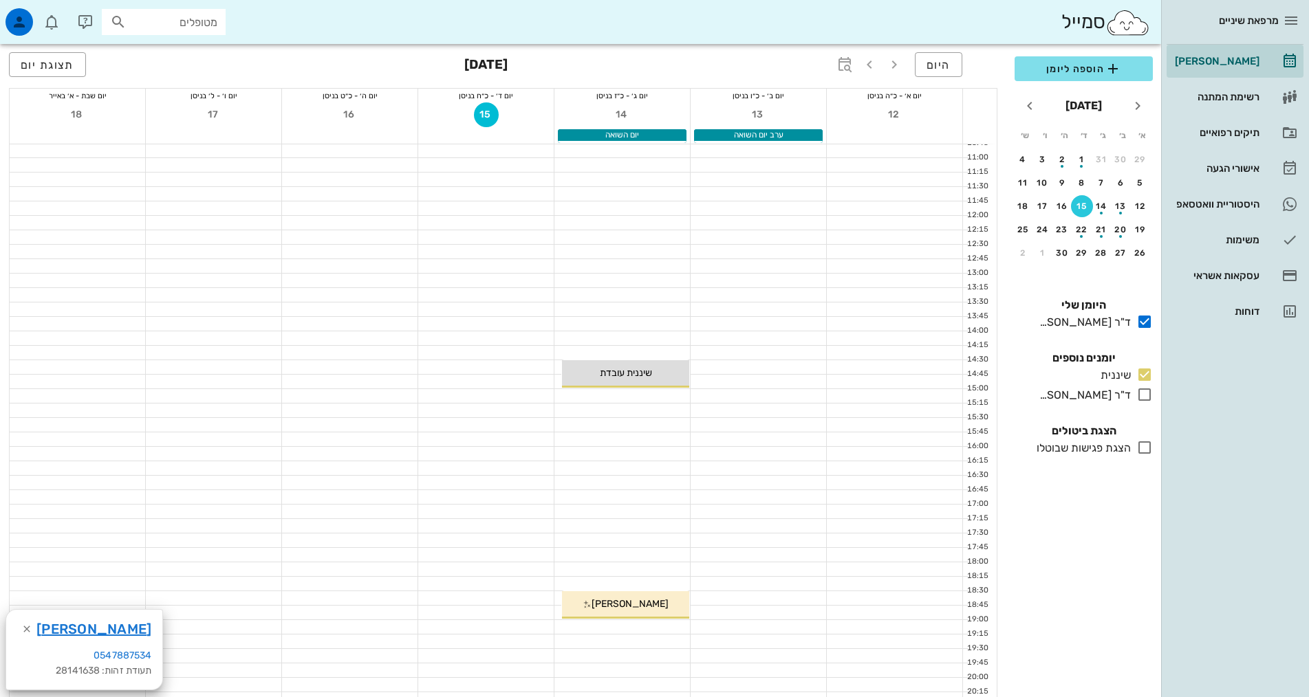
scroll to position [206, 0]
click at [668, 567] on div at bounding box center [621, 567] width 135 height 14
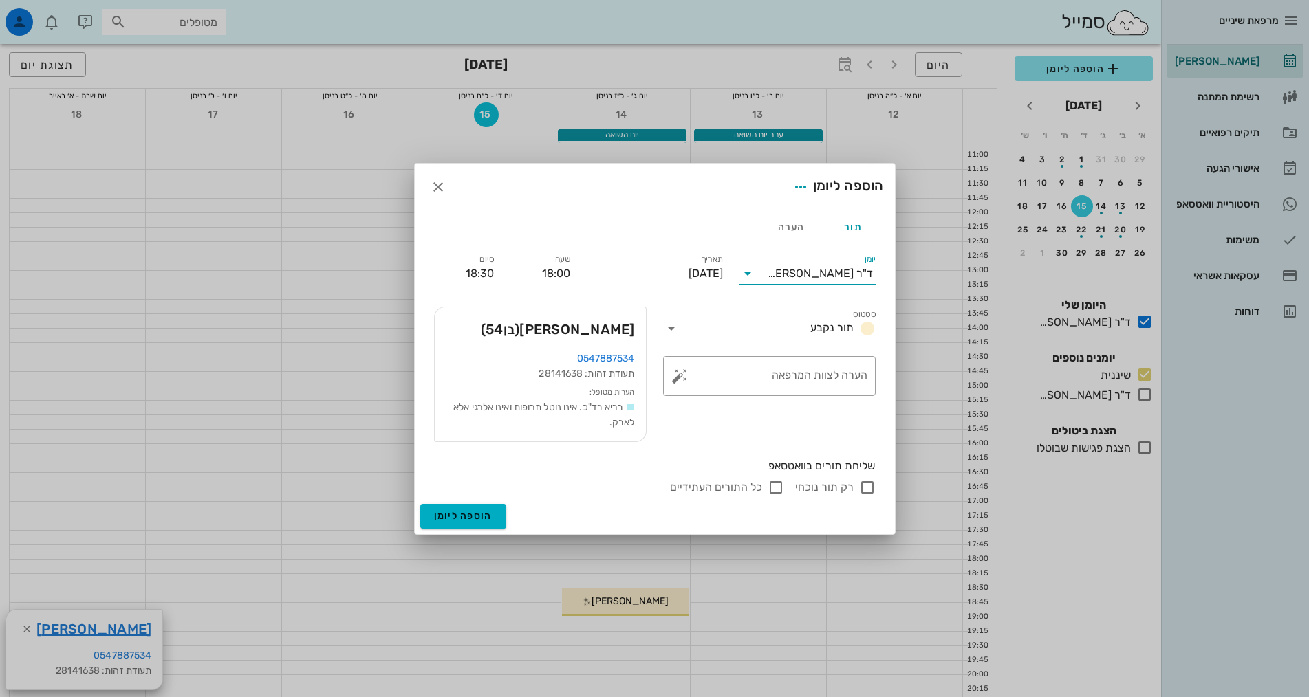
click at [767, 277] on input "יומן" at bounding box center [762, 274] width 9 height 22
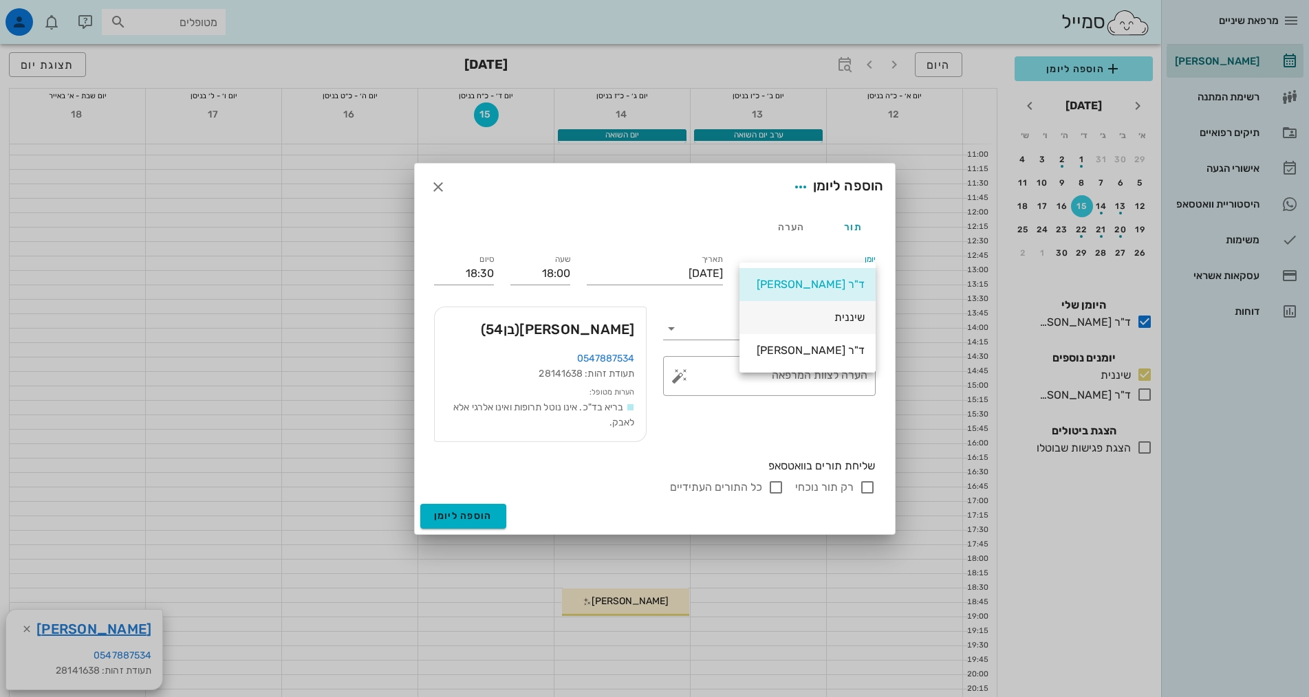
click at [823, 318] on div "שיננית" at bounding box center [807, 317] width 114 height 13
click at [821, 383] on textarea "הערה לצוות המרפאה" at bounding box center [774, 379] width 185 height 33
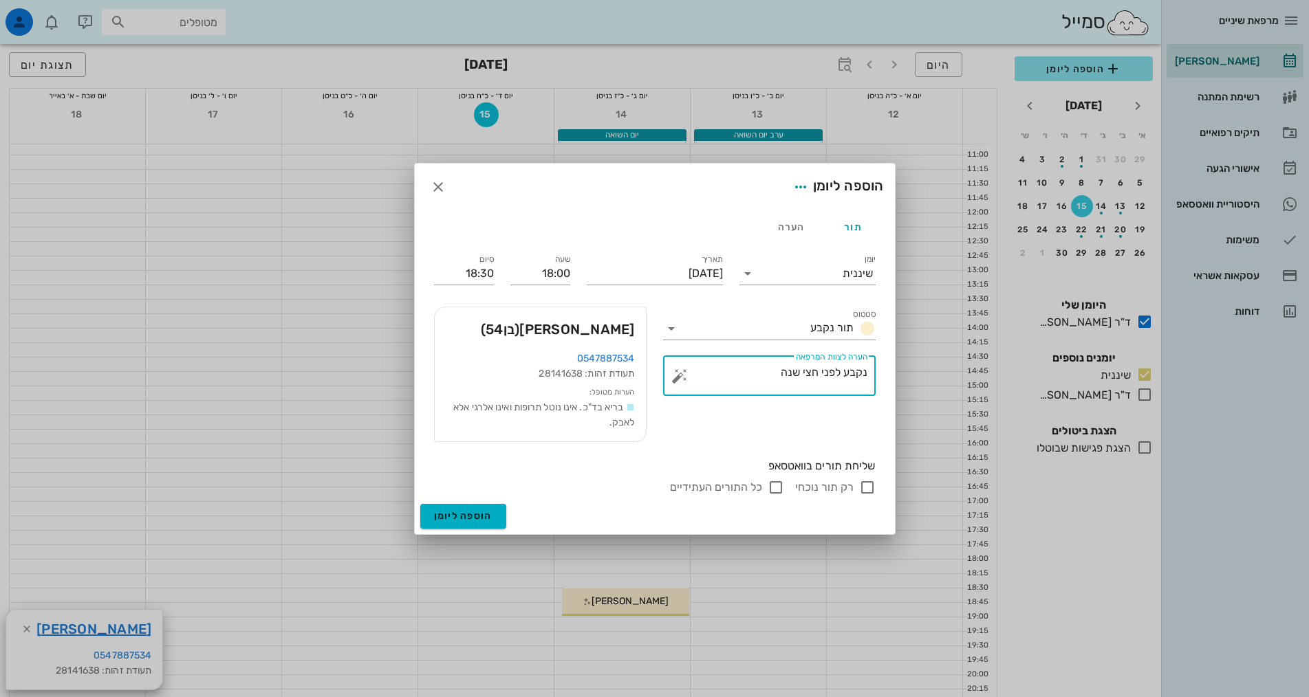
type textarea "נקבע לפני חצי שנה"
click at [867, 483] on input "רק תור נוכחי" at bounding box center [867, 487] width 17 height 17
checkbox input "false"
click at [488, 513] on span "הוספה ליומן" at bounding box center [463, 516] width 58 height 12
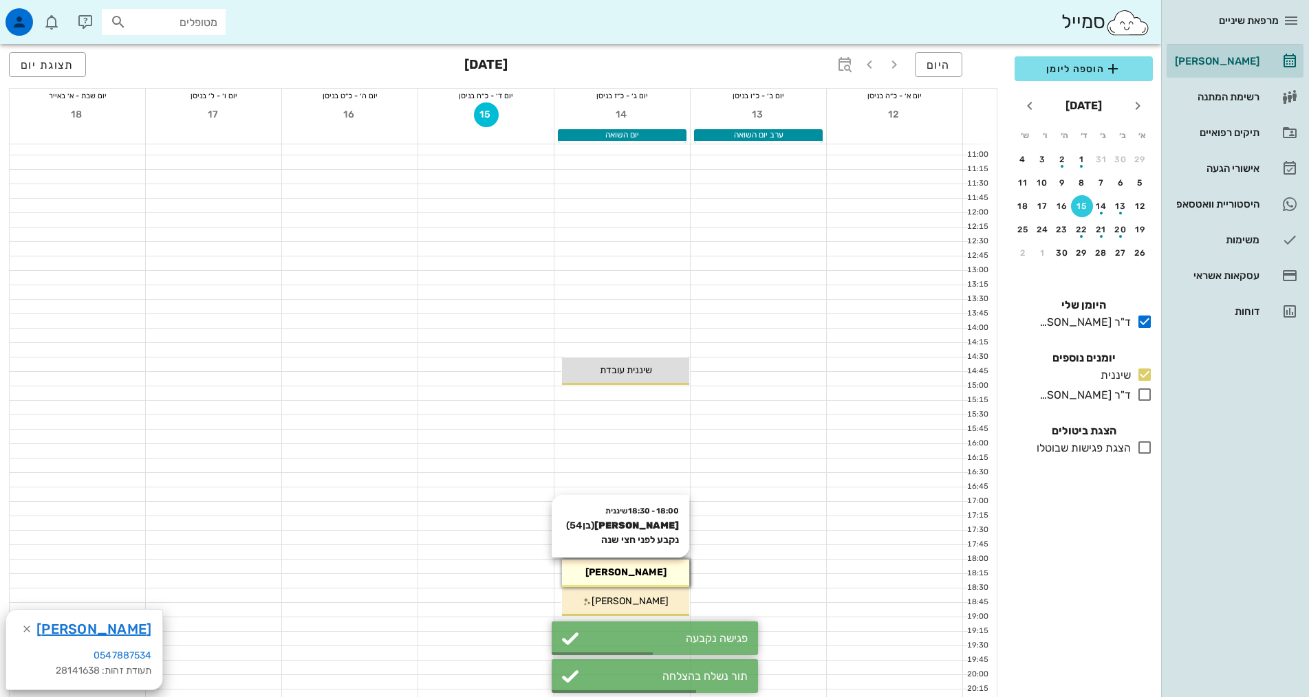
click at [648, 575] on div "[PERSON_NAME]" at bounding box center [625, 572] width 127 height 14
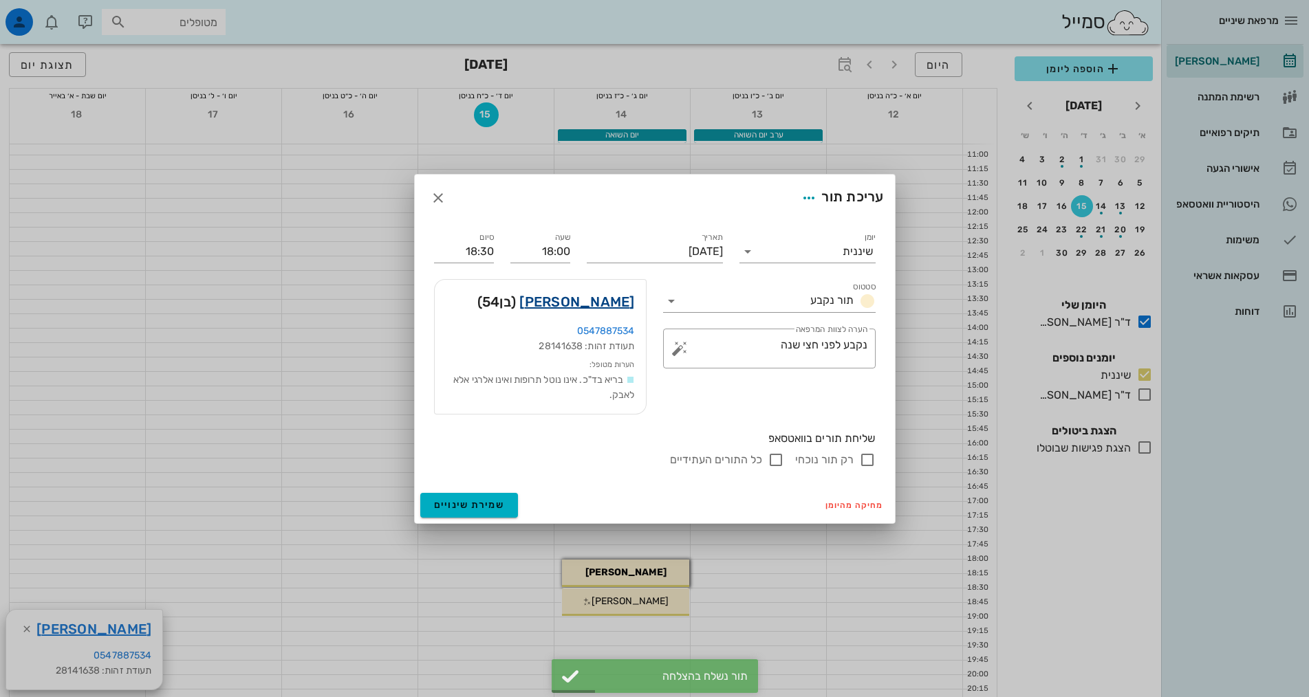
click at [602, 304] on link "[PERSON_NAME]" at bounding box center [576, 302] width 115 height 22
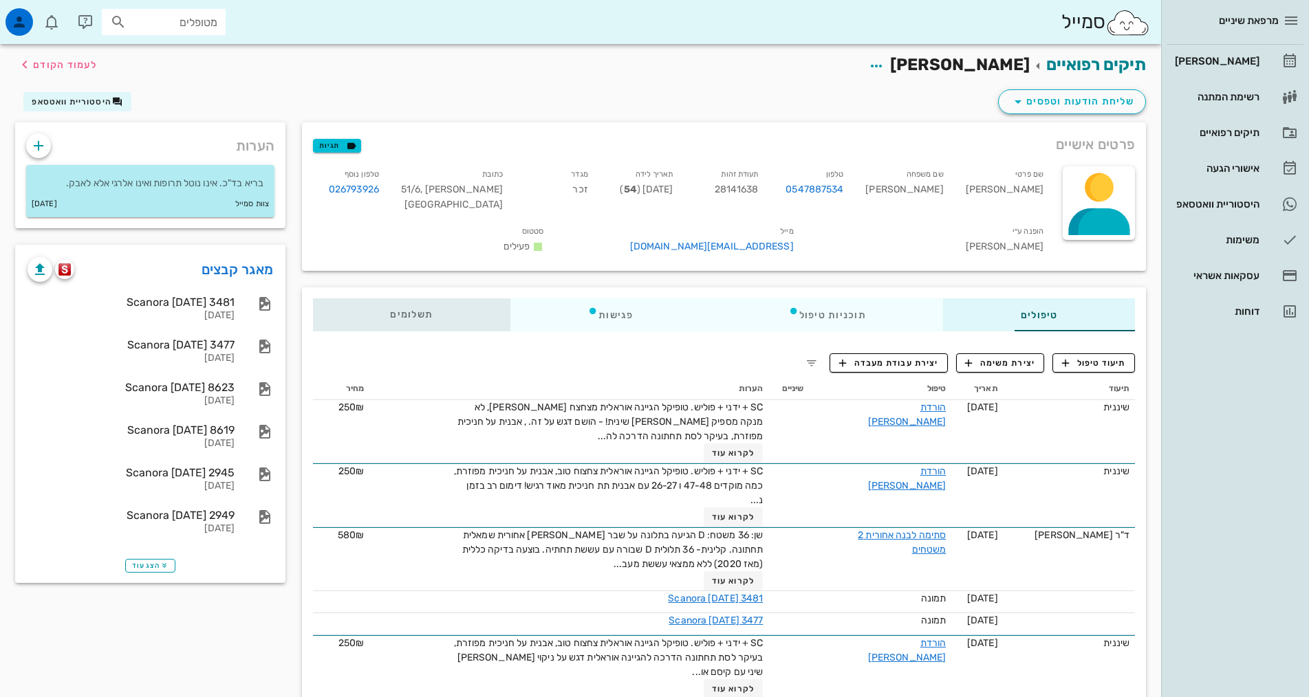
click at [338, 301] on div "תשלומים 0₪" at bounding box center [411, 314] width 197 height 33
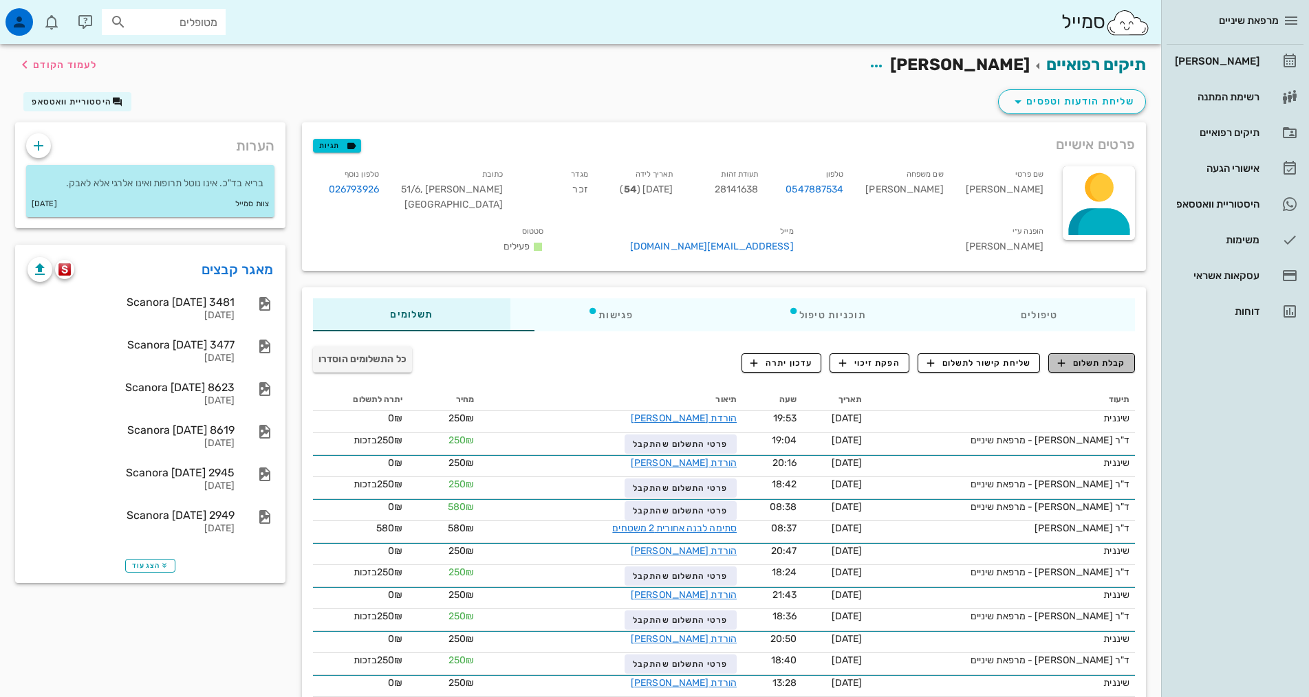
click at [1111, 357] on span "קבלת תשלום" at bounding box center [1092, 363] width 68 height 12
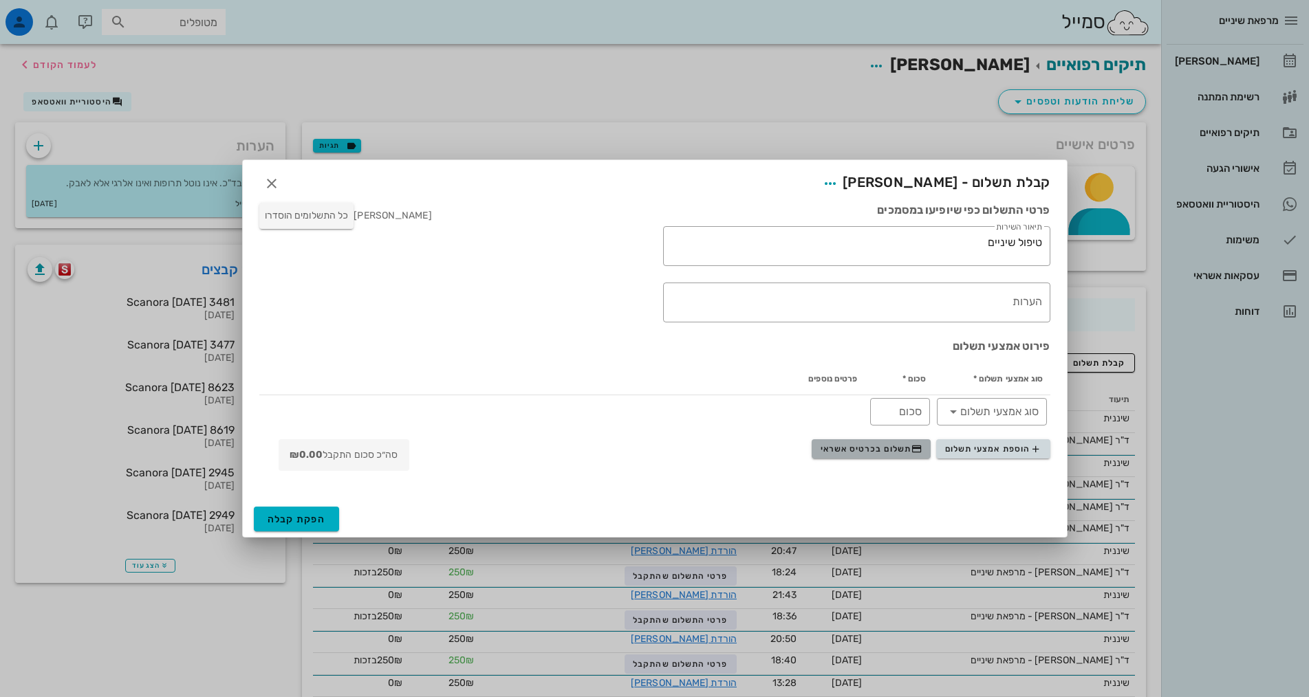
click at [863, 449] on span "תשלום בכרטיס אשראי" at bounding box center [871, 449] width 102 height 11
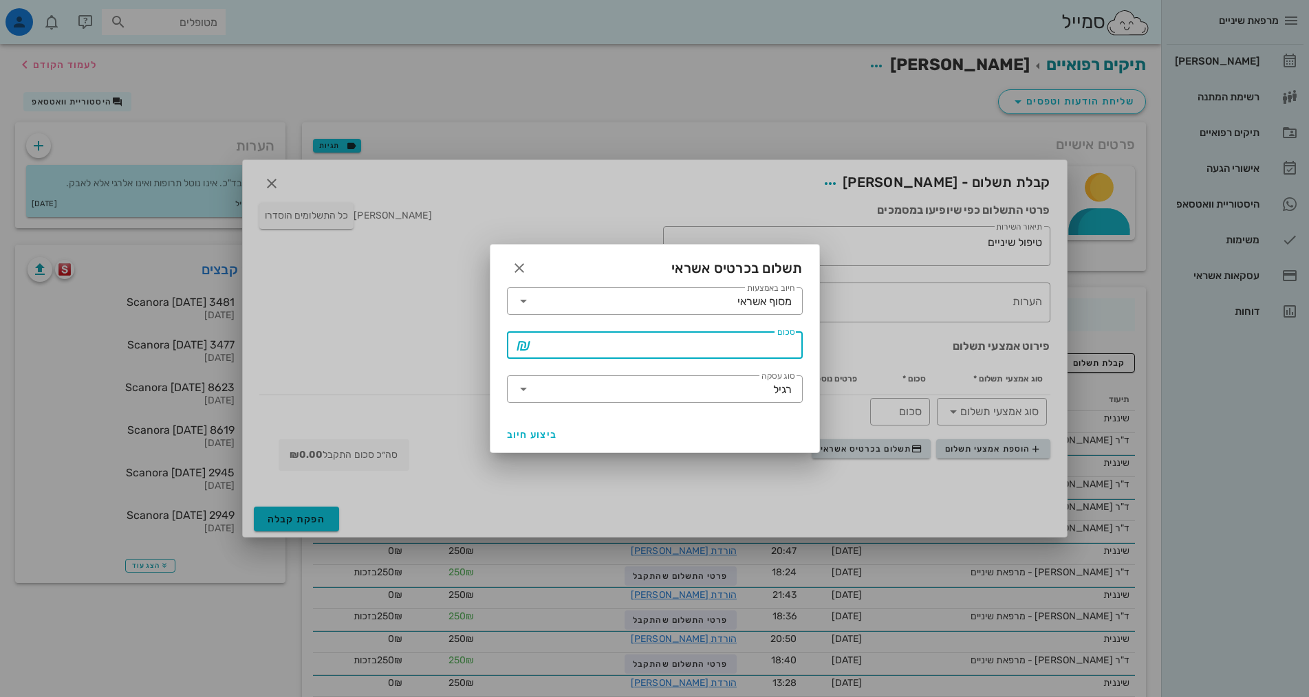
click at [676, 338] on input "סכום" at bounding box center [664, 345] width 260 height 22
type input "250"
click at [514, 436] on span "ביצוע חיוב" at bounding box center [532, 435] width 51 height 12
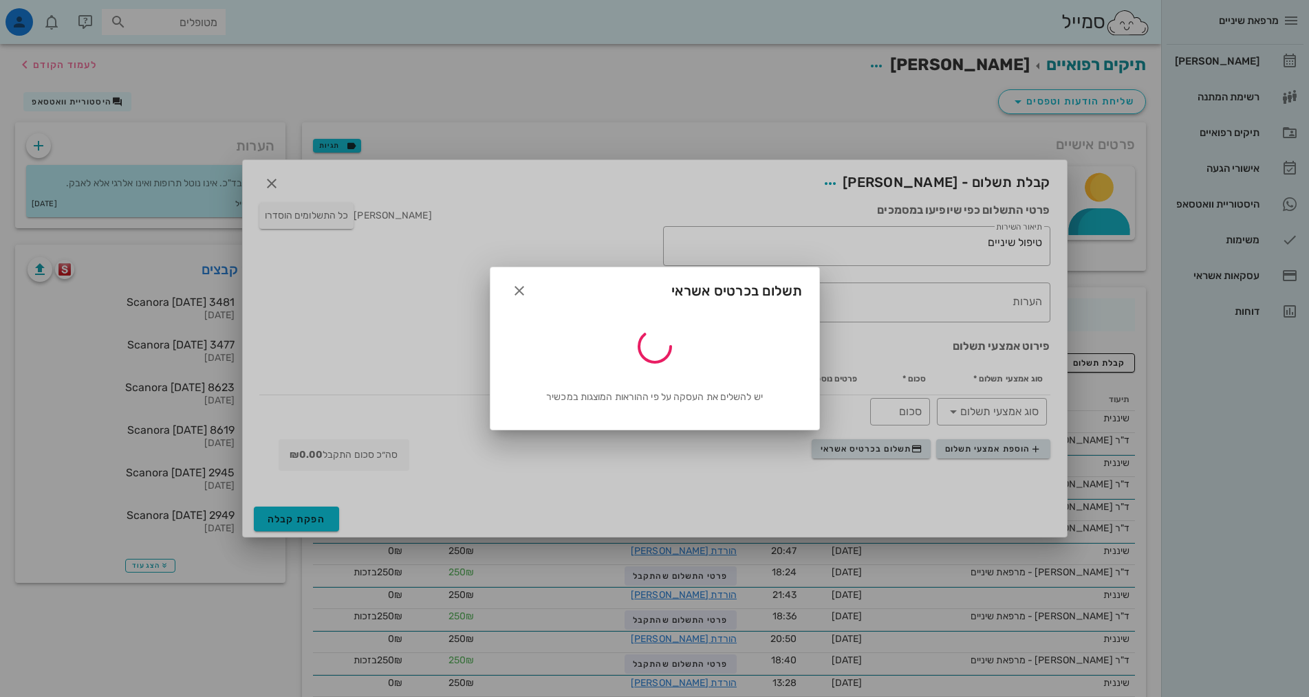
type input "250"
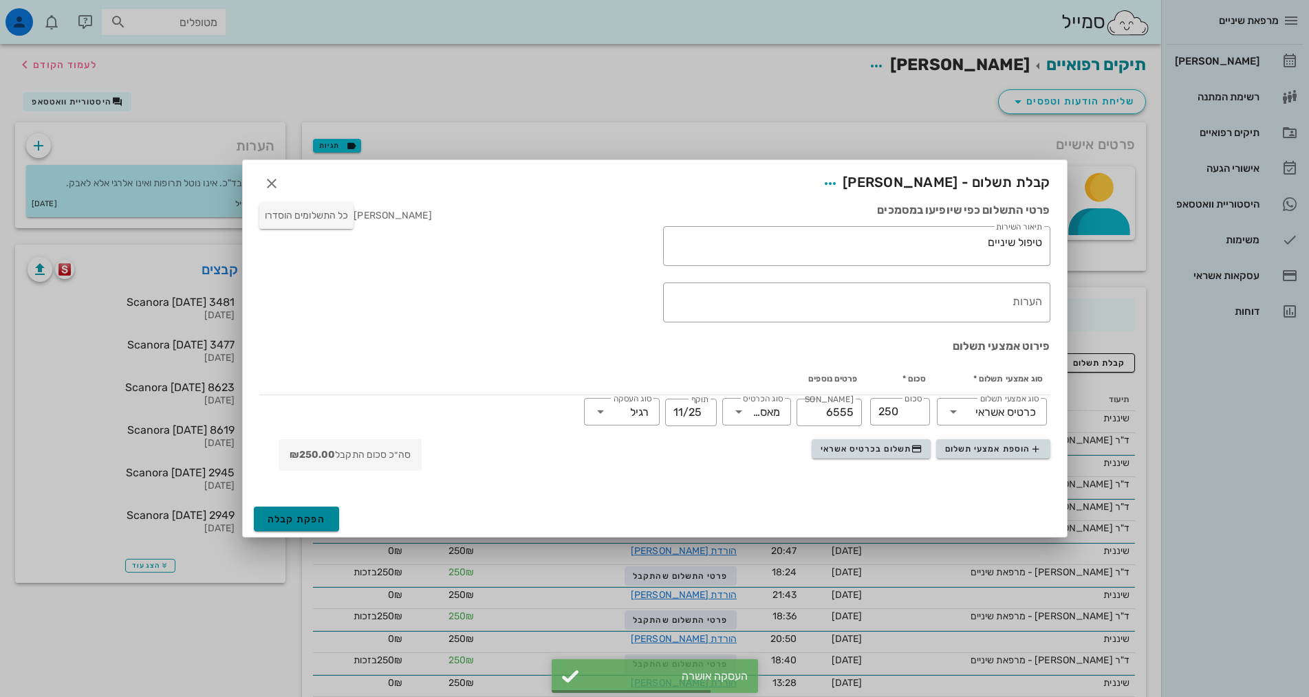
click at [273, 512] on button "הפקת קבלה" at bounding box center [297, 519] width 86 height 25
click at [273, 512] on div "הפקת קבלה" at bounding box center [655, 519] width 824 height 36
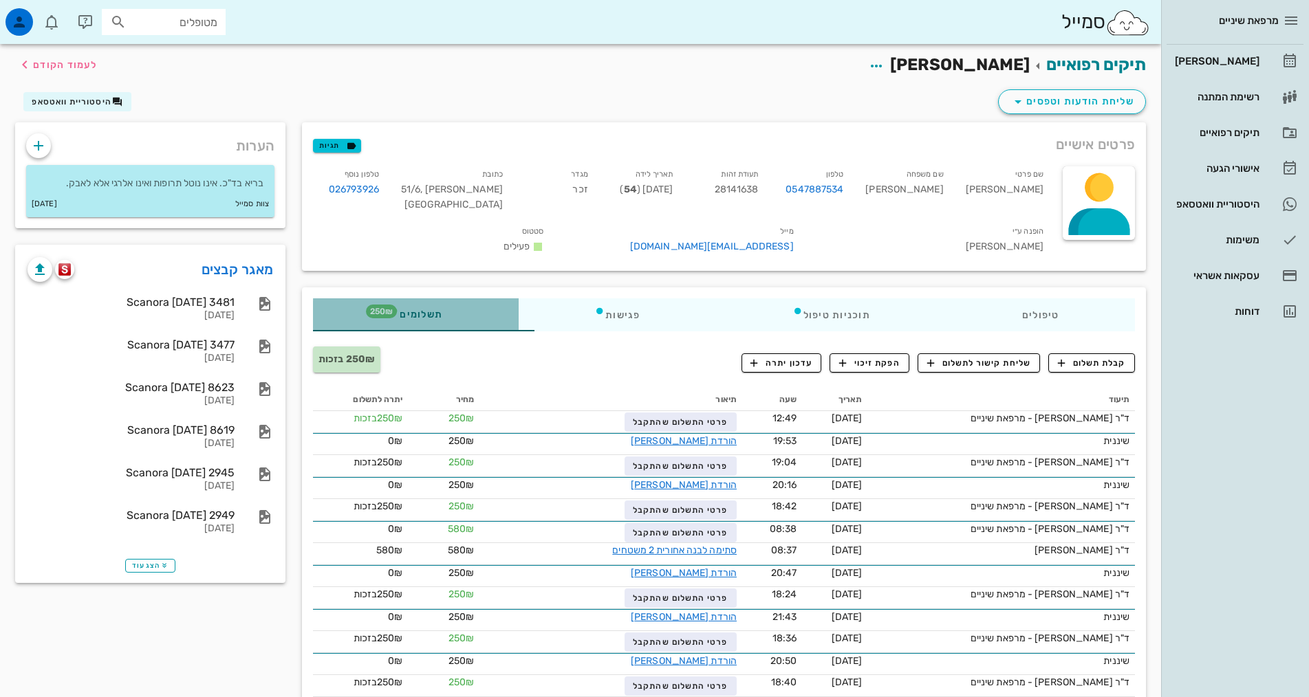
click at [389, 310] on span "תשלומים 250₪" at bounding box center [416, 315] width 54 height 10
